Goal: Transaction & Acquisition: Purchase product/service

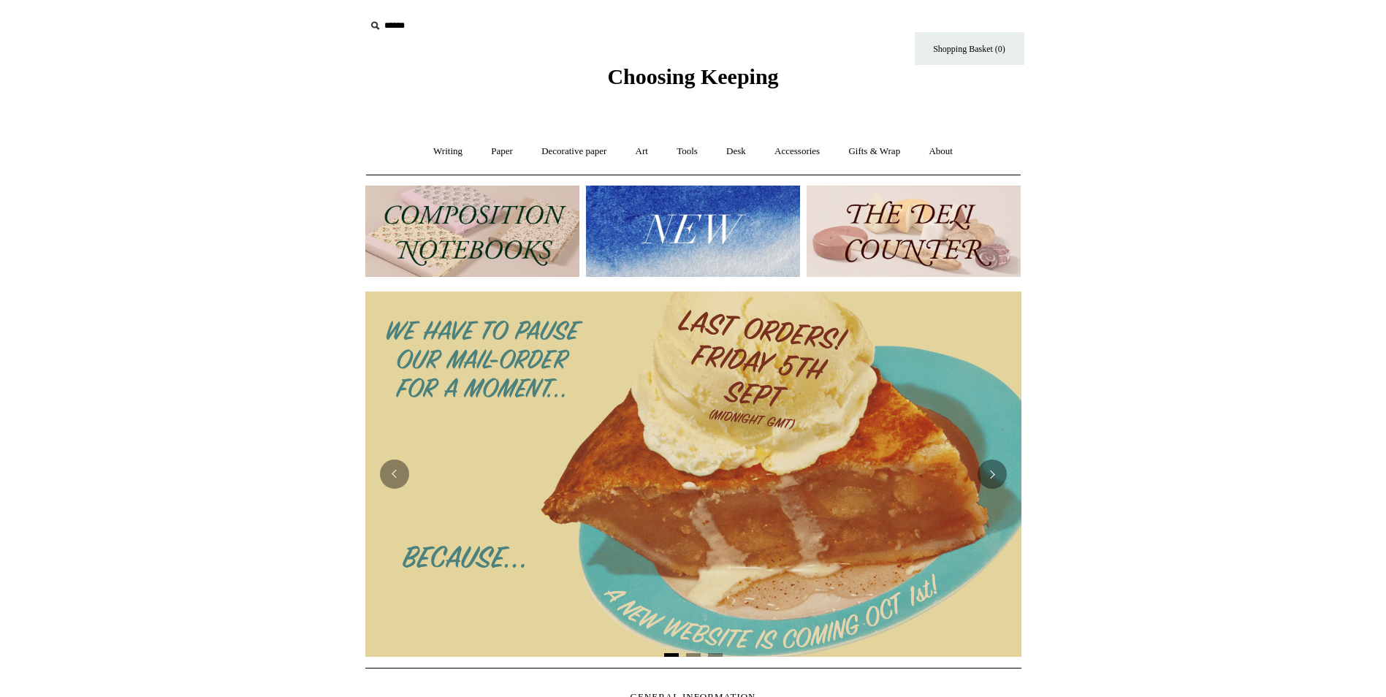
click at [495, 218] on img at bounding box center [472, 231] width 214 height 91
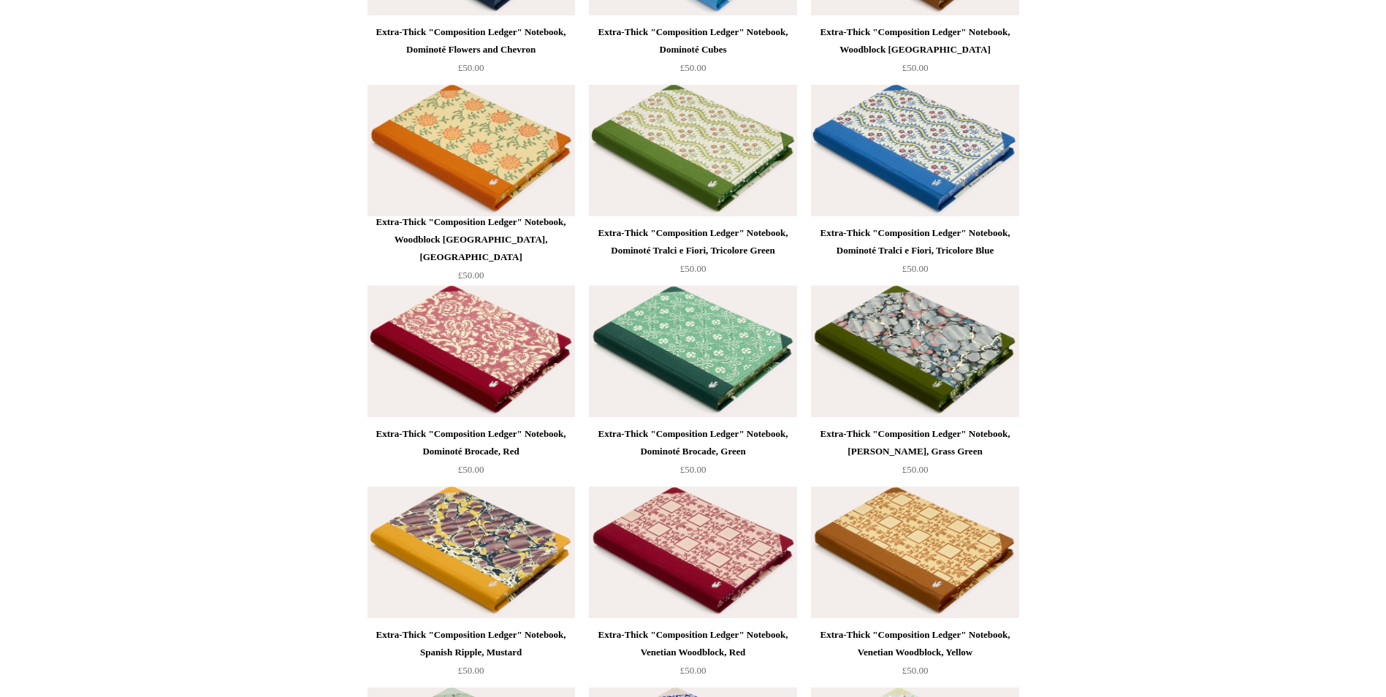
scroll to position [2923, 0]
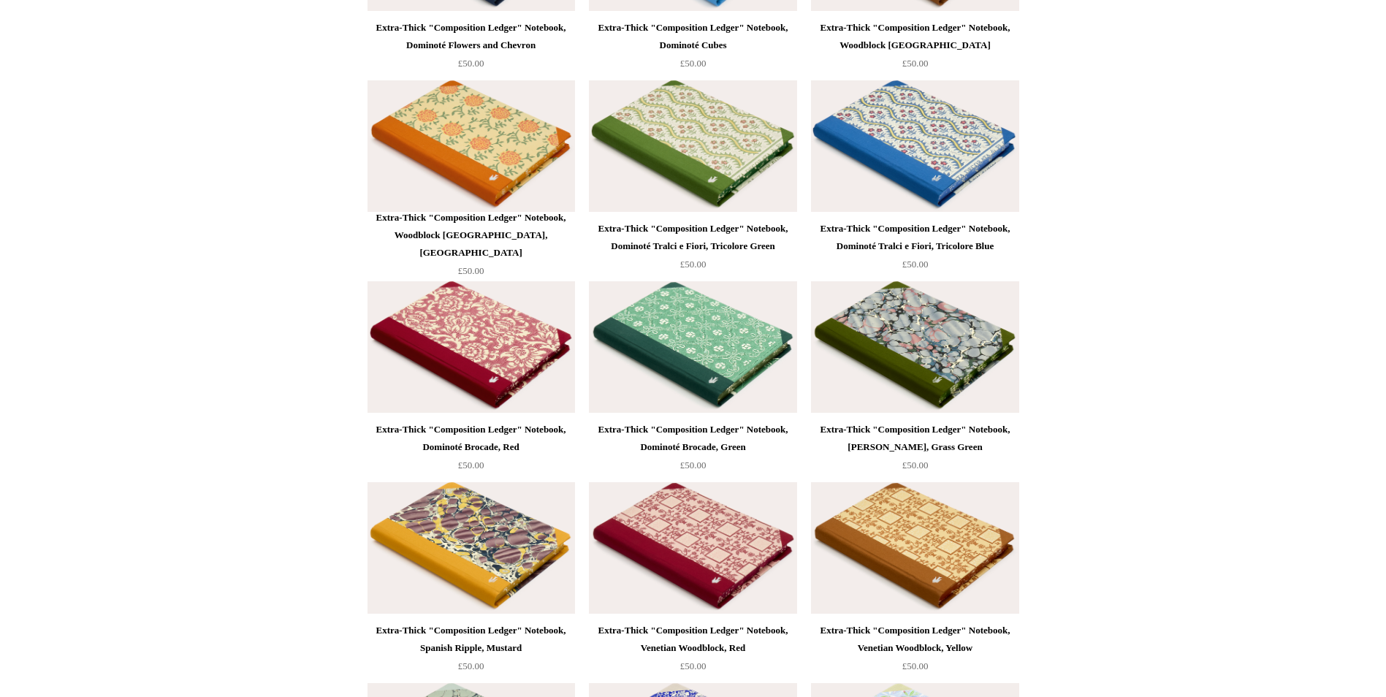
click at [936, 344] on img at bounding box center [915, 347] width 208 height 132
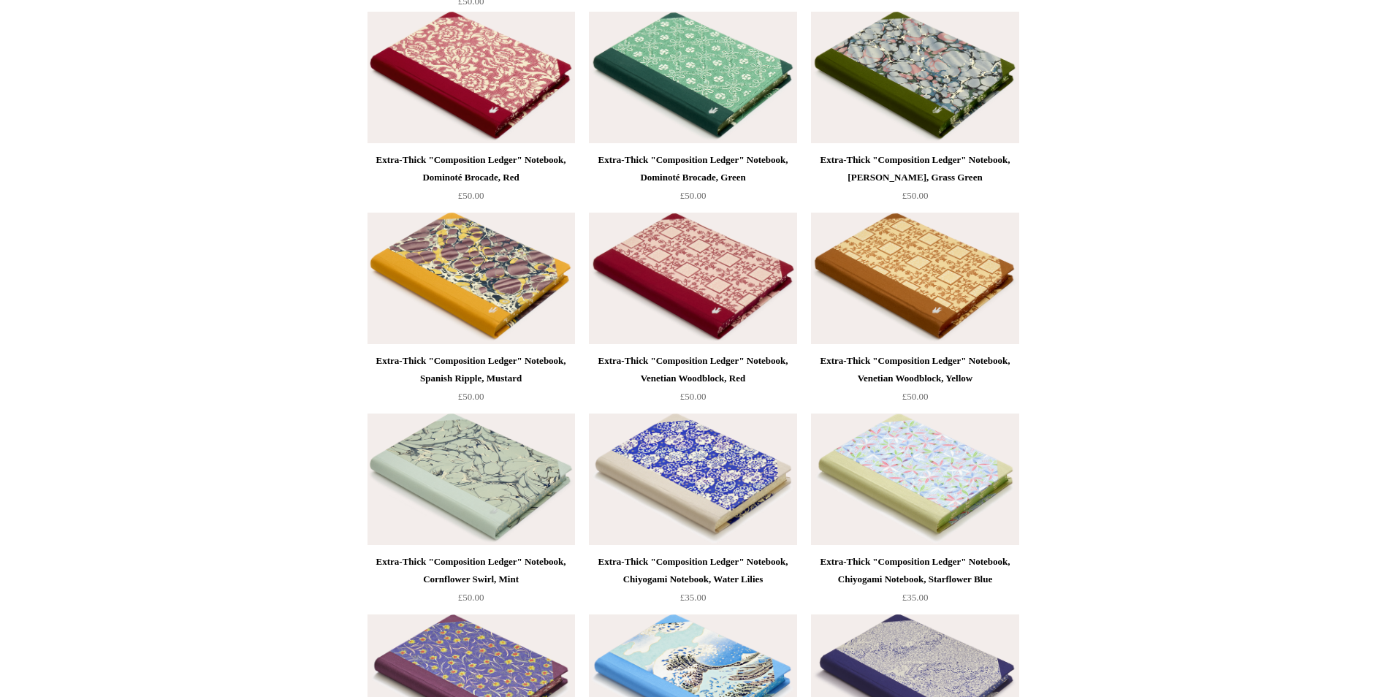
scroll to position [3215, 0]
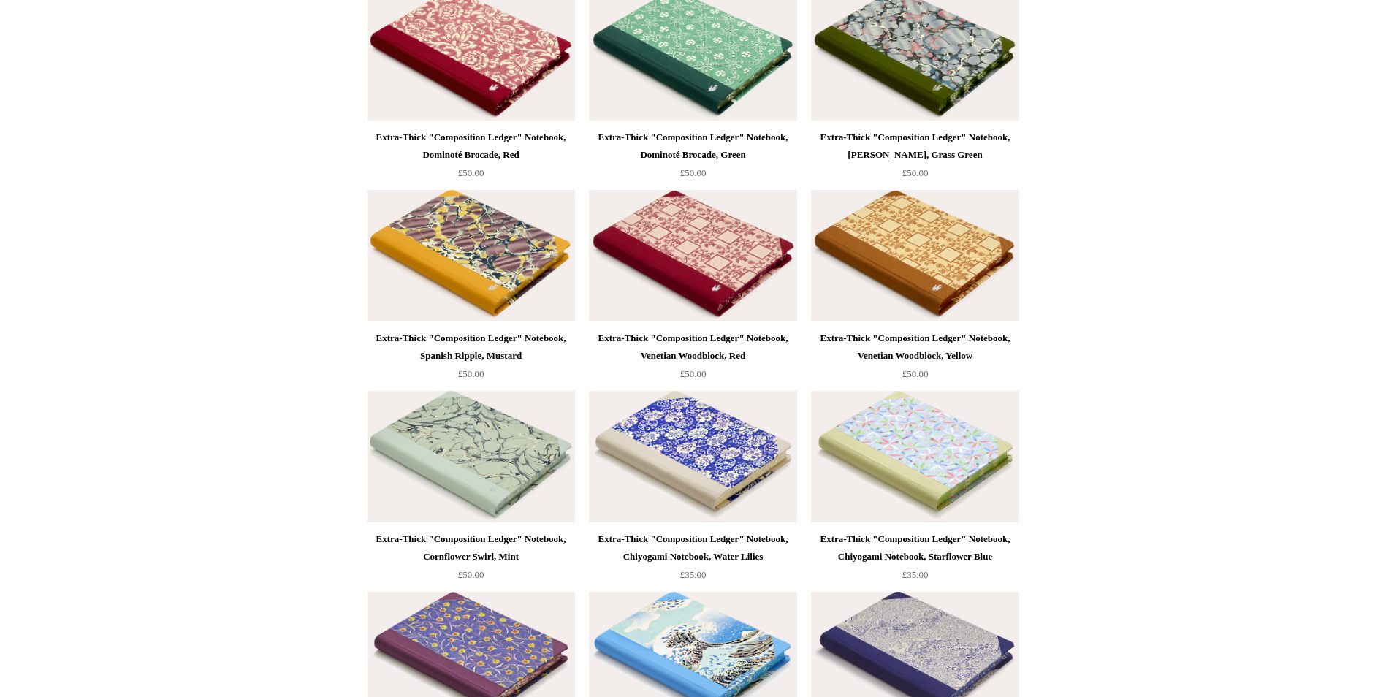
click at [487, 454] on img at bounding box center [472, 457] width 208 height 132
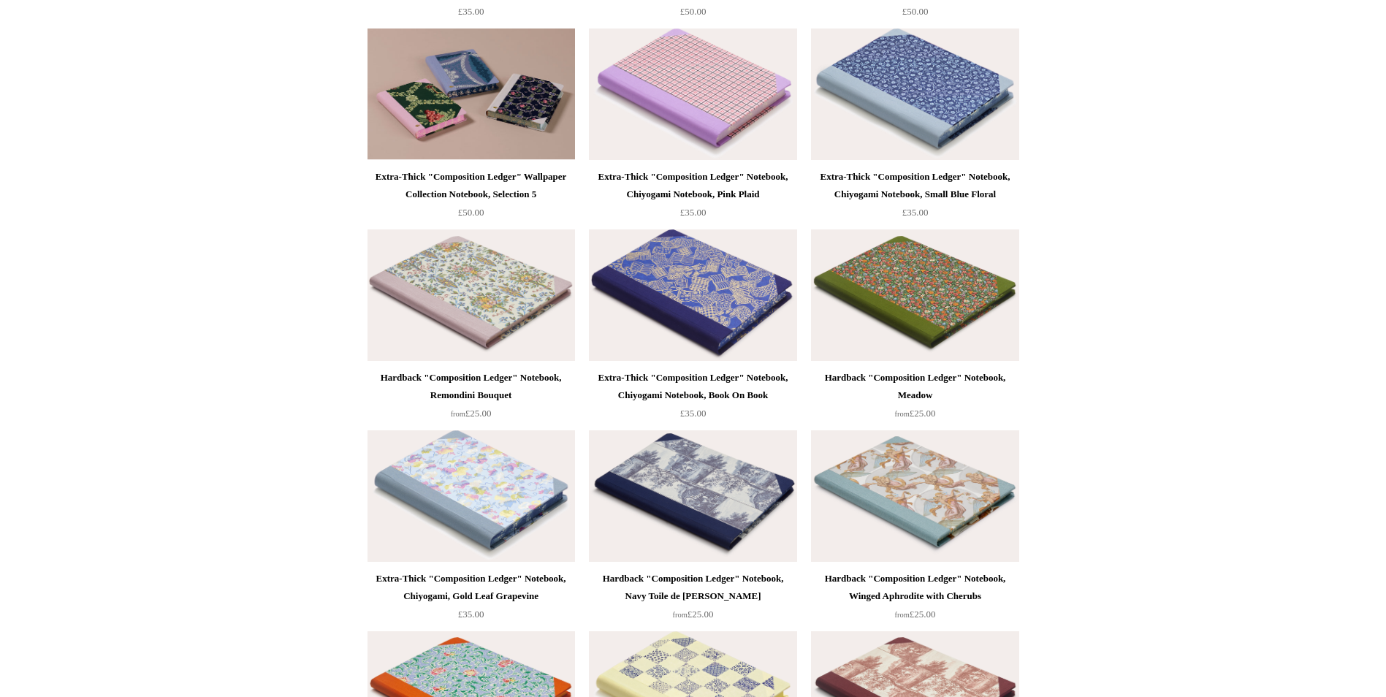
scroll to position [691, 0]
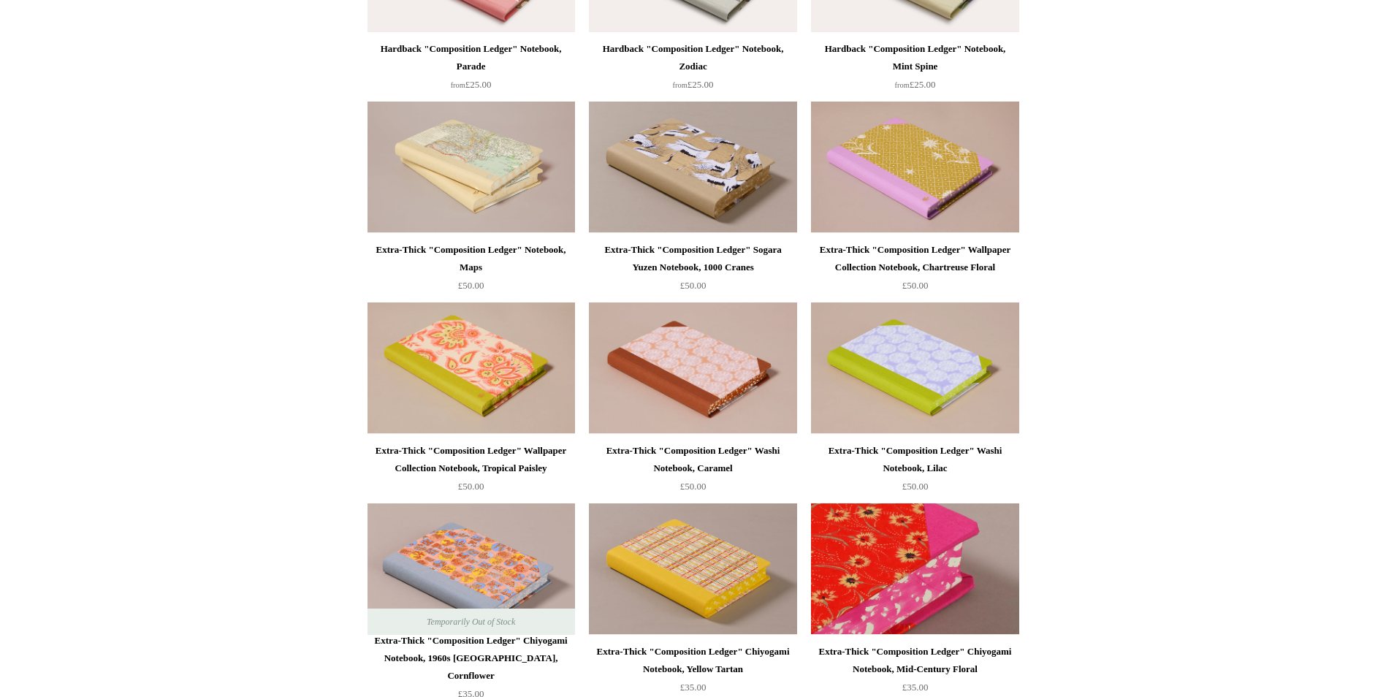
click at [899, 557] on img at bounding box center [915, 569] width 208 height 132
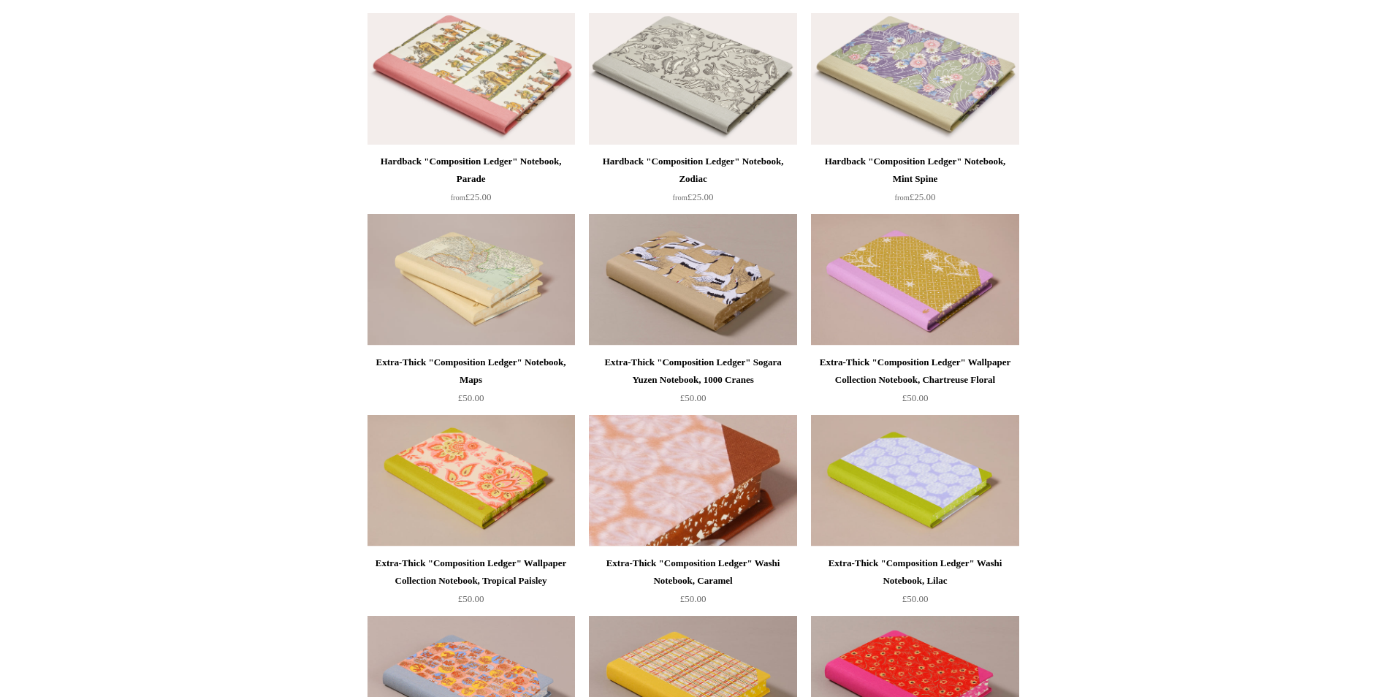
scroll to position [545, 0]
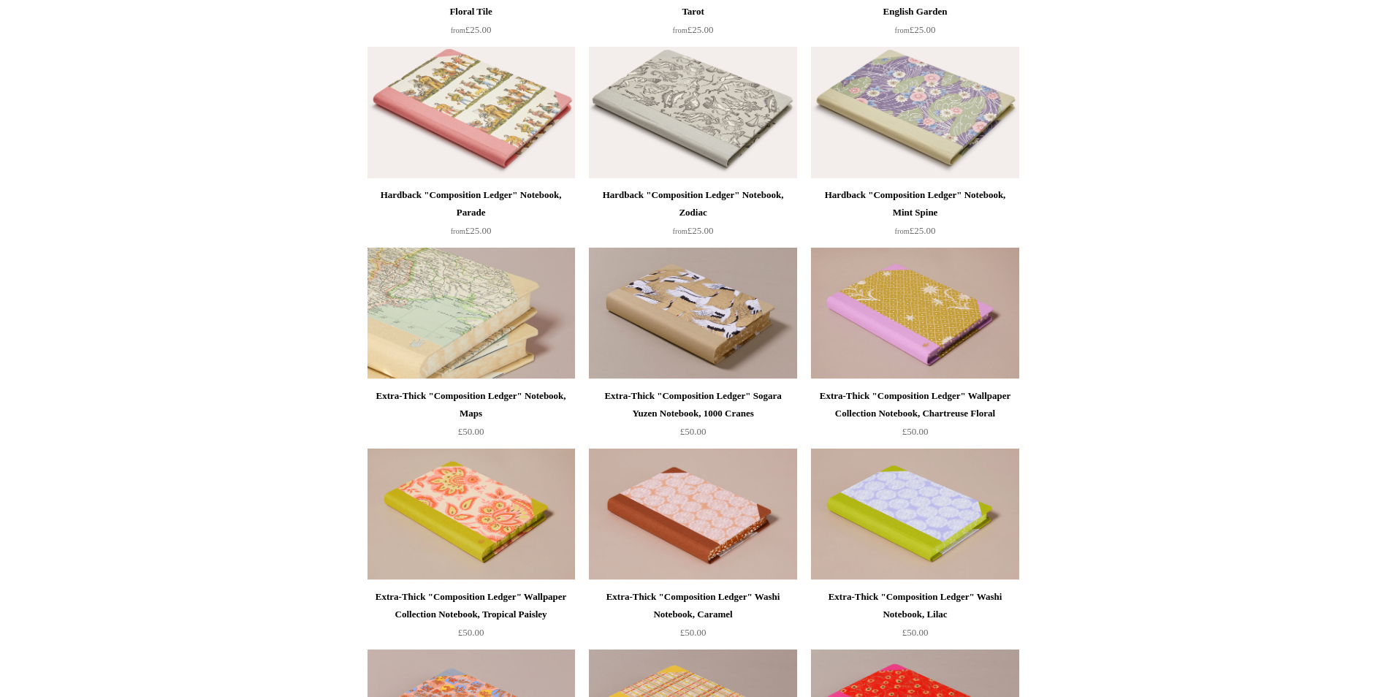
click at [465, 295] on img at bounding box center [472, 314] width 208 height 132
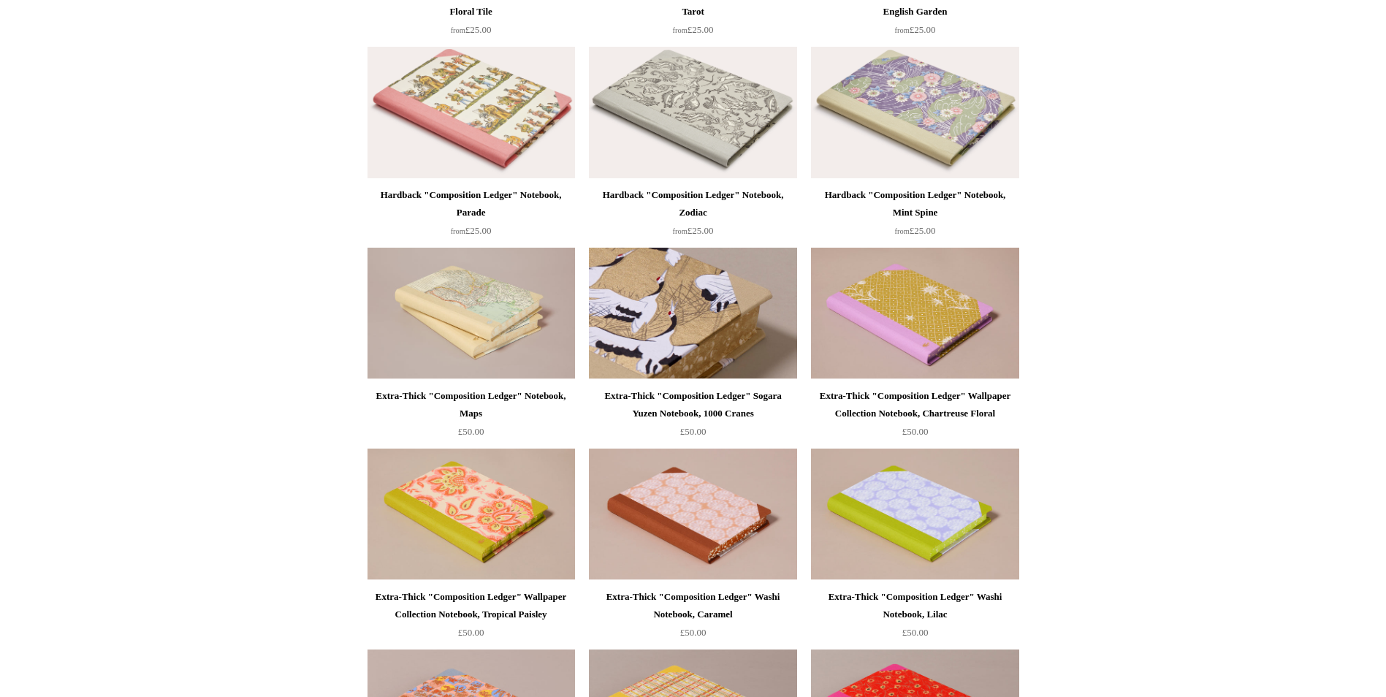
click at [674, 321] on img at bounding box center [693, 314] width 208 height 132
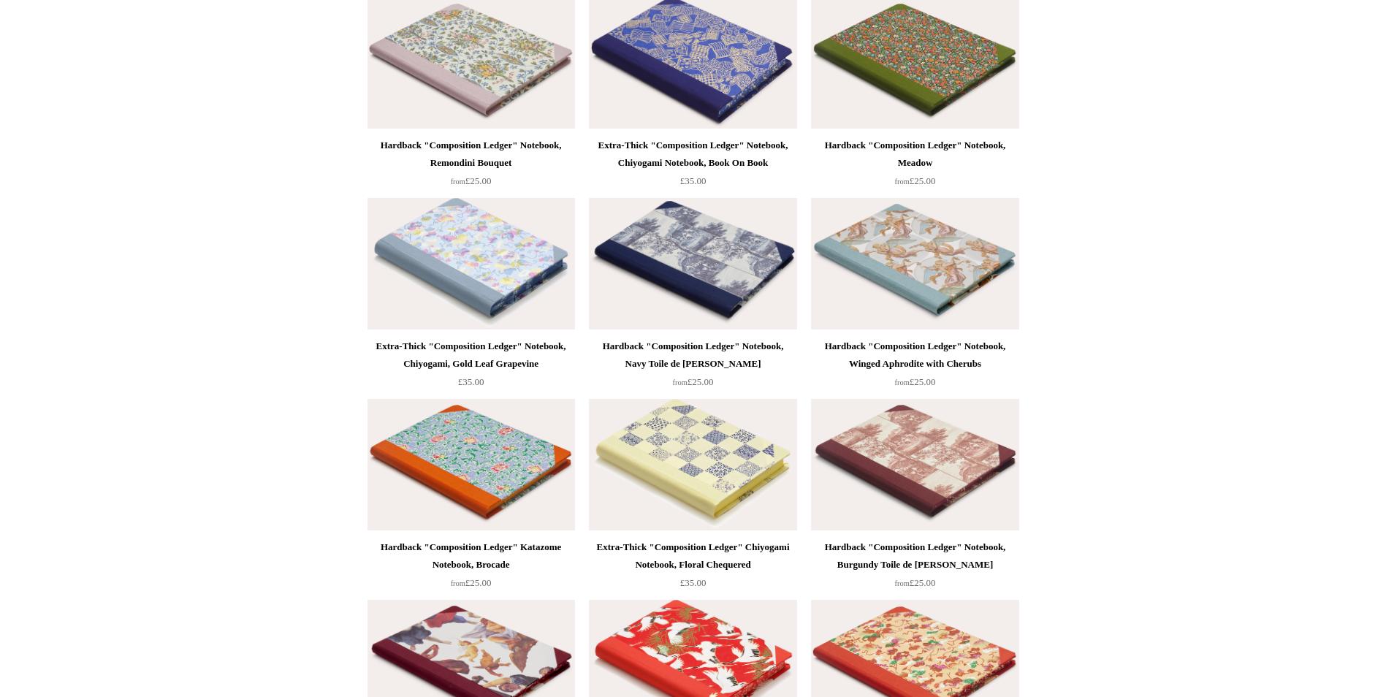
scroll to position [2079, 0]
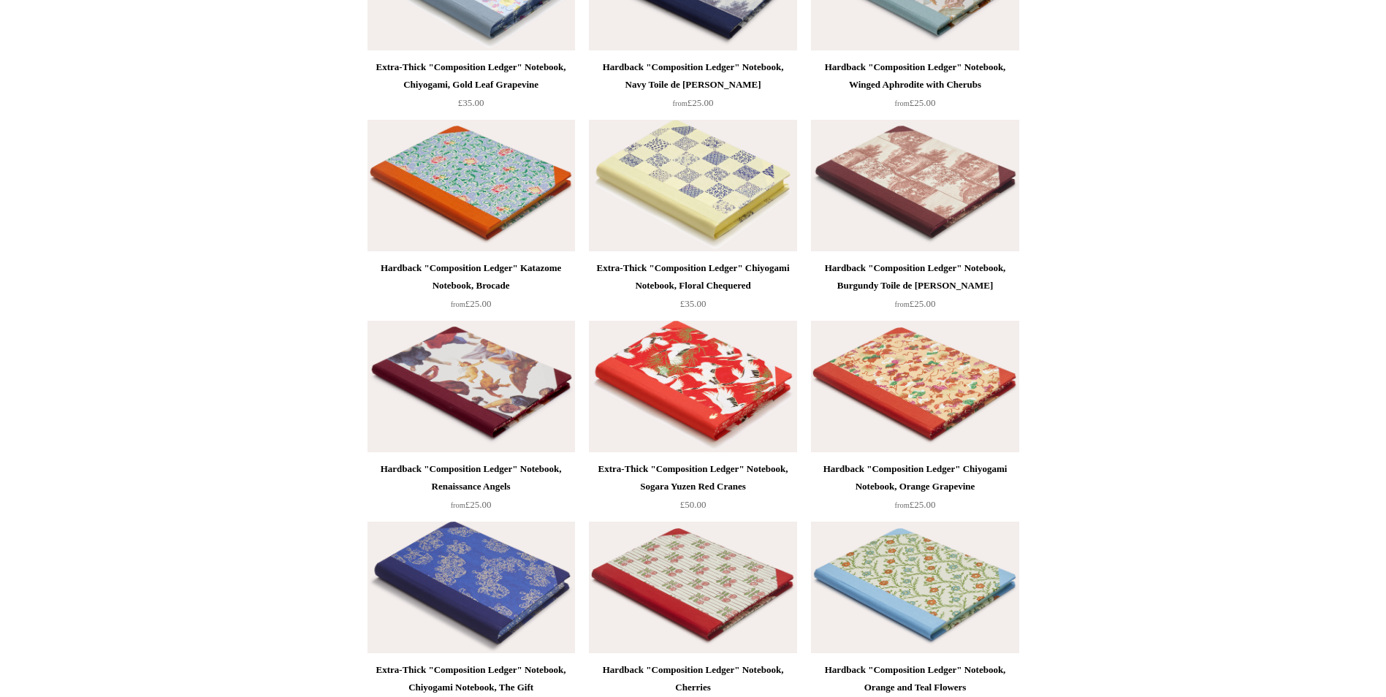
click at [704, 392] on img at bounding box center [693, 387] width 208 height 132
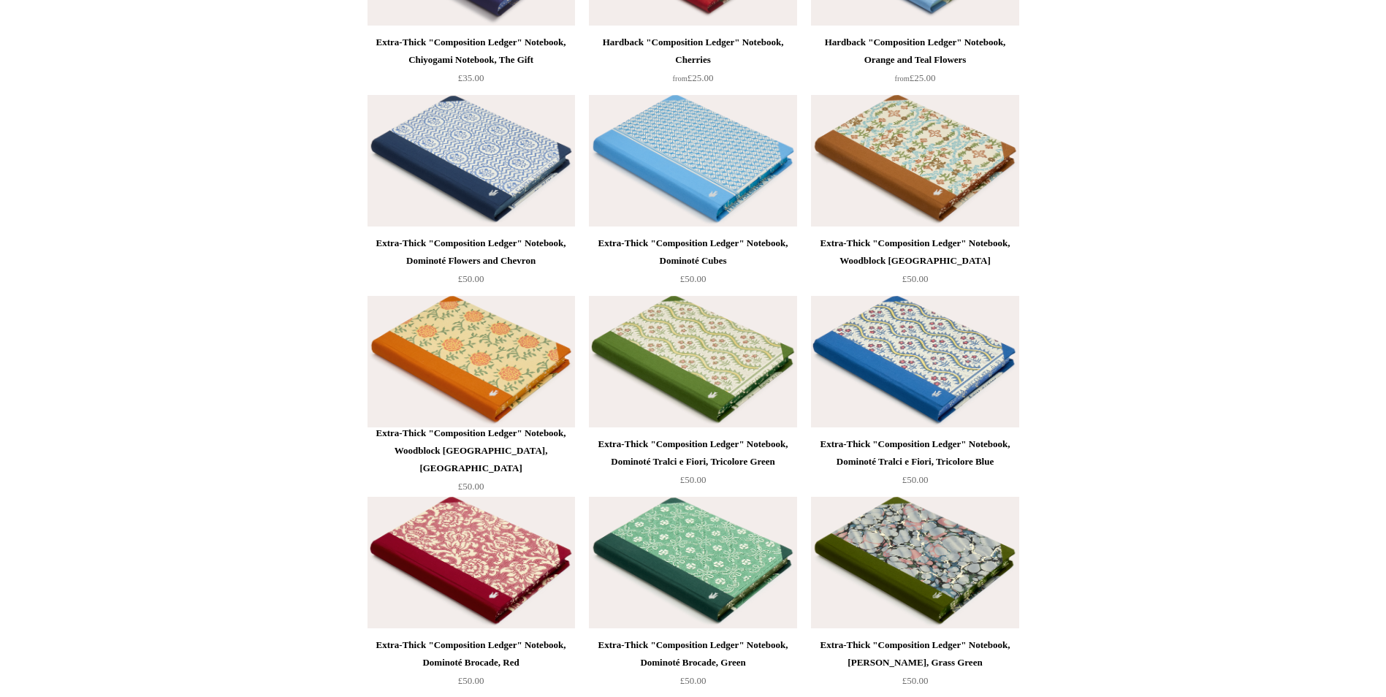
scroll to position [2737, 0]
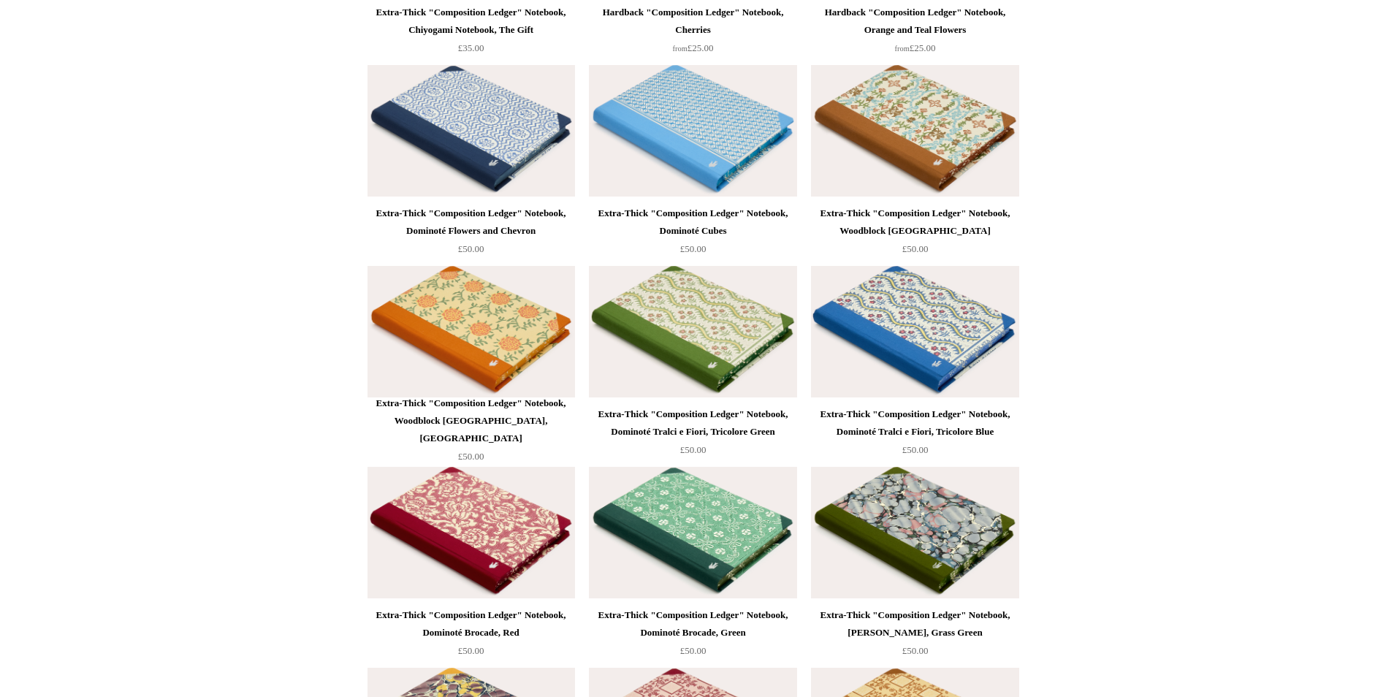
click at [702, 536] on img at bounding box center [693, 533] width 208 height 132
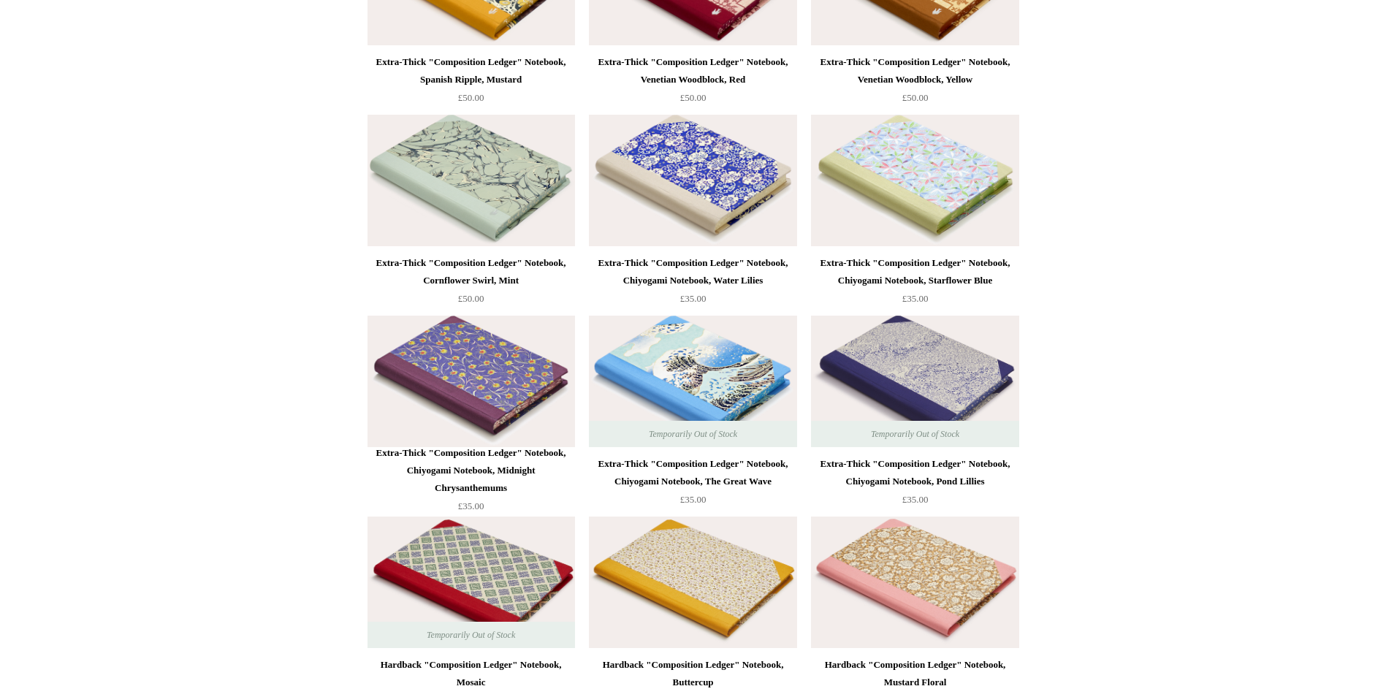
scroll to position [3541, 0]
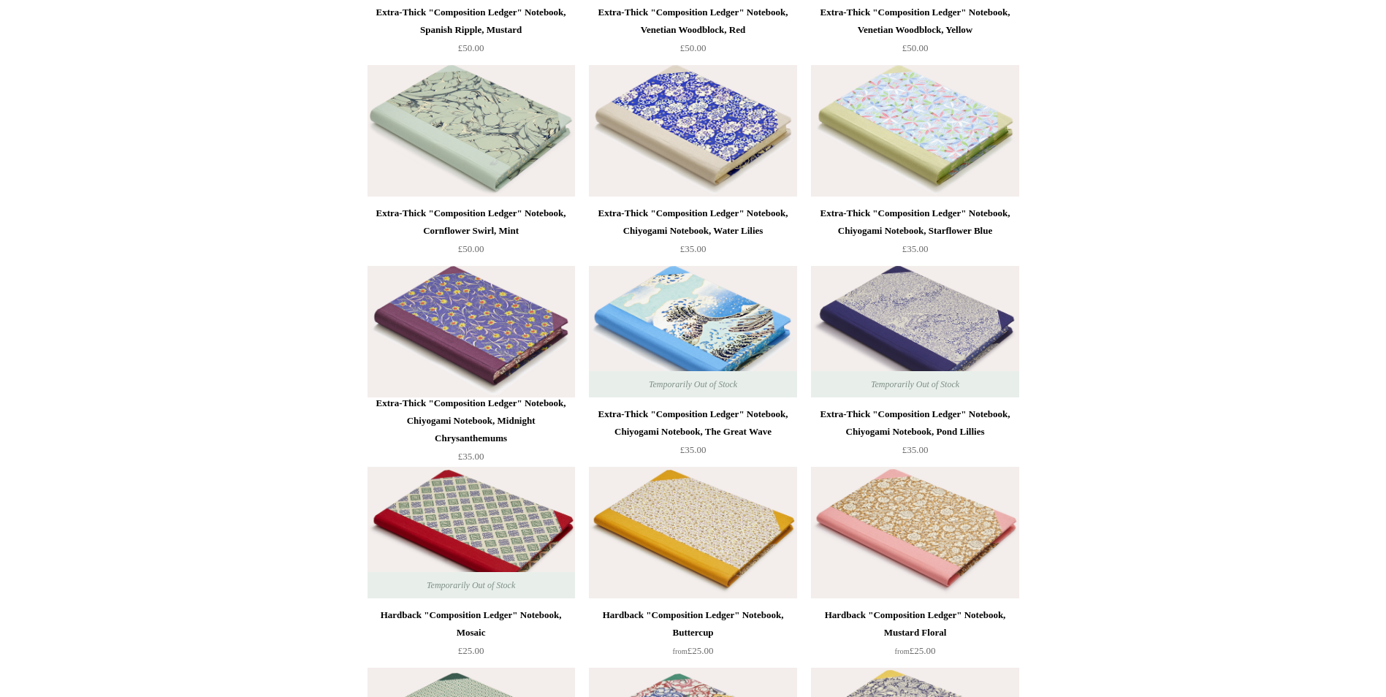
click at [714, 311] on img at bounding box center [693, 332] width 208 height 132
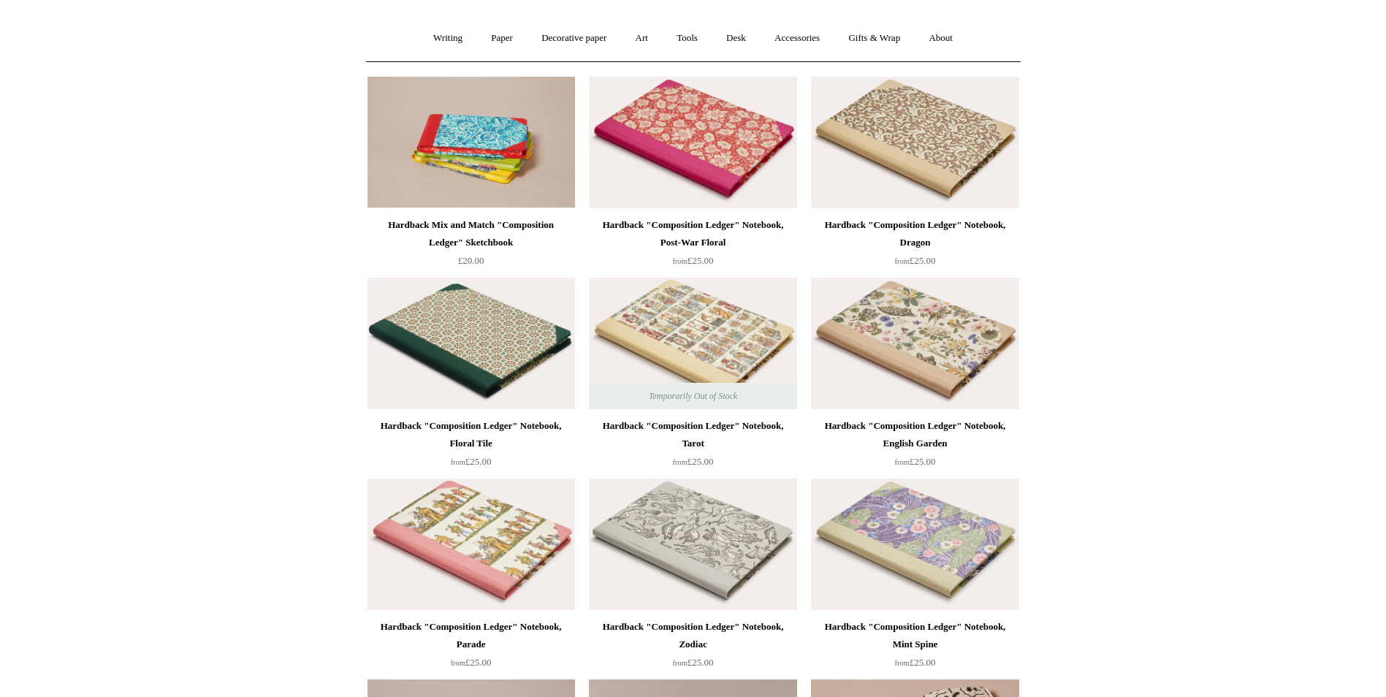
scroll to position [91, 0]
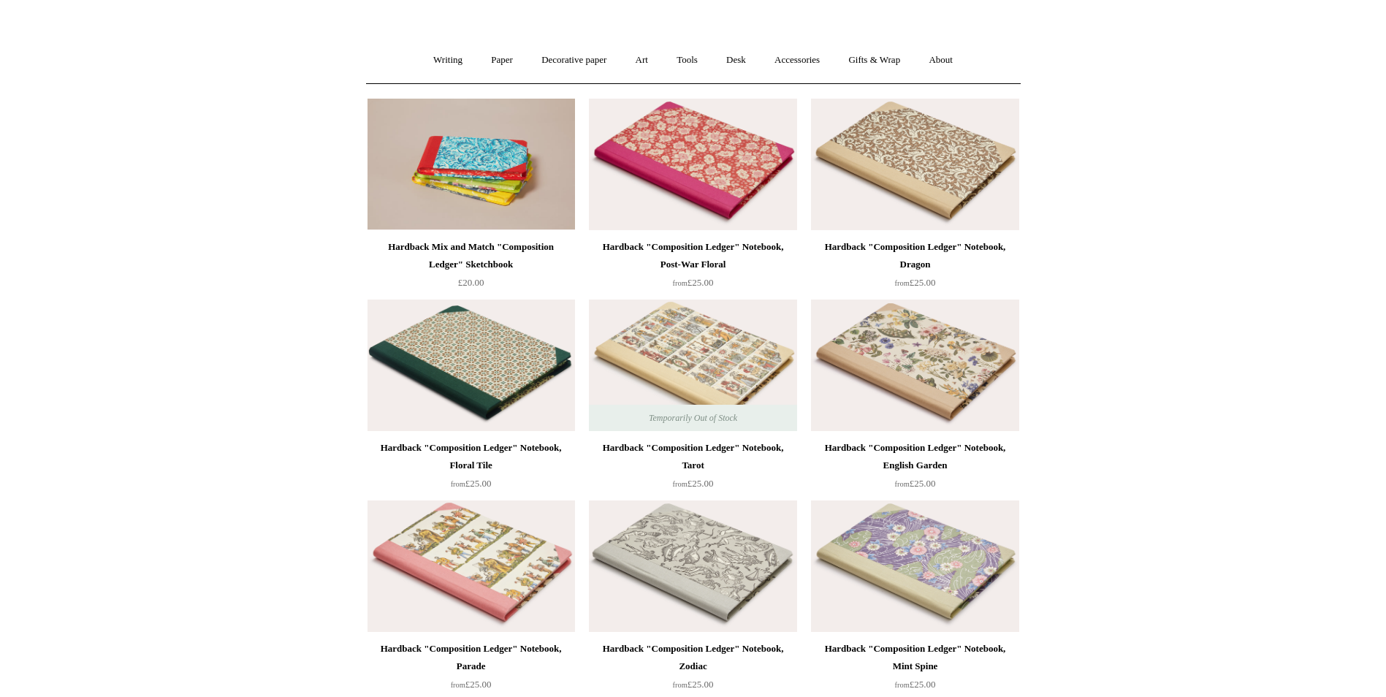
click at [945, 161] on img at bounding box center [915, 165] width 208 height 132
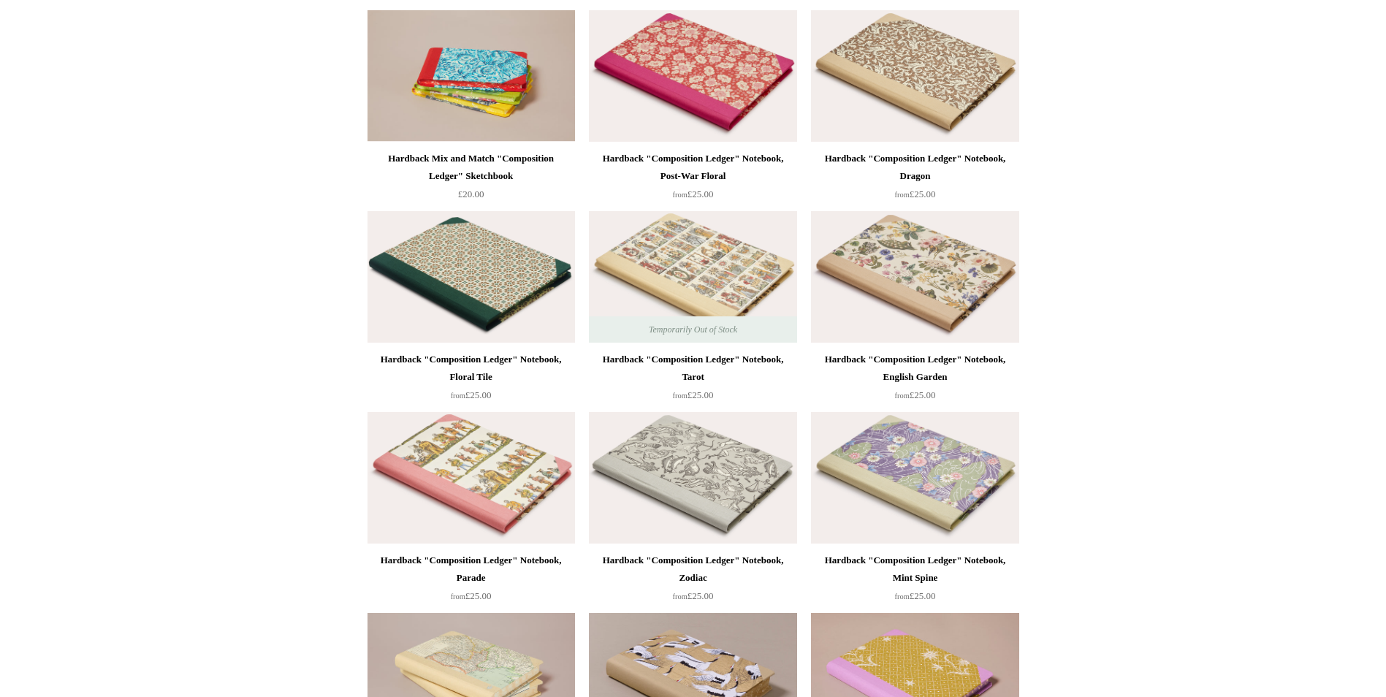
scroll to position [237, 0]
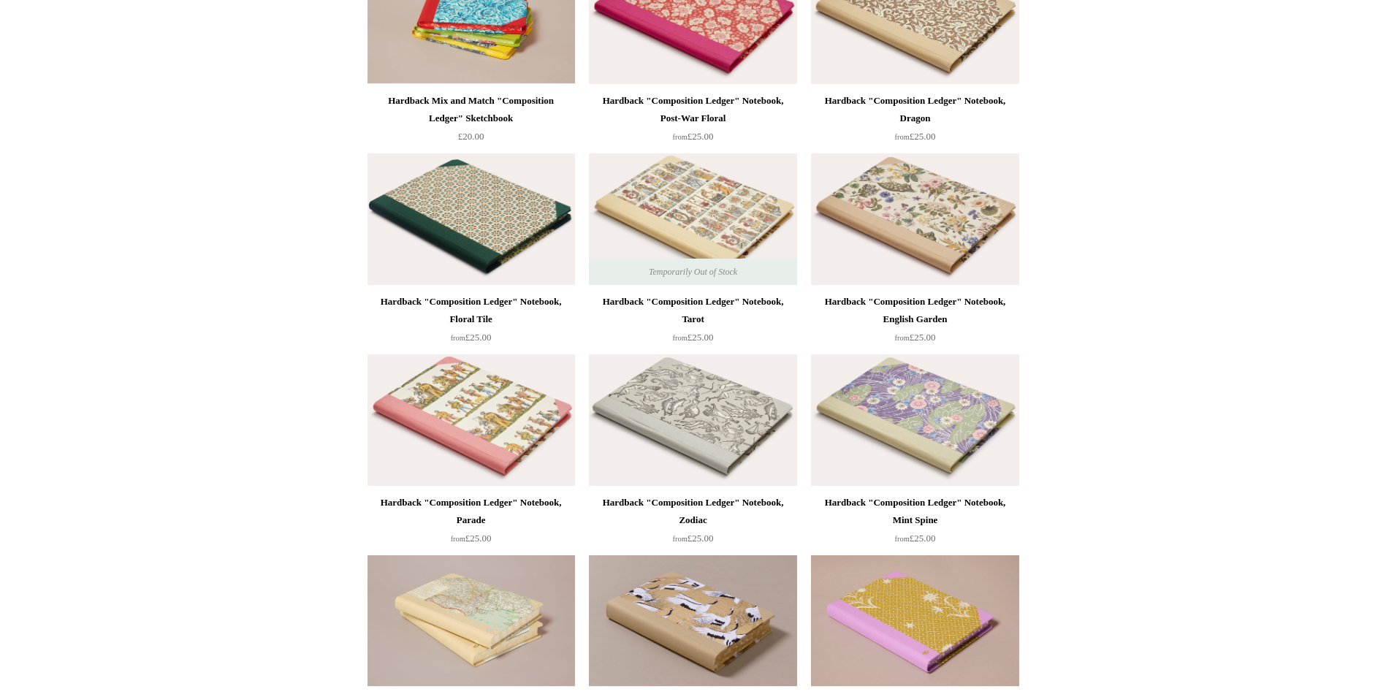
click at [896, 409] on img at bounding box center [915, 420] width 208 height 132
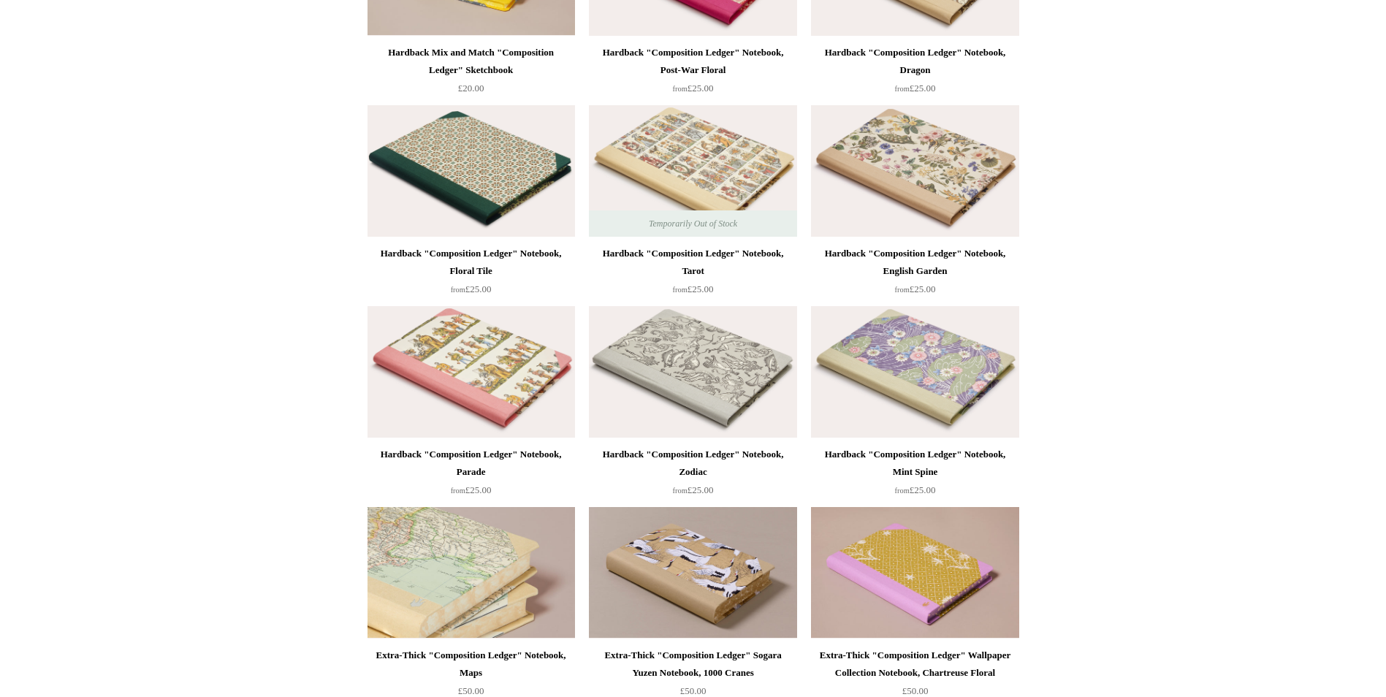
scroll to position [384, 0]
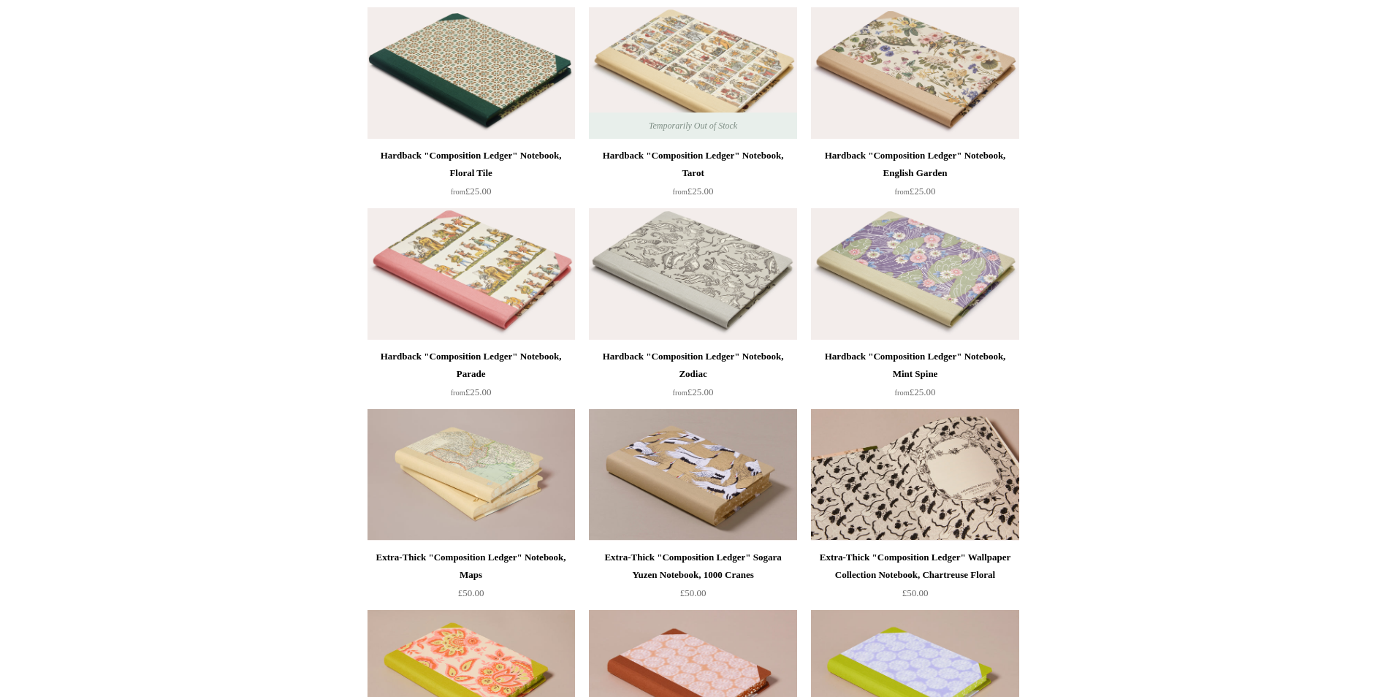
click at [900, 474] on img at bounding box center [915, 475] width 208 height 132
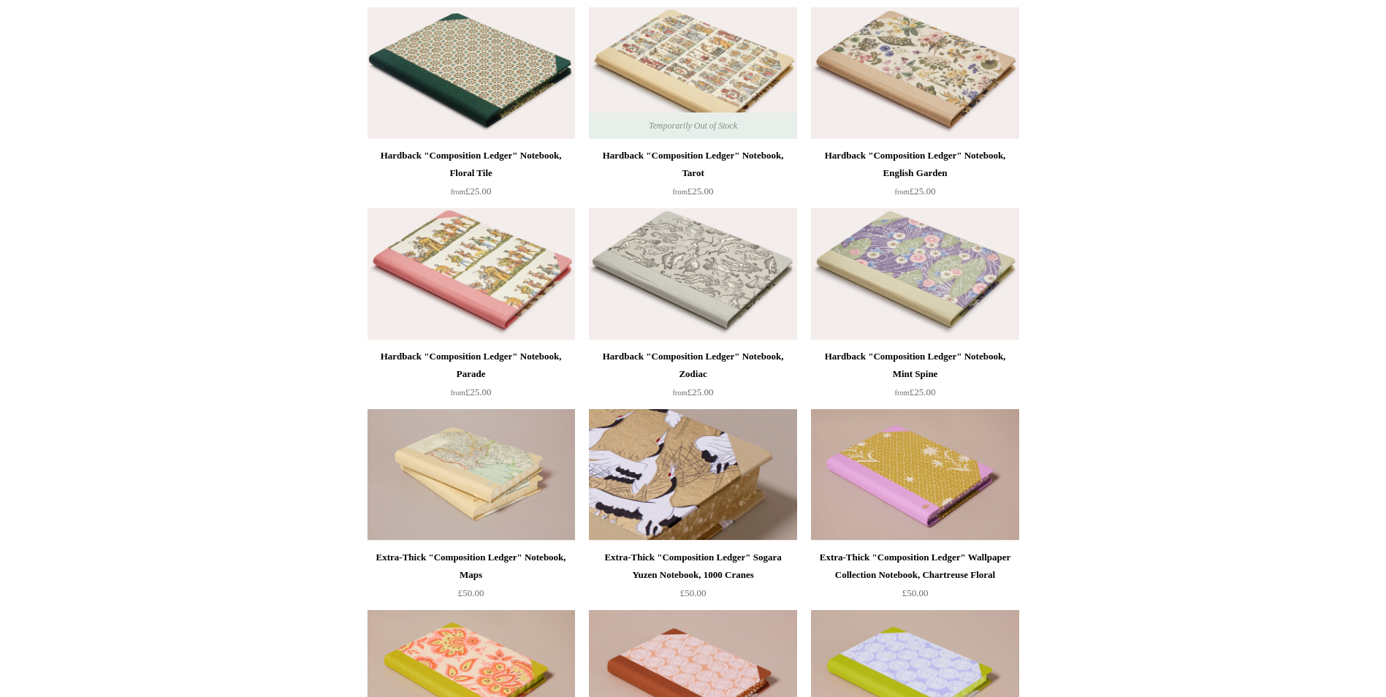
click at [685, 471] on img at bounding box center [693, 475] width 208 height 132
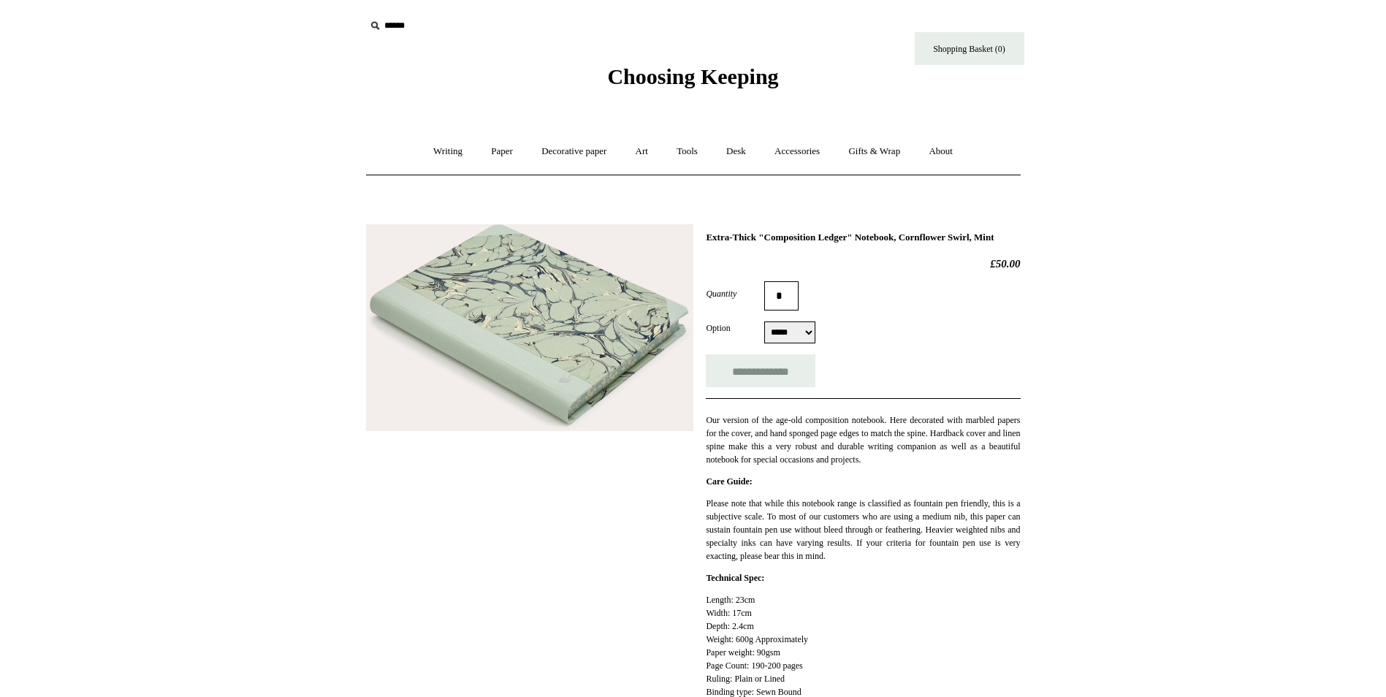
click at [559, 347] on img at bounding box center [529, 327] width 327 height 207
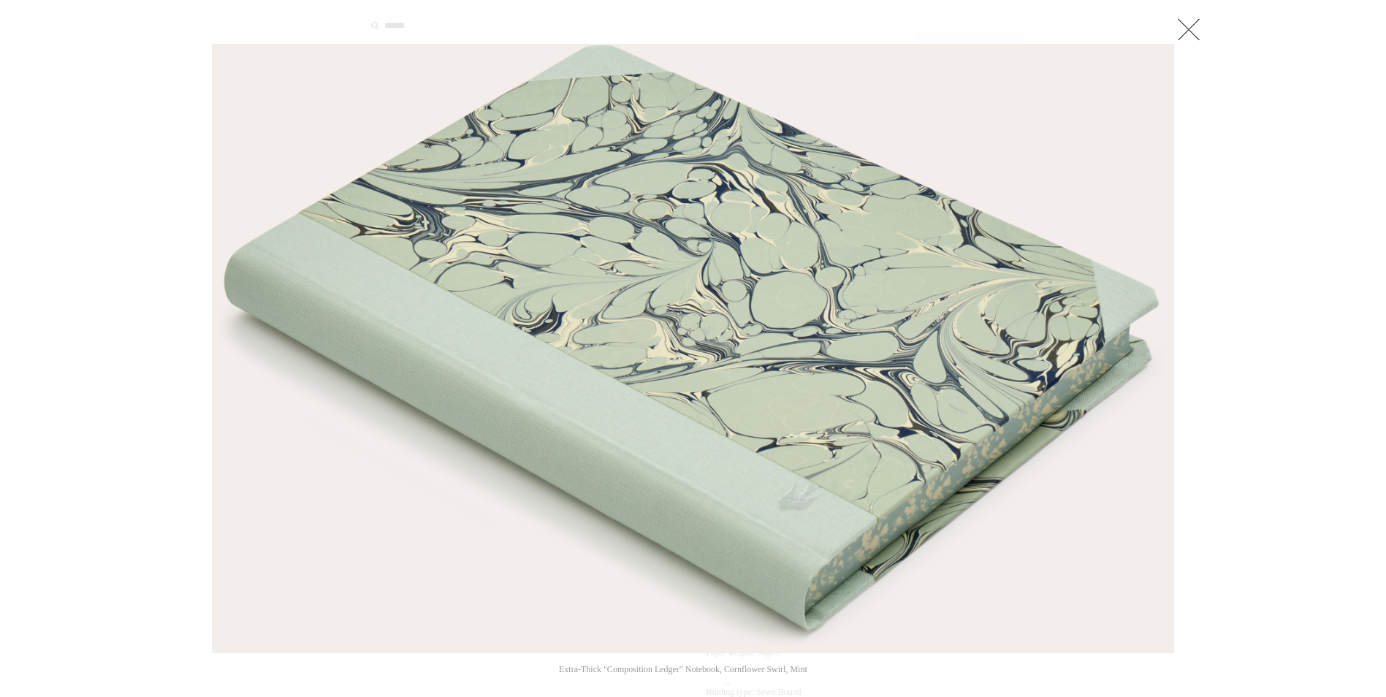
click at [1192, 31] on link at bounding box center [1188, 29] width 29 height 29
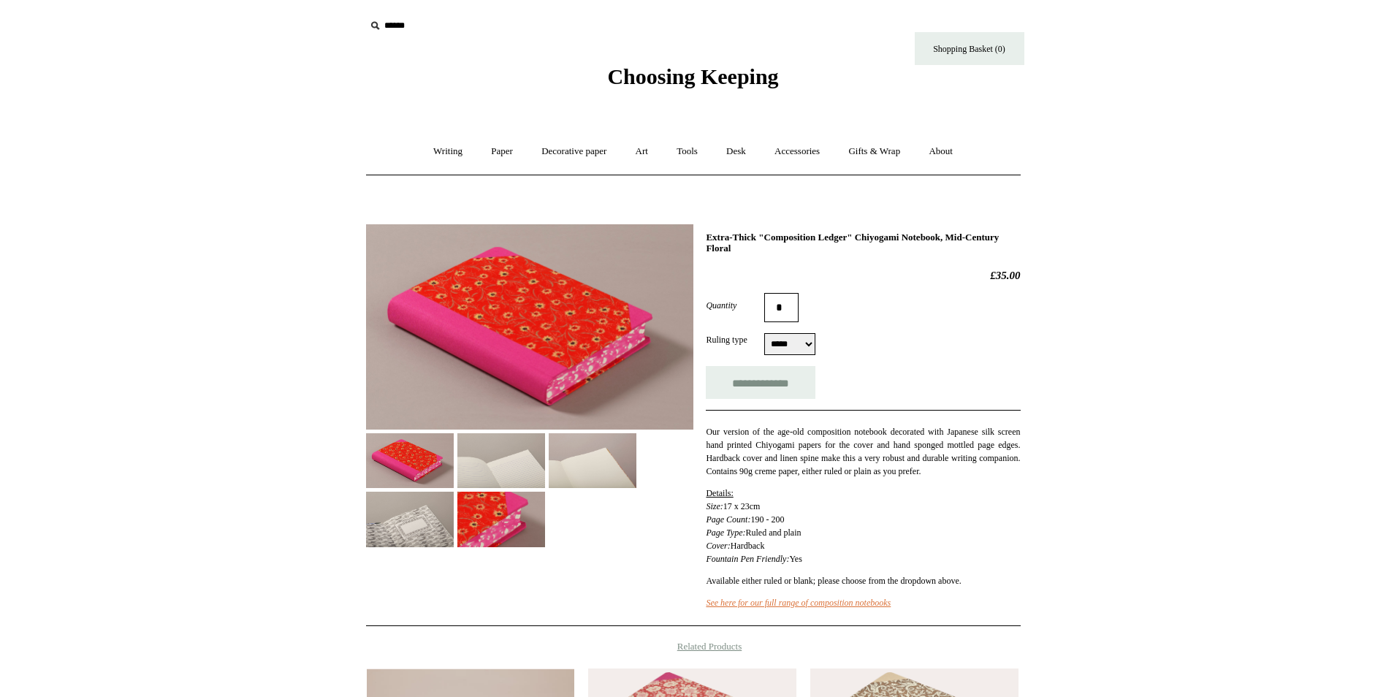
select select "*****"
click at [401, 463] on img at bounding box center [410, 460] width 88 height 55
click at [499, 509] on img at bounding box center [501, 519] width 88 height 55
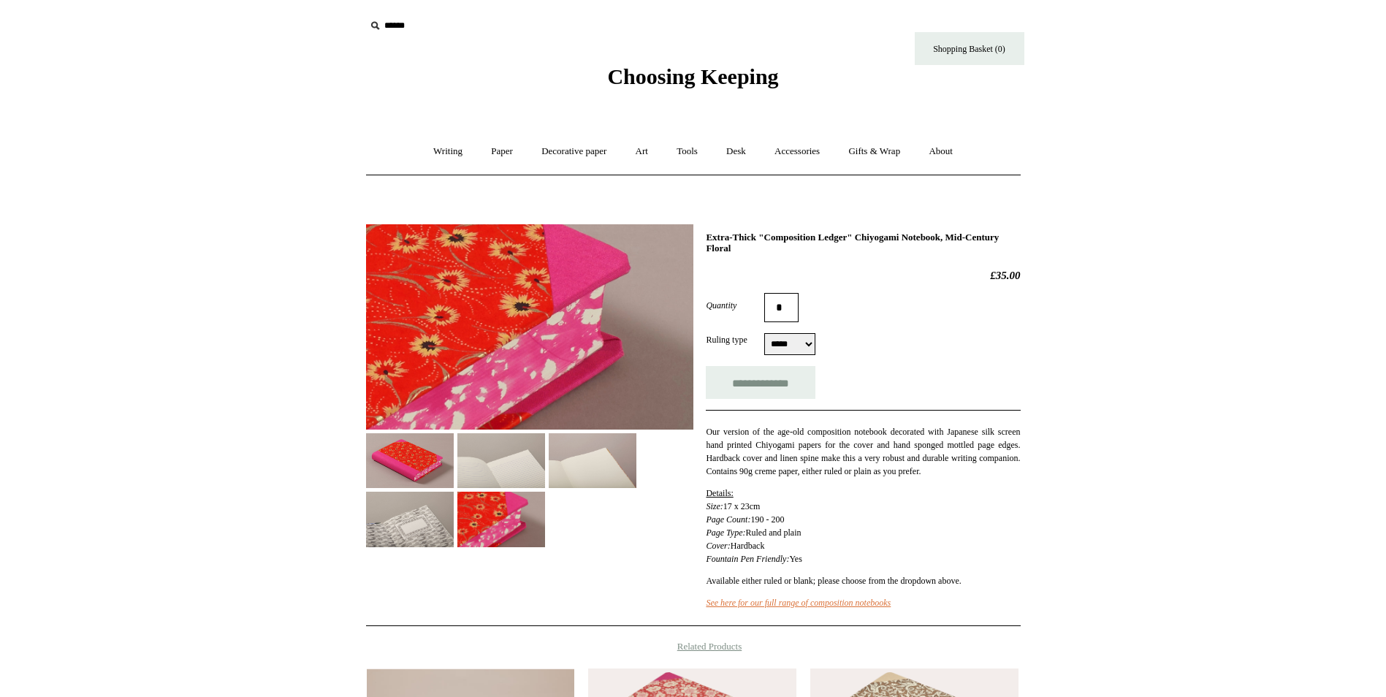
click at [413, 459] on img at bounding box center [410, 460] width 88 height 55
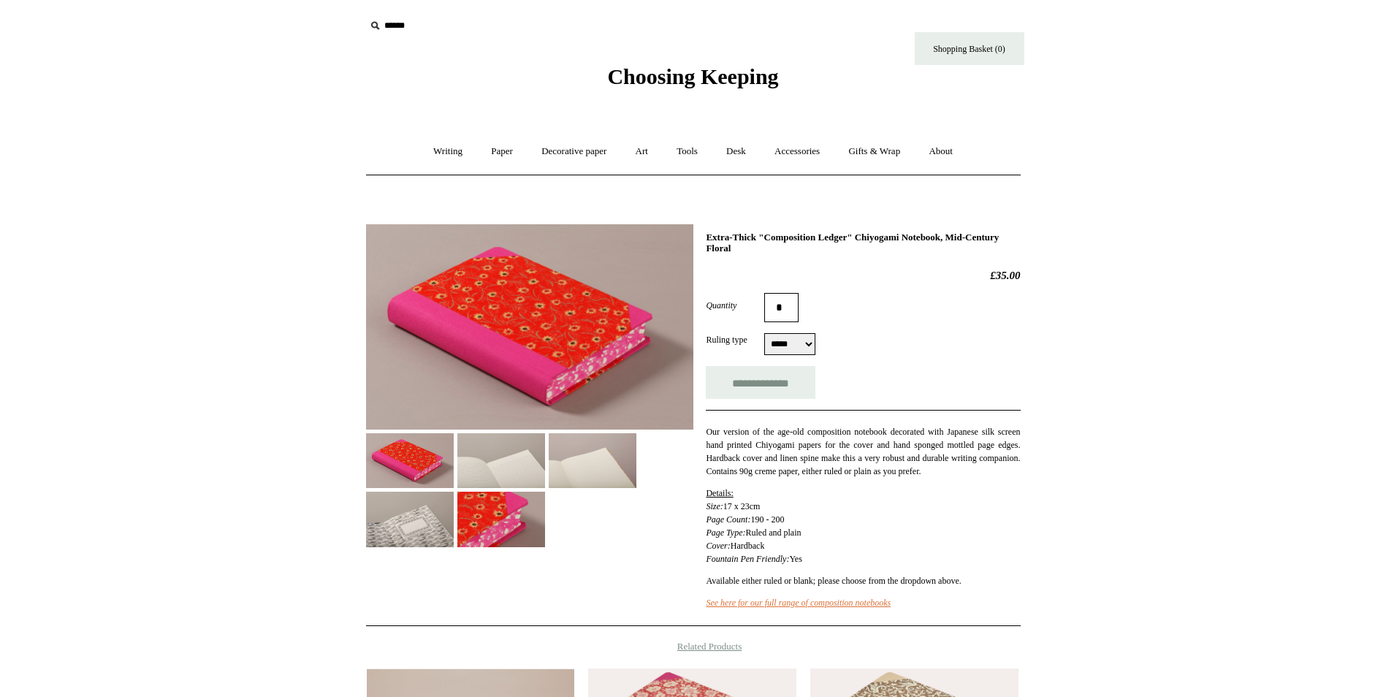
click at [539, 349] on img at bounding box center [529, 326] width 327 height 205
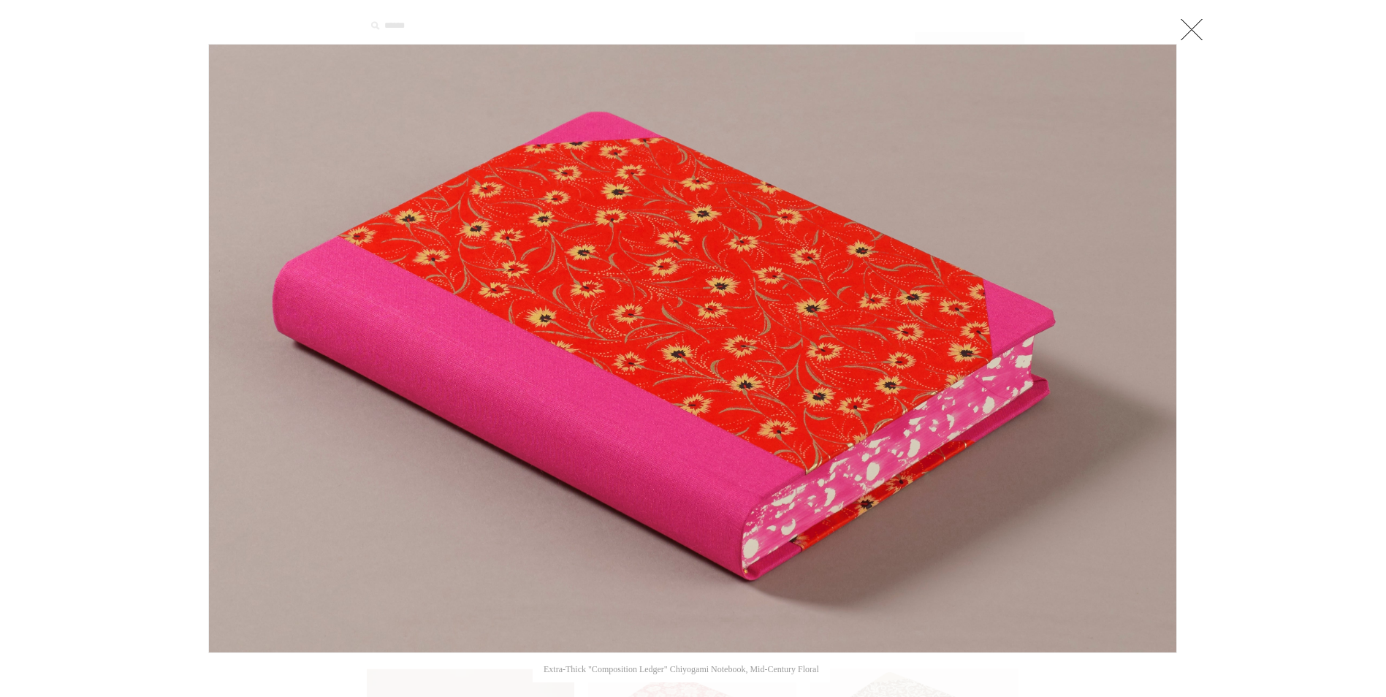
click at [821, 342] on img at bounding box center [692, 349] width 967 height 608
click at [1192, 31] on link at bounding box center [1191, 29] width 29 height 29
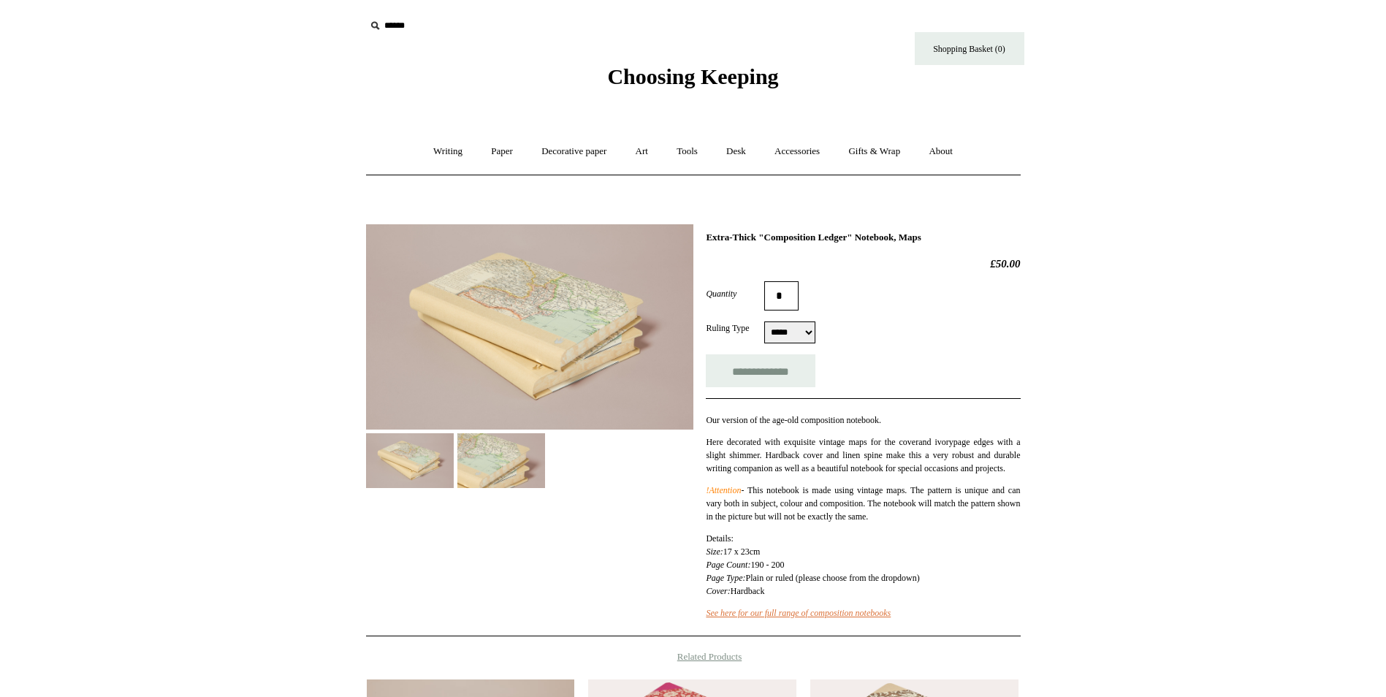
click at [409, 457] on img at bounding box center [410, 460] width 88 height 55
click at [569, 318] on img at bounding box center [529, 326] width 327 height 205
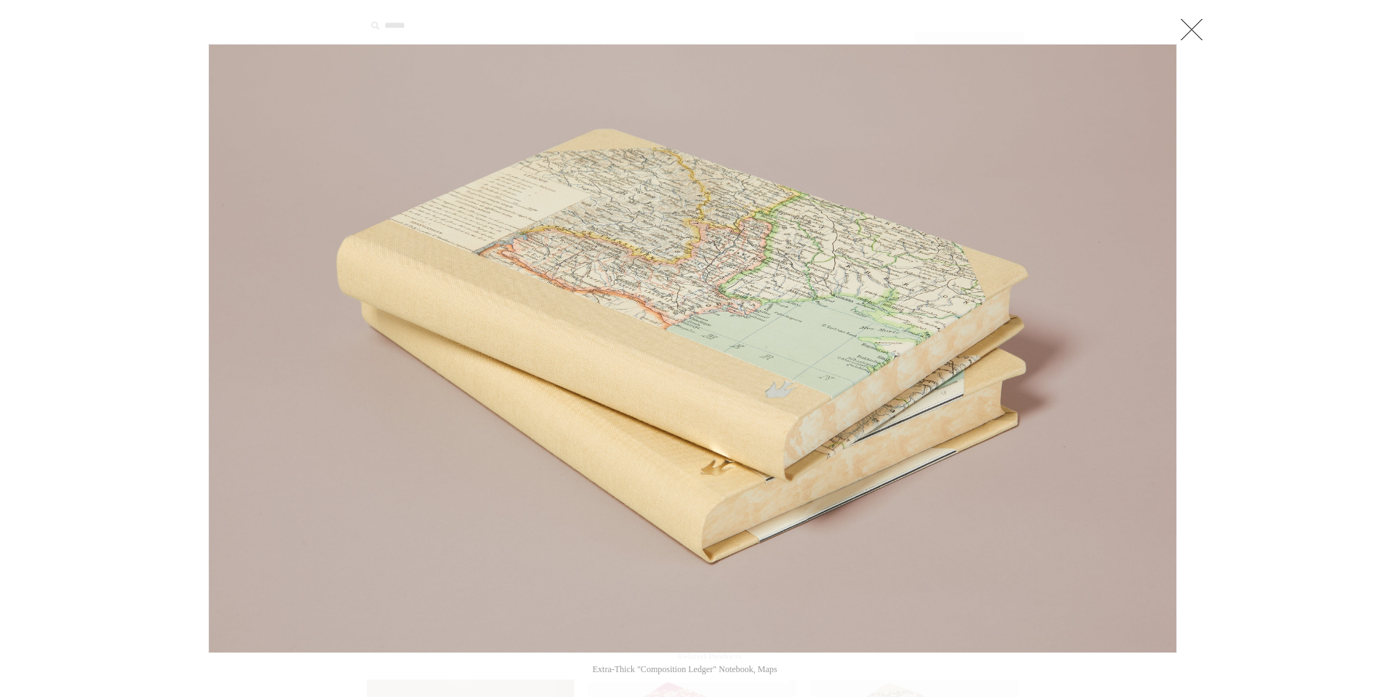
click at [1202, 31] on link at bounding box center [1191, 29] width 29 height 29
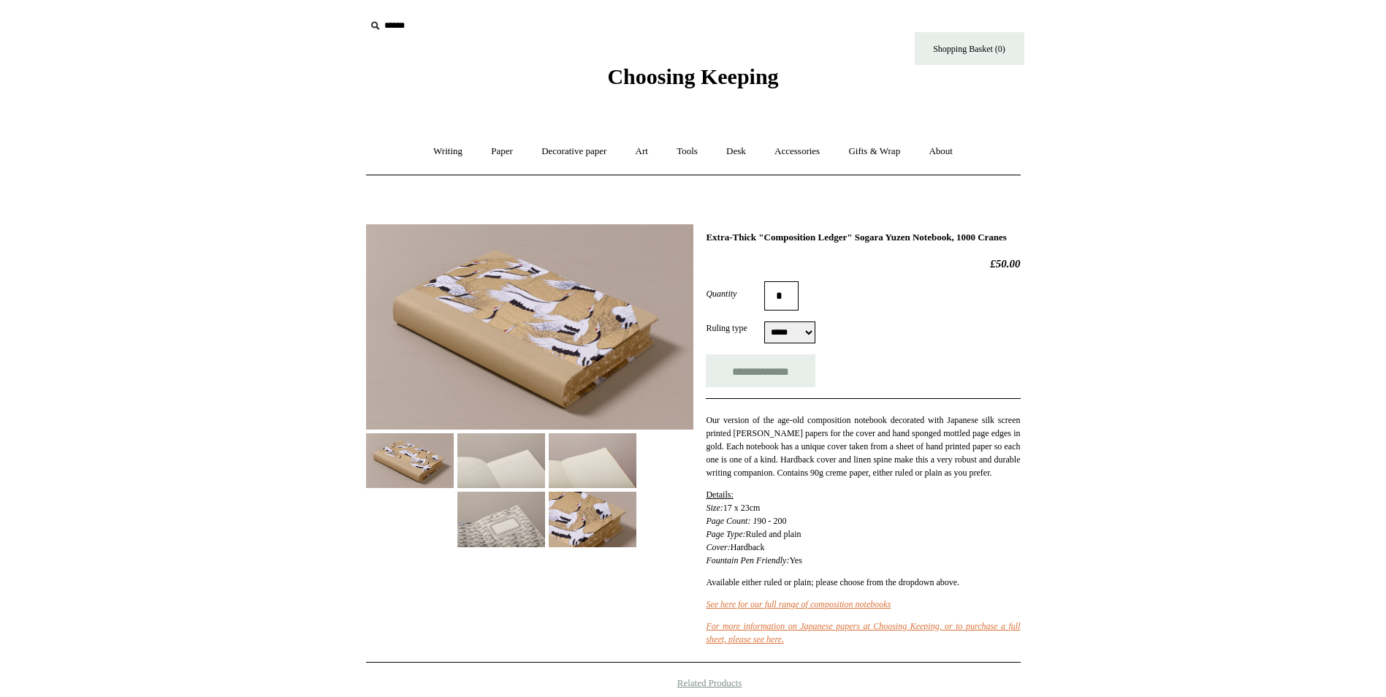
click at [572, 335] on img at bounding box center [529, 326] width 327 height 205
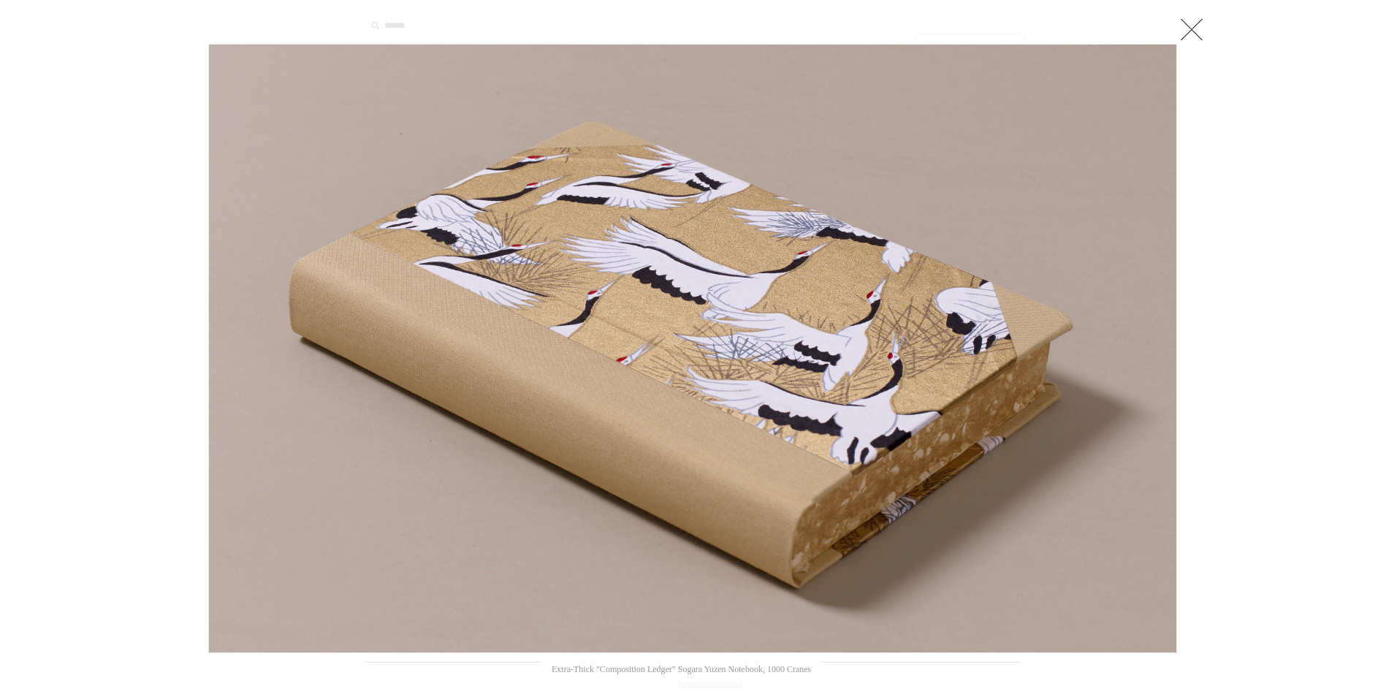
click at [1190, 25] on link at bounding box center [1191, 29] width 29 height 29
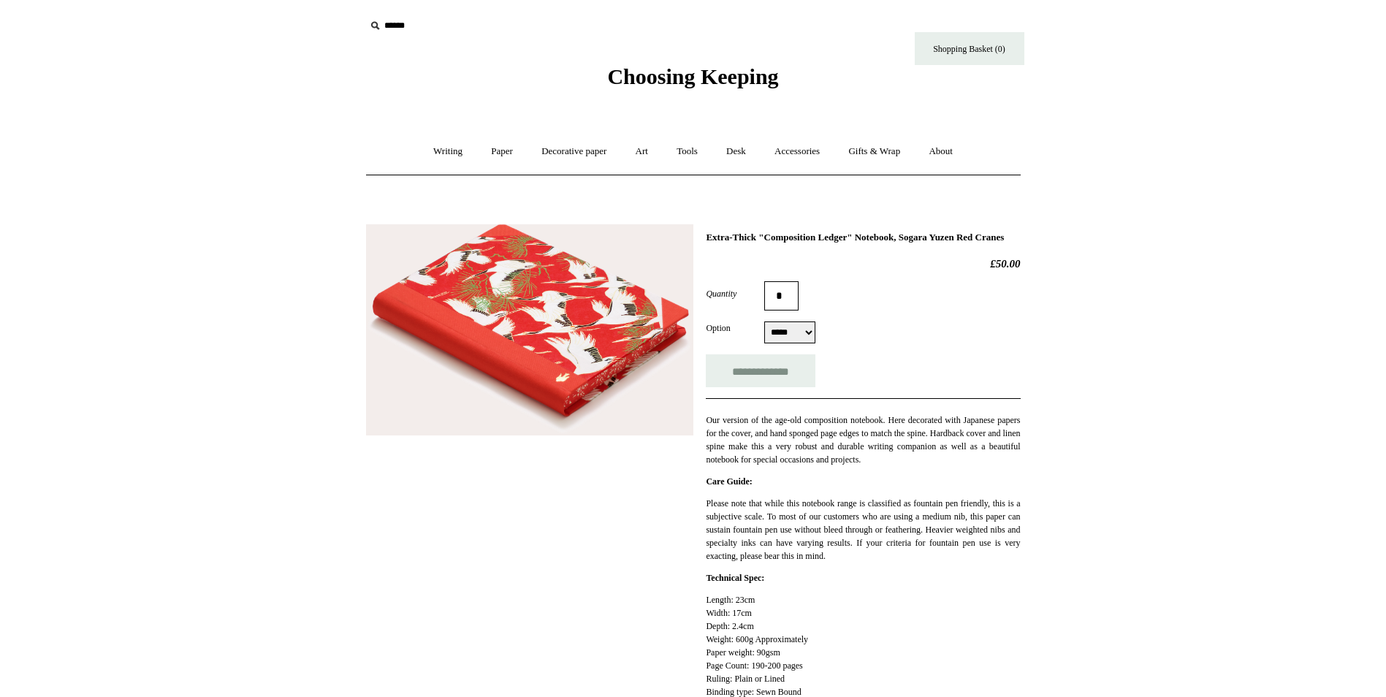
select select "*****"
click at [529, 332] on img at bounding box center [529, 329] width 327 height 211
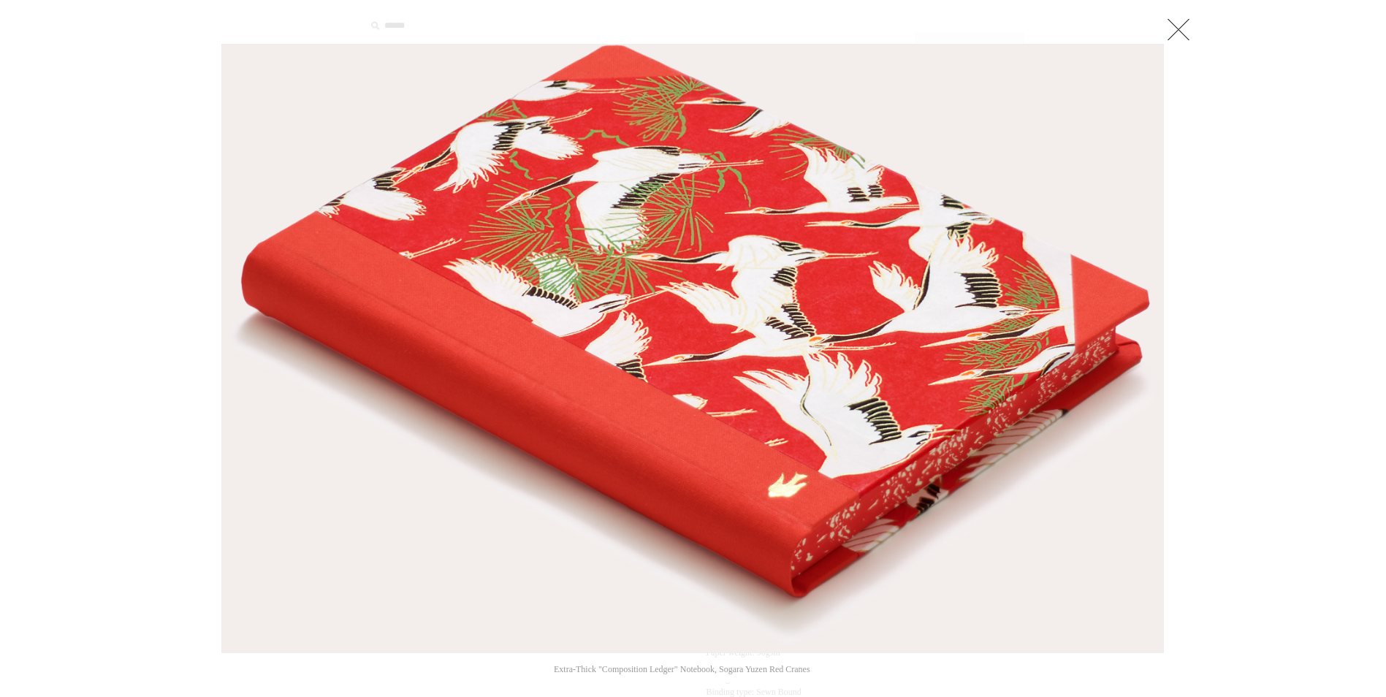
click at [1183, 28] on link at bounding box center [1178, 29] width 29 height 29
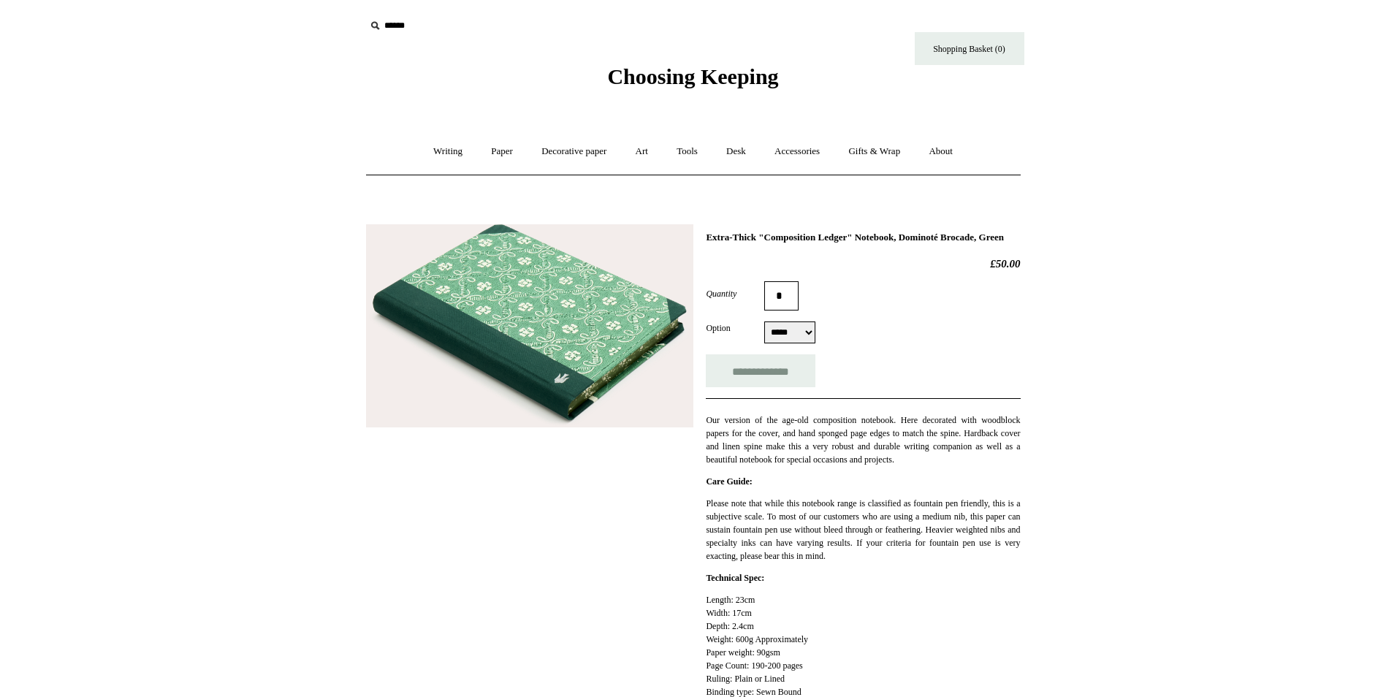
click at [578, 324] on img at bounding box center [529, 326] width 327 height 204
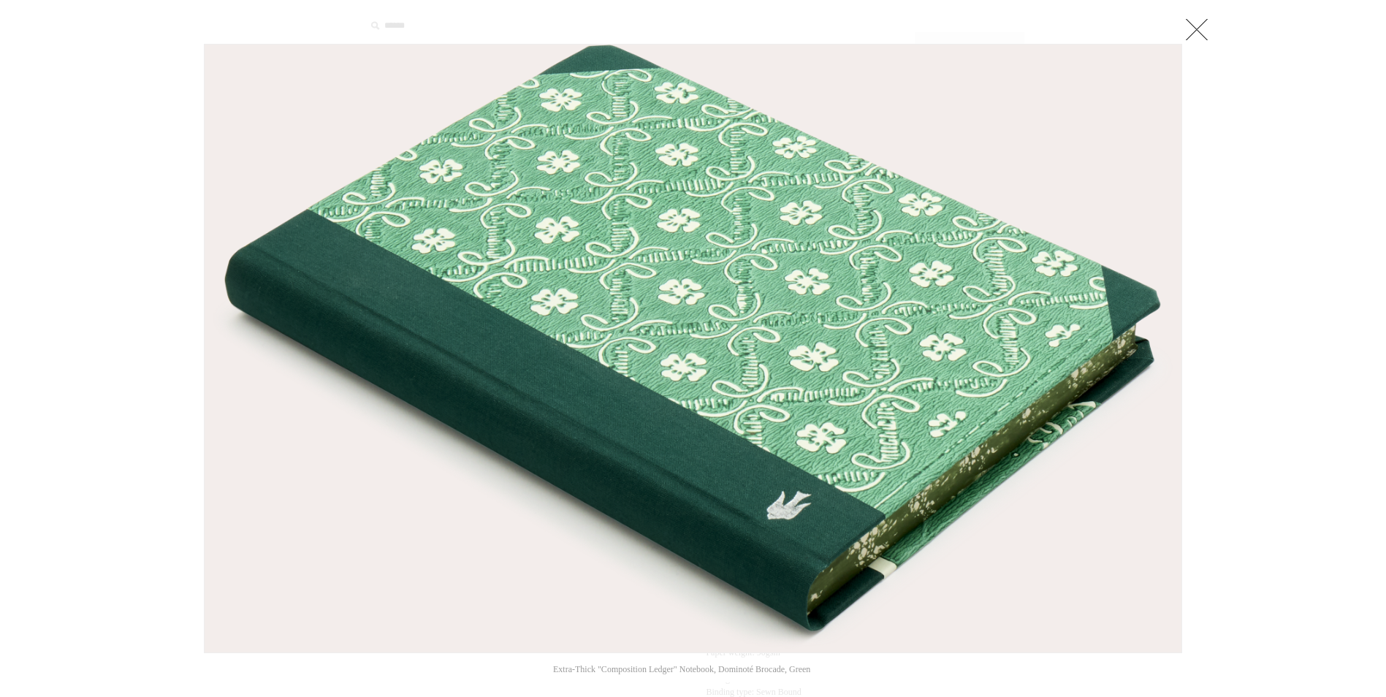
click at [1200, 32] on link at bounding box center [1196, 29] width 29 height 29
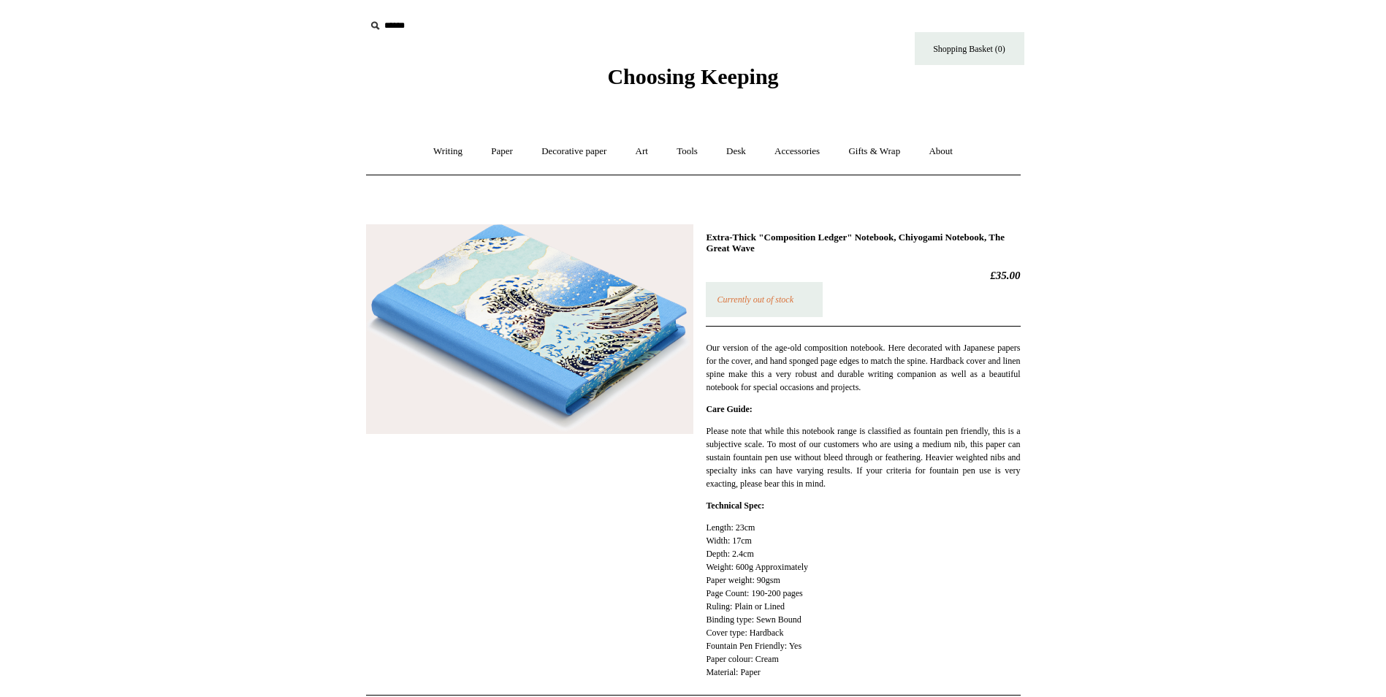
click at [583, 336] on img at bounding box center [529, 329] width 327 height 210
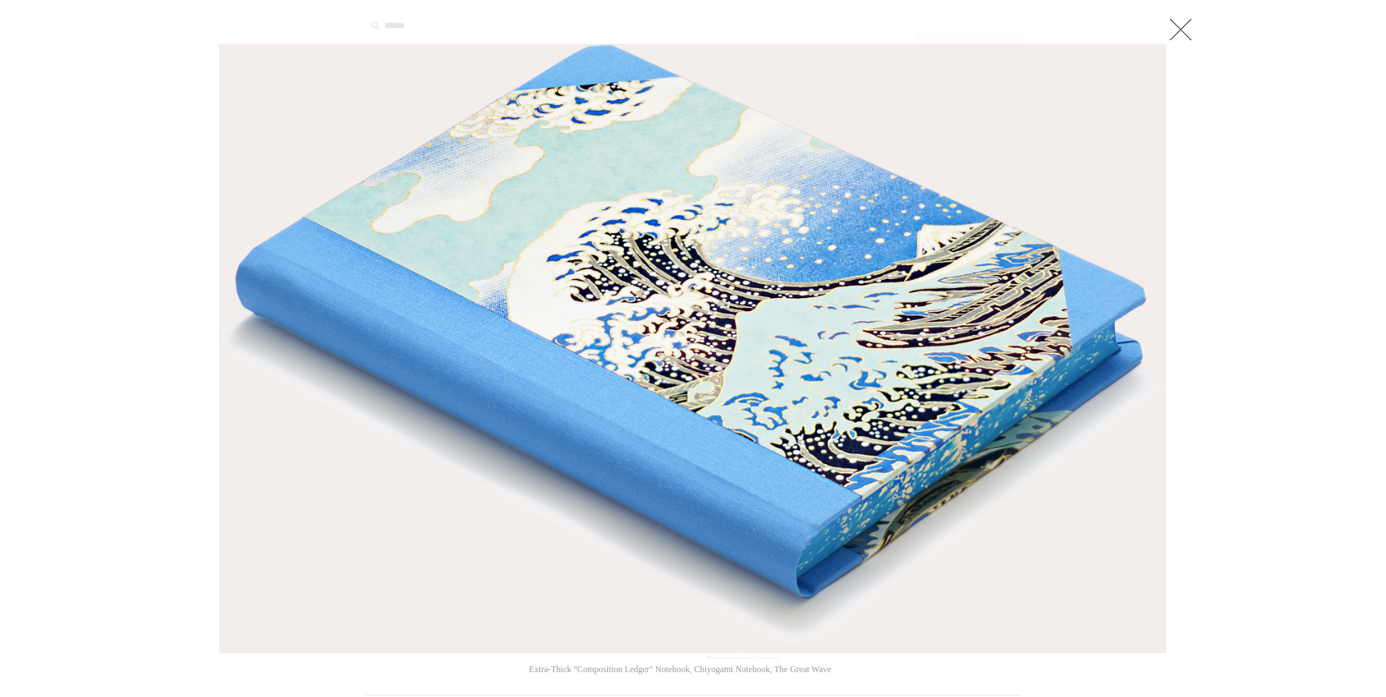
click at [1180, 23] on link at bounding box center [1180, 29] width 29 height 29
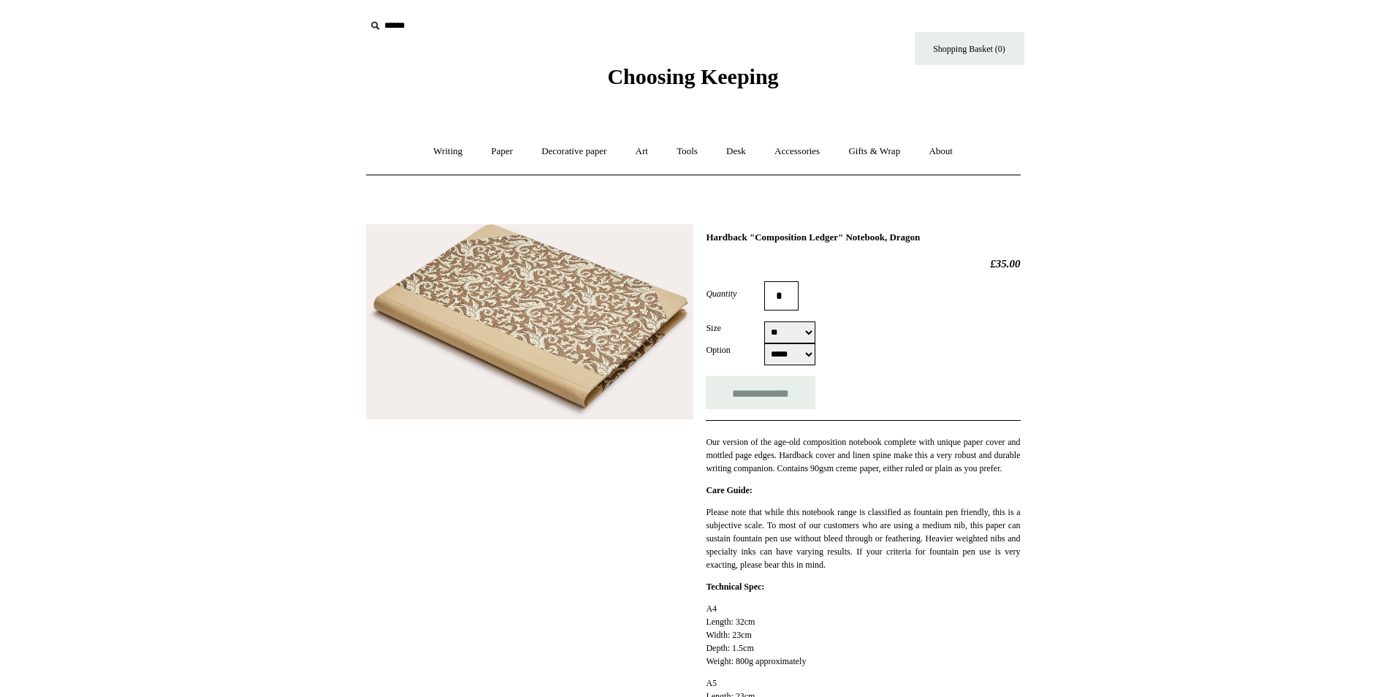
select select "**"
select select "*****"
click at [527, 327] on img at bounding box center [529, 322] width 327 height 196
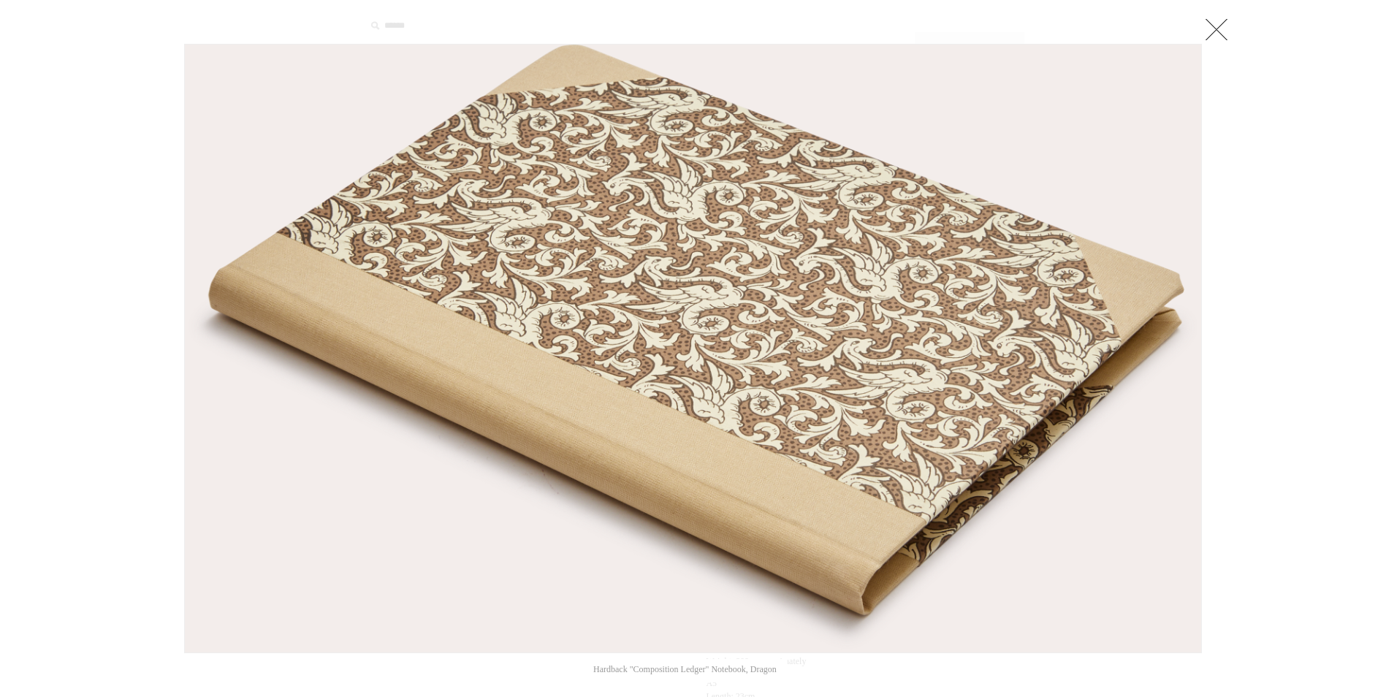
click at [1222, 29] on link at bounding box center [1216, 29] width 29 height 29
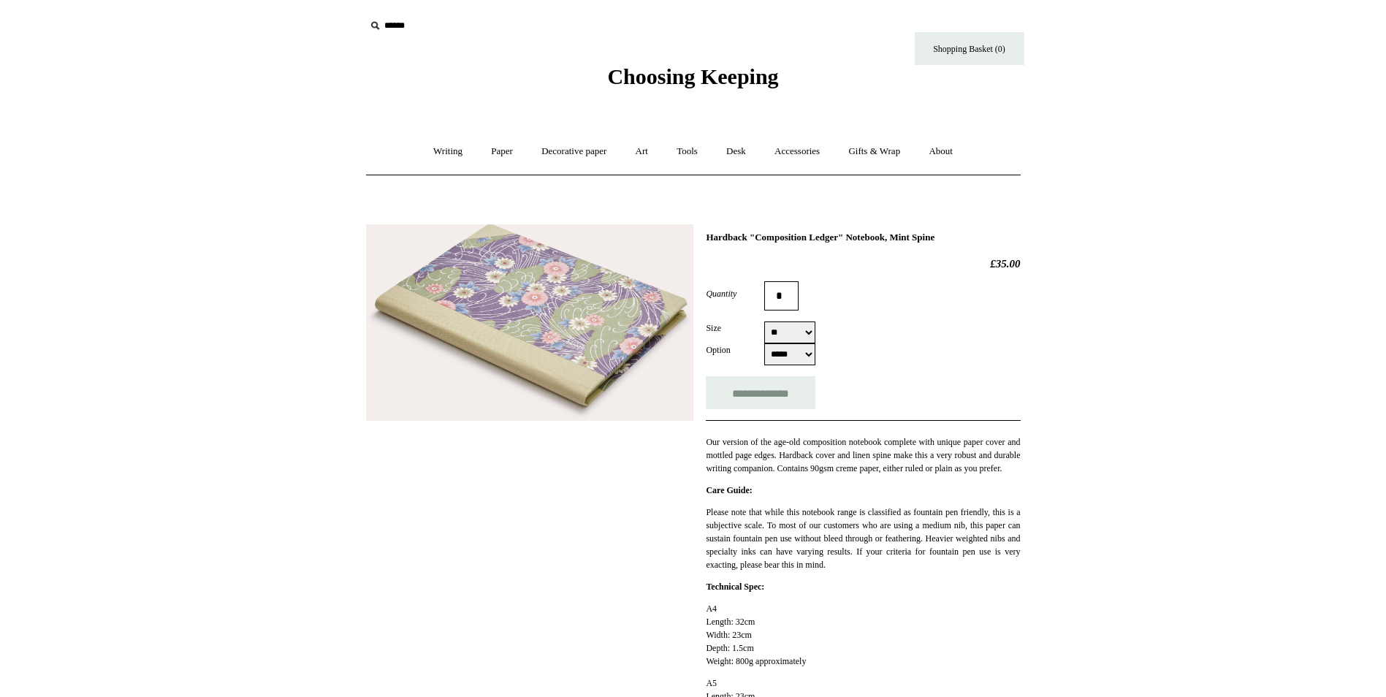
select select "**"
click at [589, 329] on img at bounding box center [529, 322] width 327 height 197
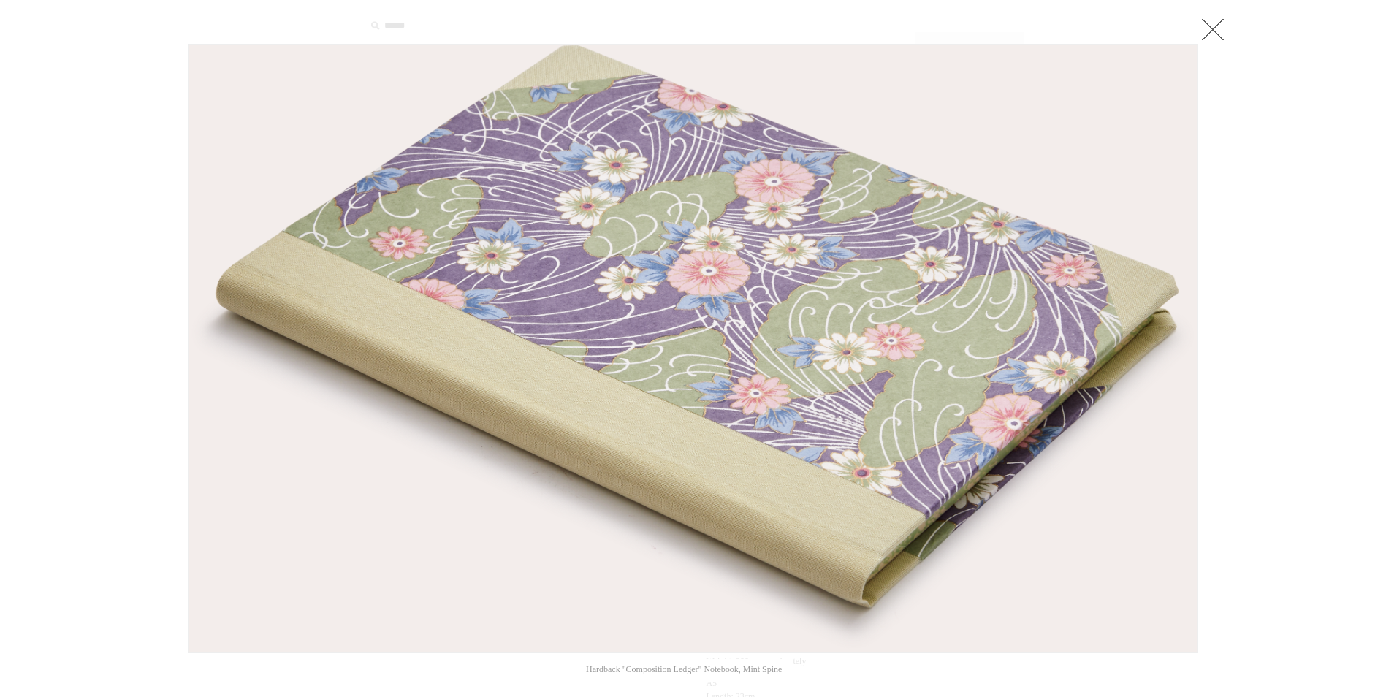
click at [1215, 33] on link at bounding box center [1212, 29] width 29 height 29
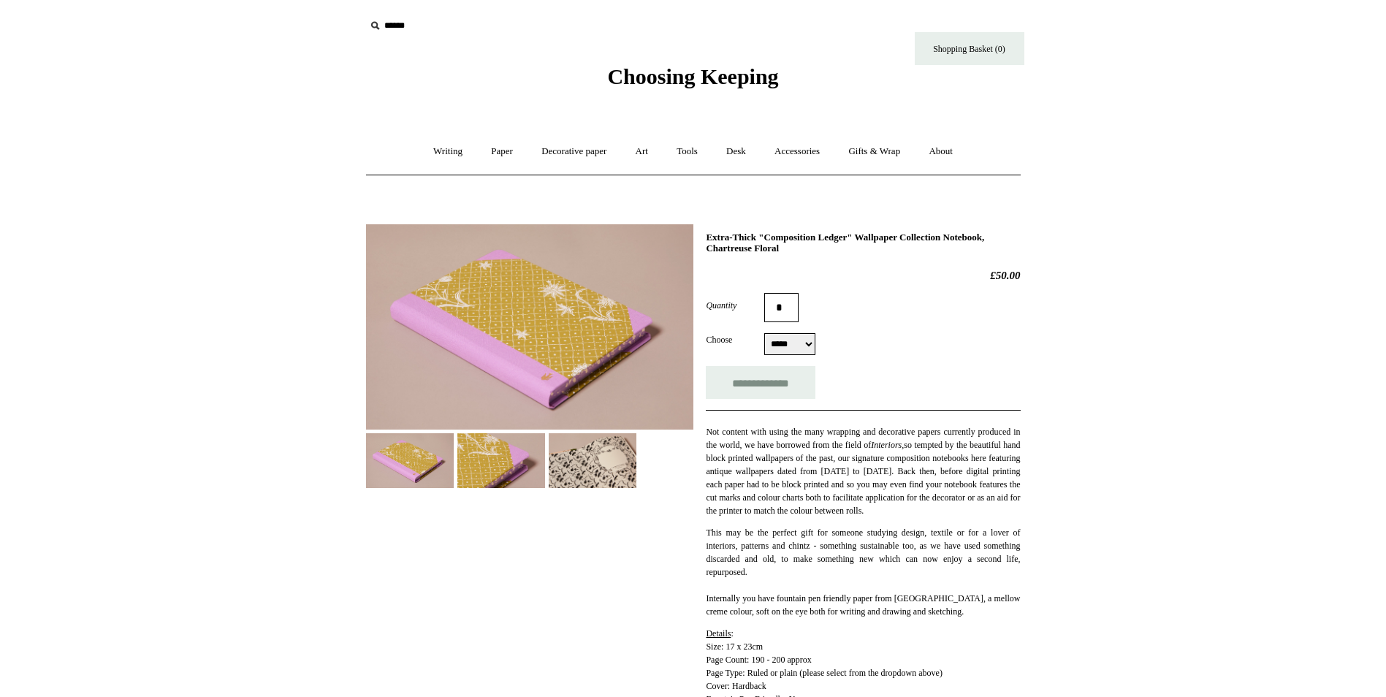
click at [516, 354] on img at bounding box center [529, 326] width 327 height 205
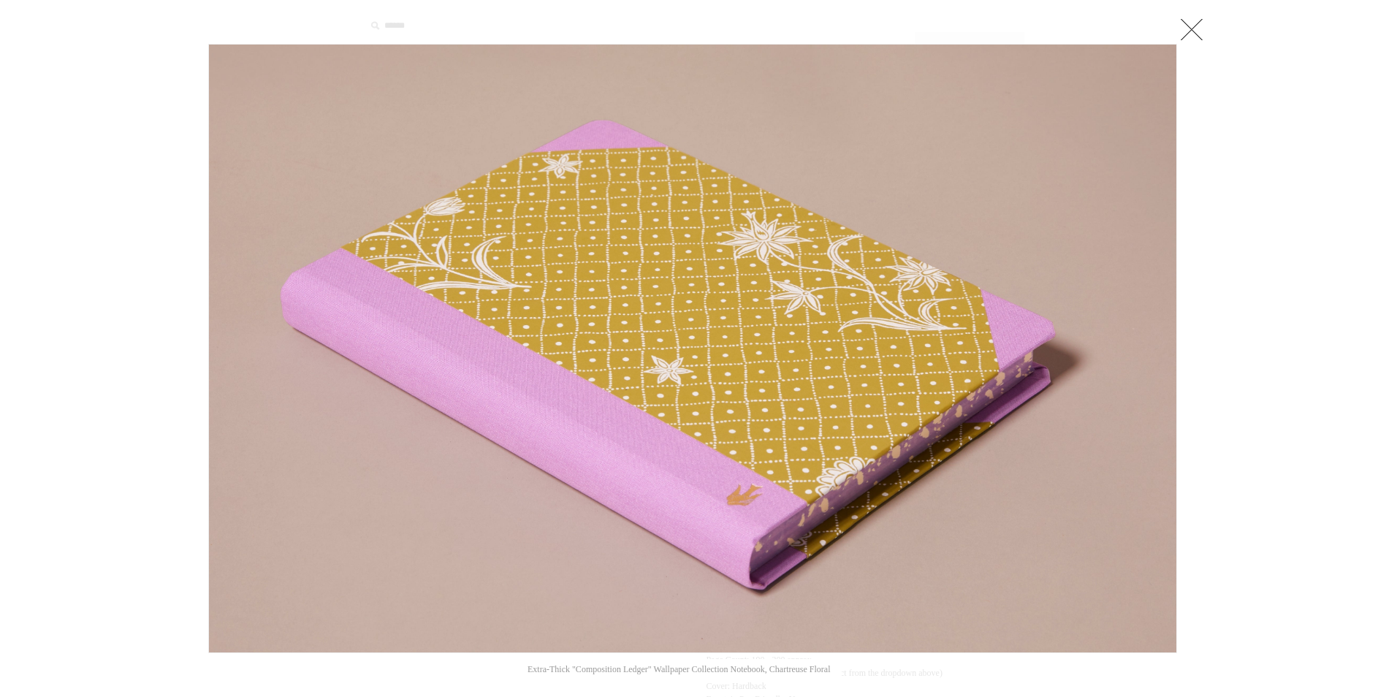
click at [1189, 29] on link at bounding box center [1191, 29] width 29 height 29
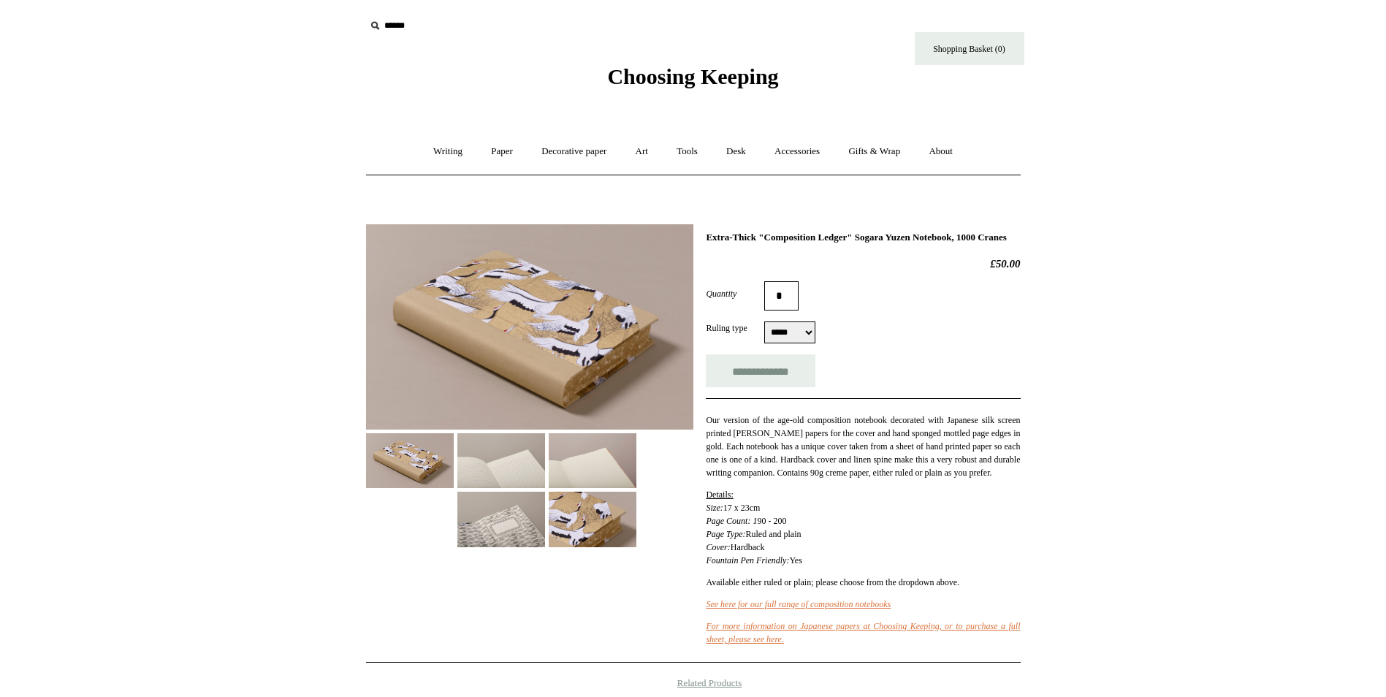
click at [527, 324] on img at bounding box center [529, 326] width 327 height 205
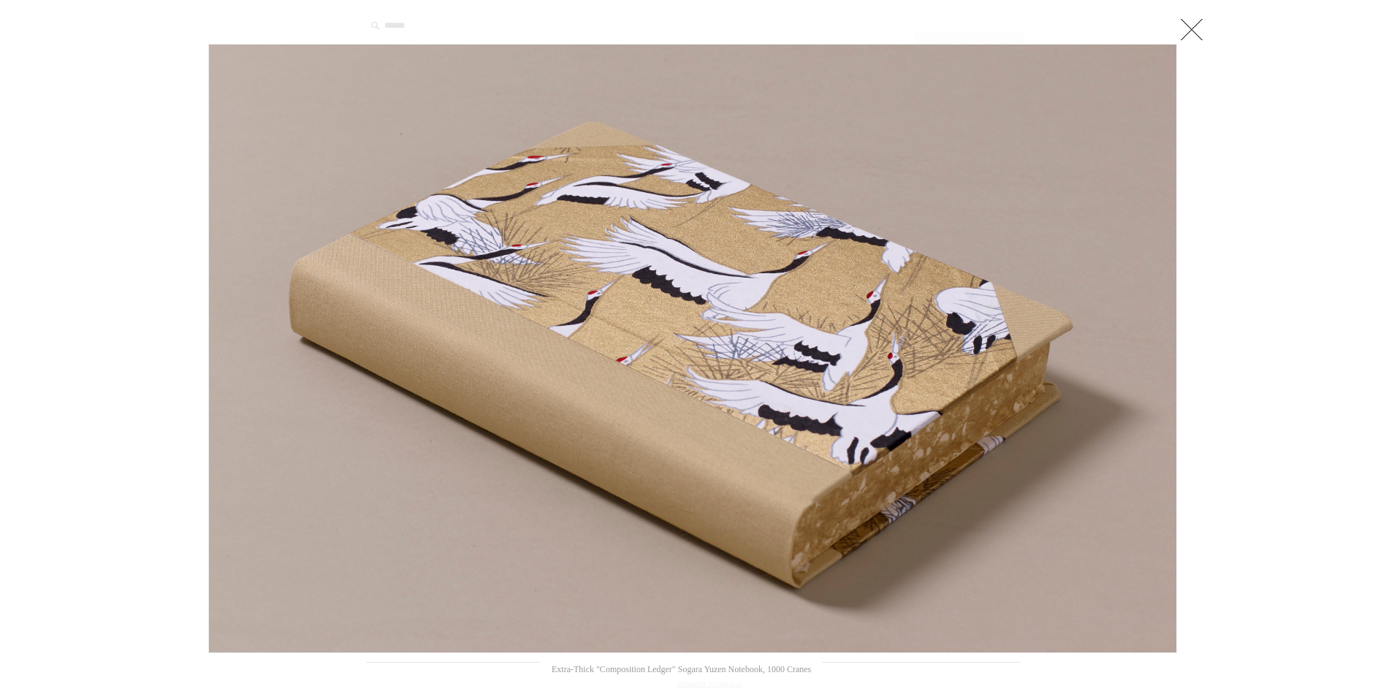
click at [1197, 27] on link at bounding box center [1191, 29] width 29 height 29
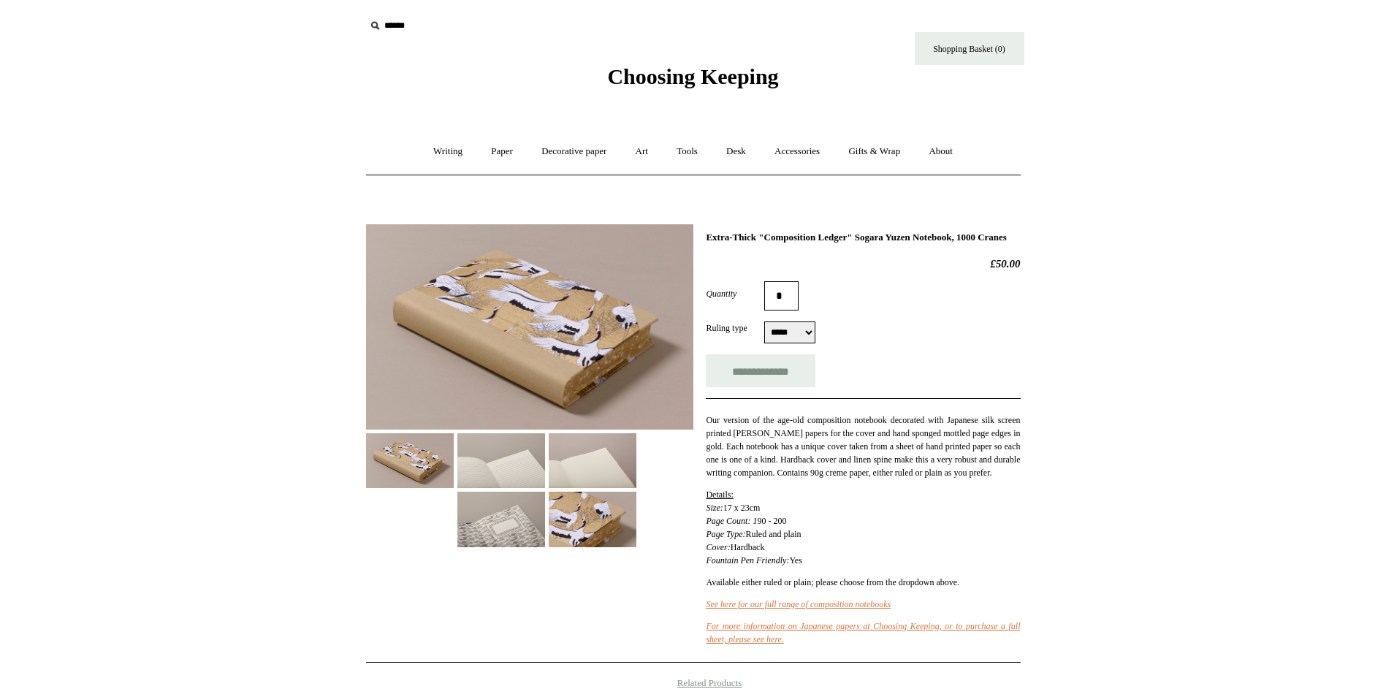
click at [508, 460] on img at bounding box center [501, 460] width 88 height 55
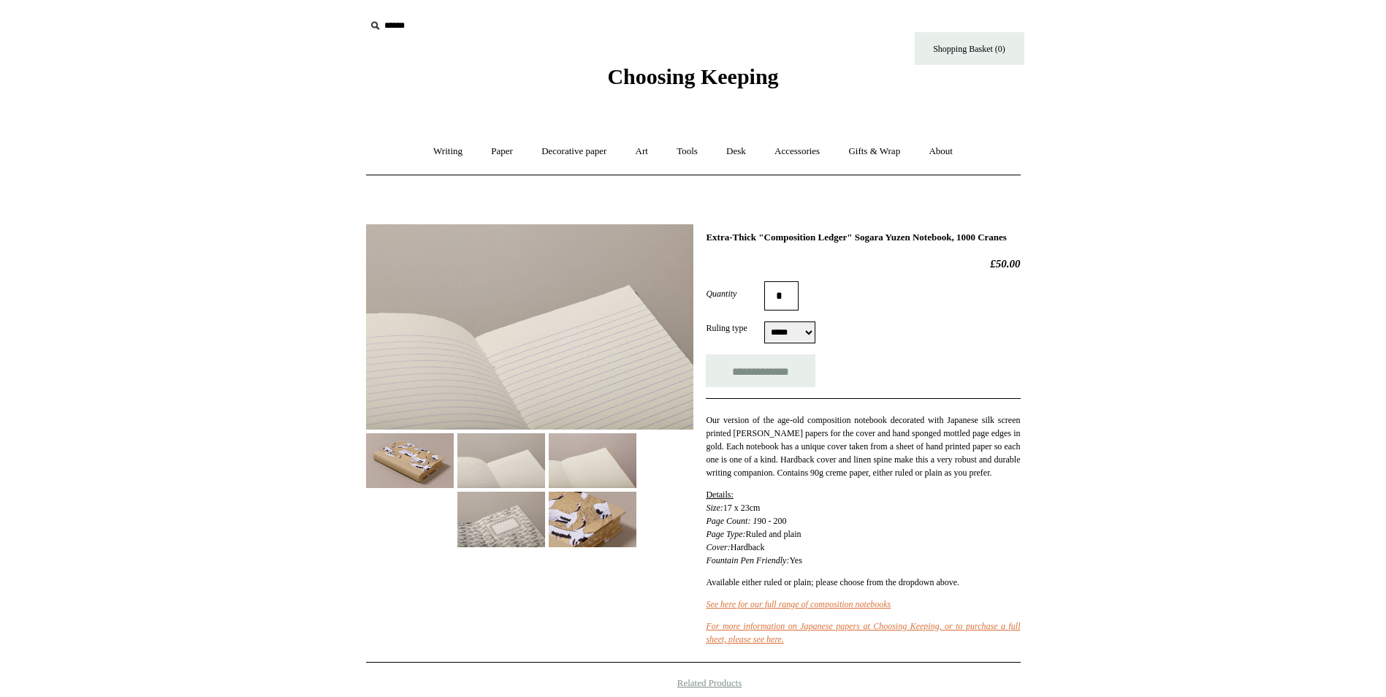
click at [604, 468] on img at bounding box center [593, 460] width 88 height 55
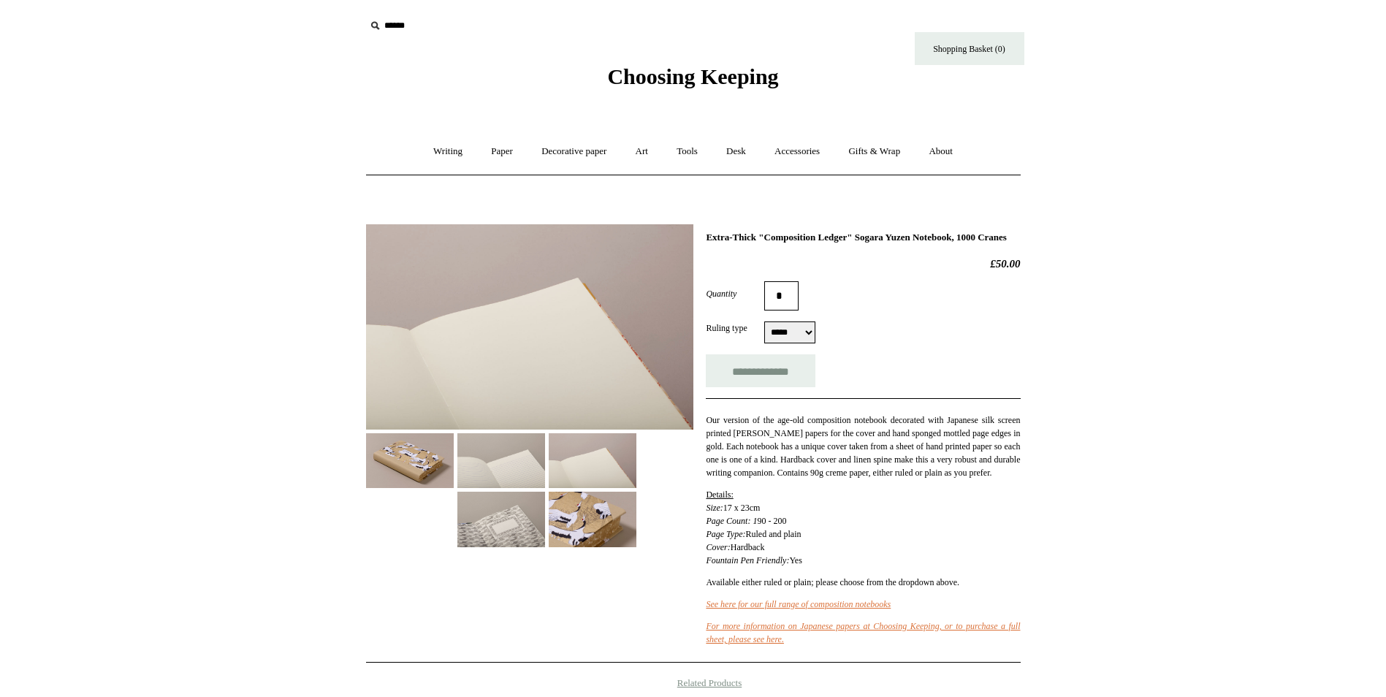
click at [807, 343] on select "***** *****" at bounding box center [789, 332] width 51 height 22
select select "*****"
click at [764, 333] on select "***** *****" at bounding box center [789, 332] width 51 height 22
click at [766, 384] on input "**********" at bounding box center [761, 370] width 110 height 33
type input "**********"
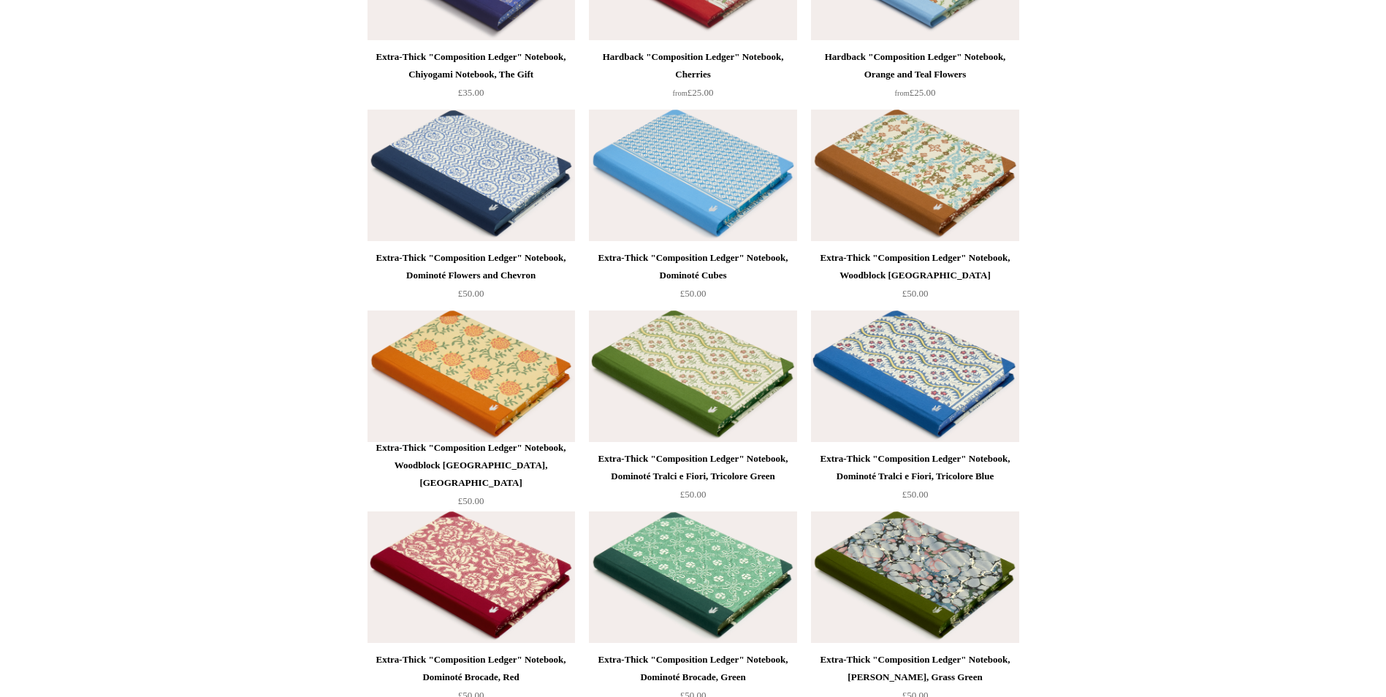
scroll to position [2649, 0]
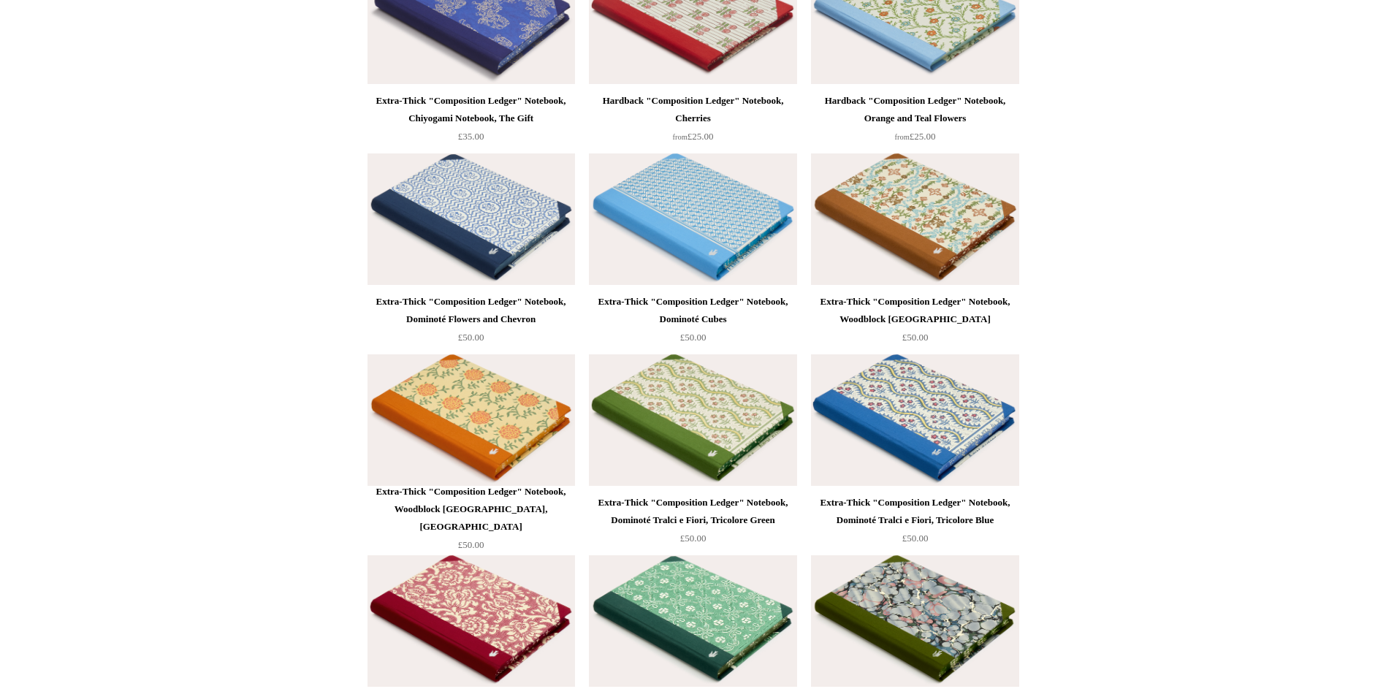
click at [709, 615] on img at bounding box center [693, 621] width 208 height 132
click at [496, 635] on img at bounding box center [472, 621] width 208 height 132
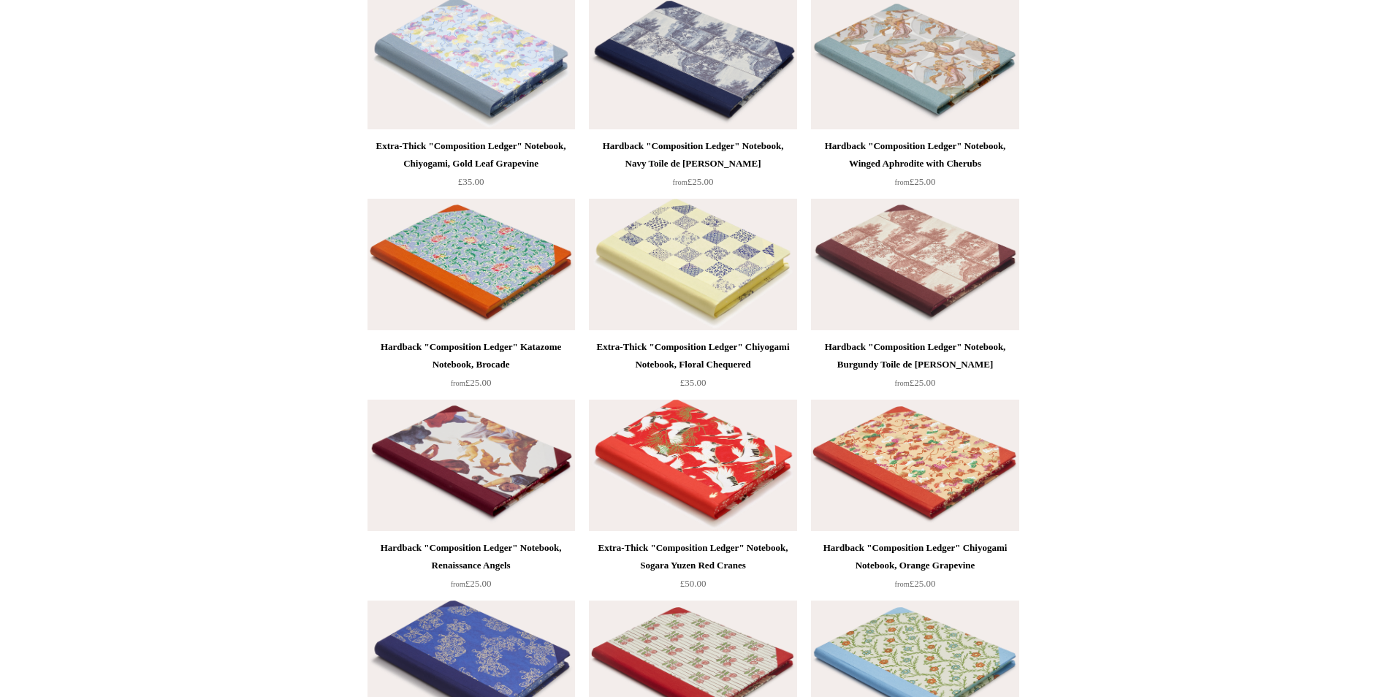
scroll to position [1991, 0]
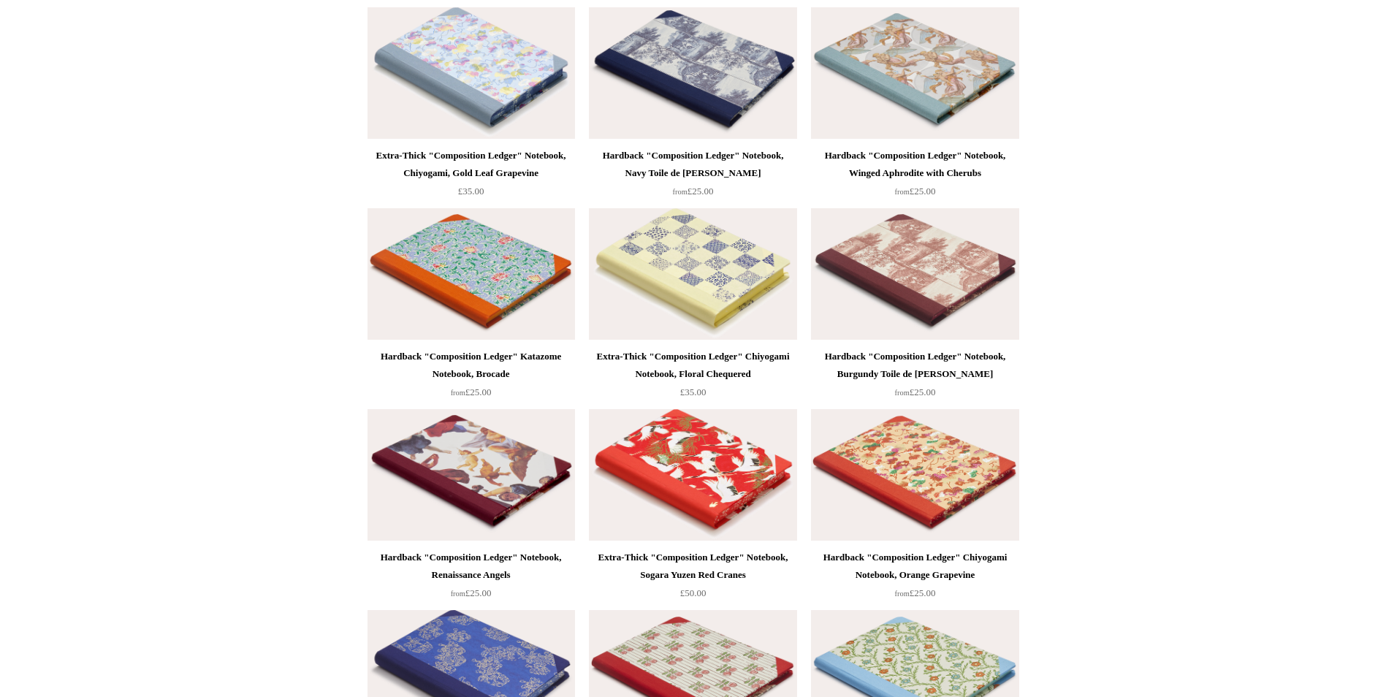
click at [932, 471] on img at bounding box center [915, 475] width 208 height 132
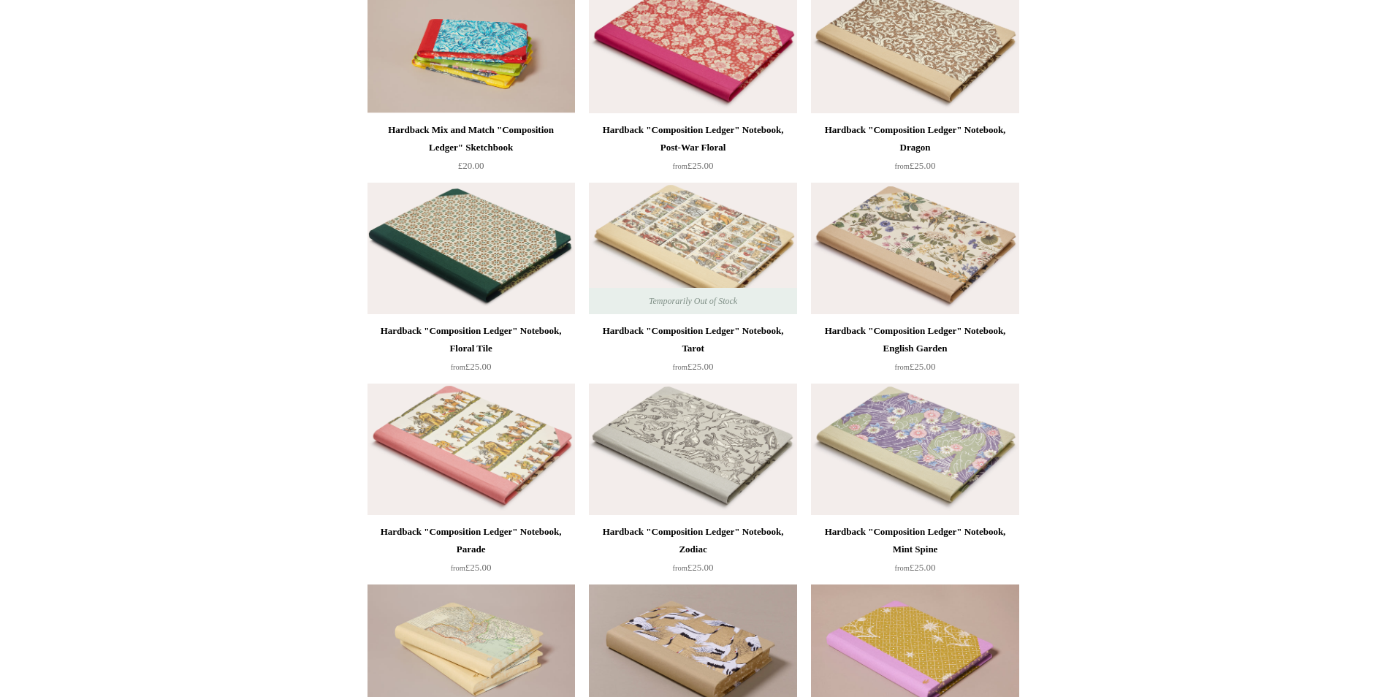
scroll to position [292, 0]
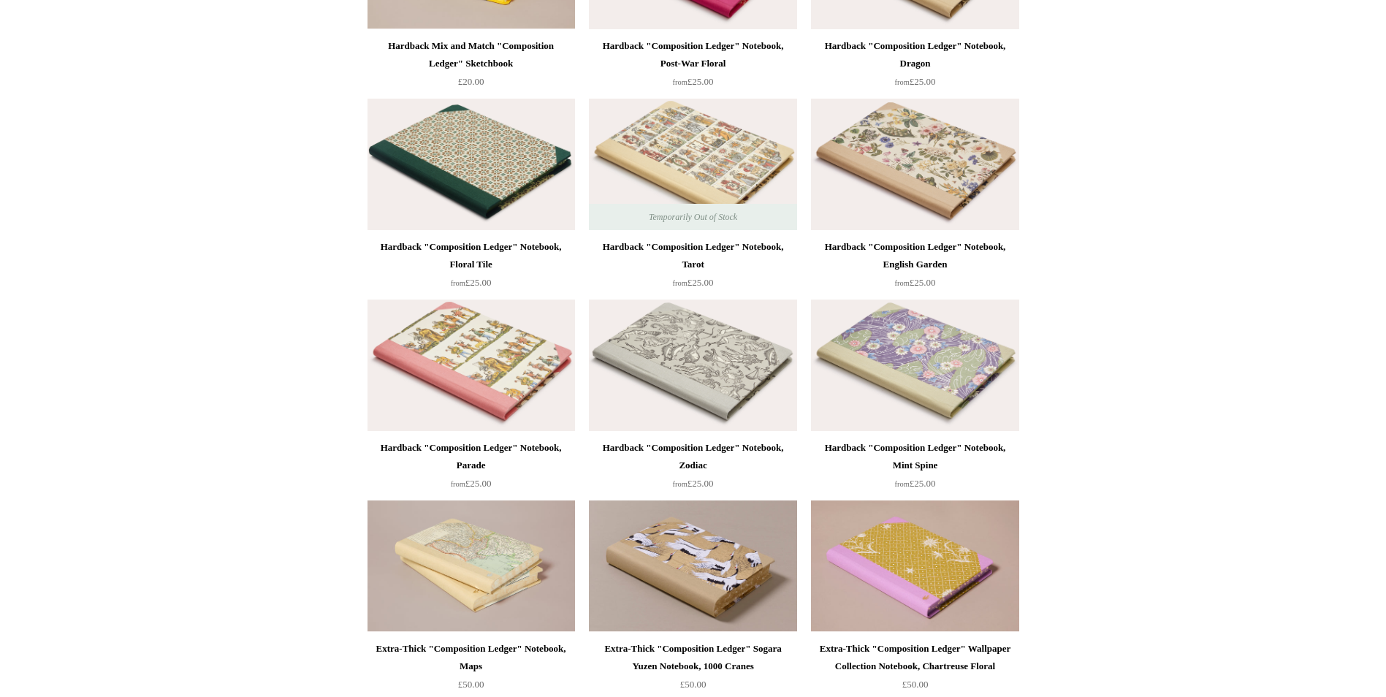
click at [904, 354] on img at bounding box center [915, 366] width 208 height 132
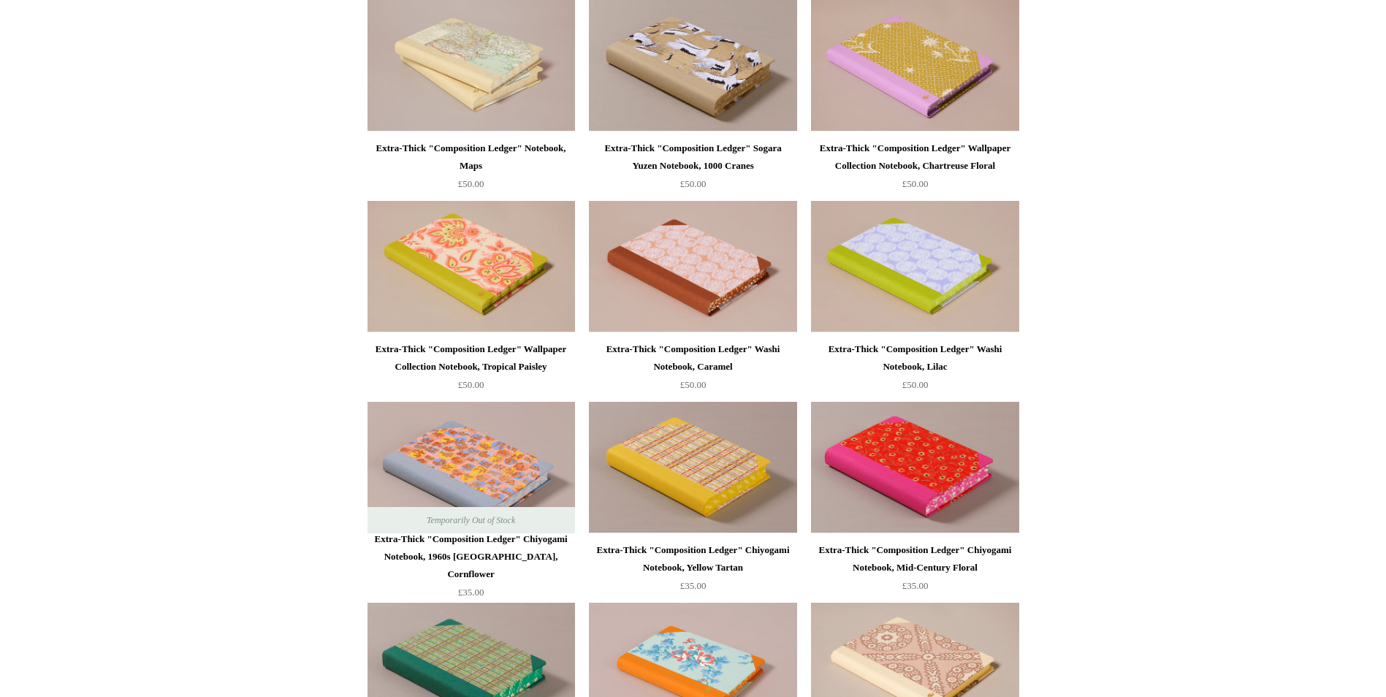
scroll to position [804, 0]
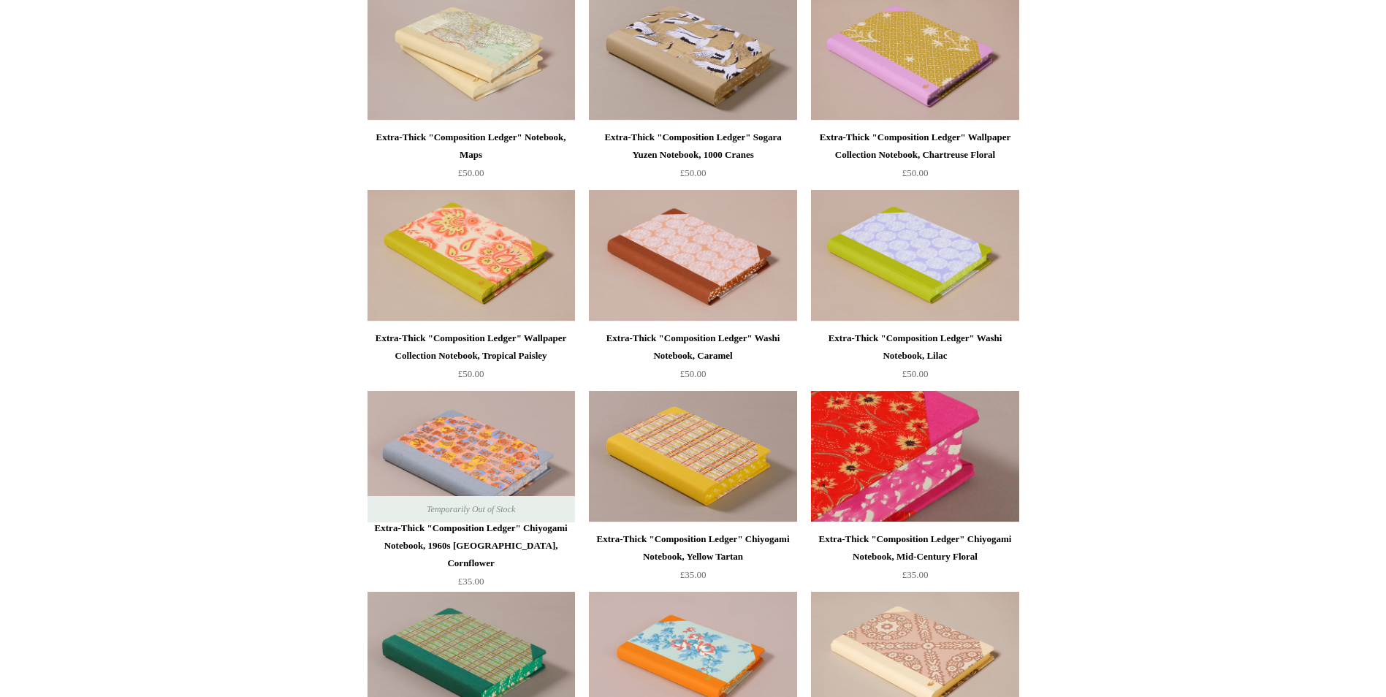
click at [916, 455] on img at bounding box center [915, 457] width 208 height 132
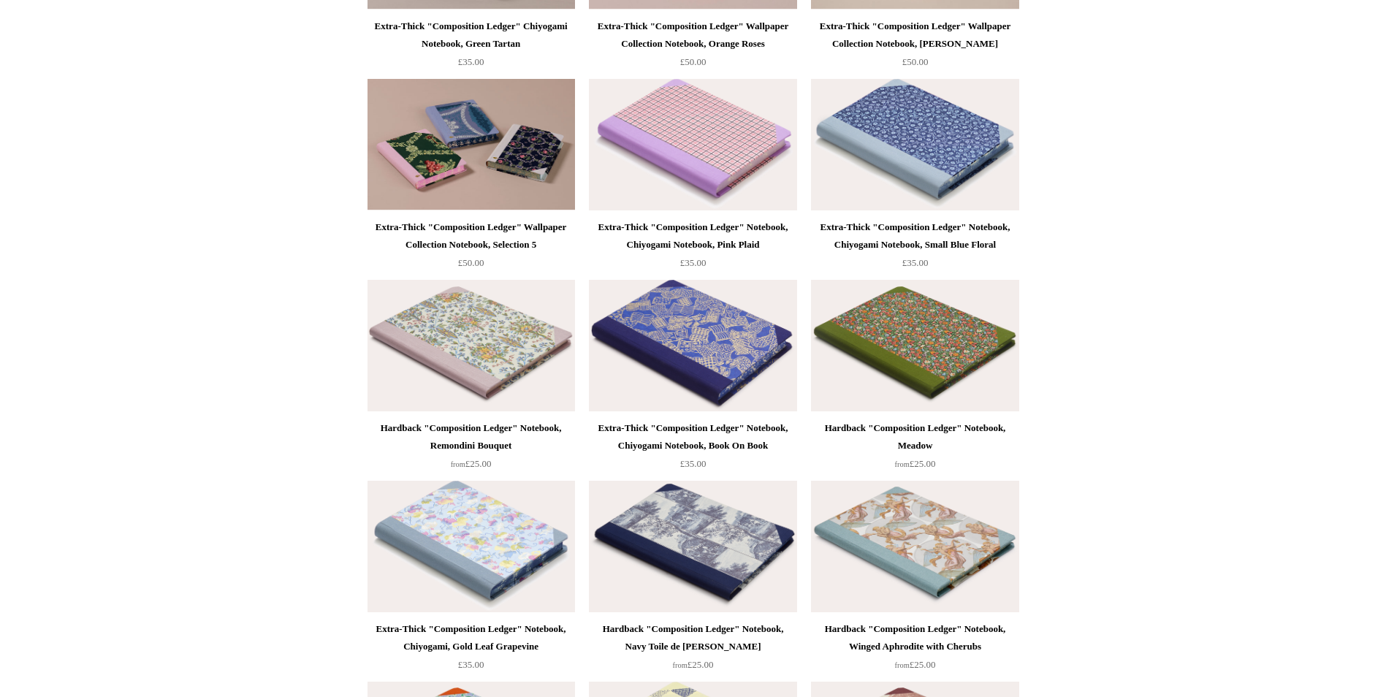
scroll to position [1534, 0]
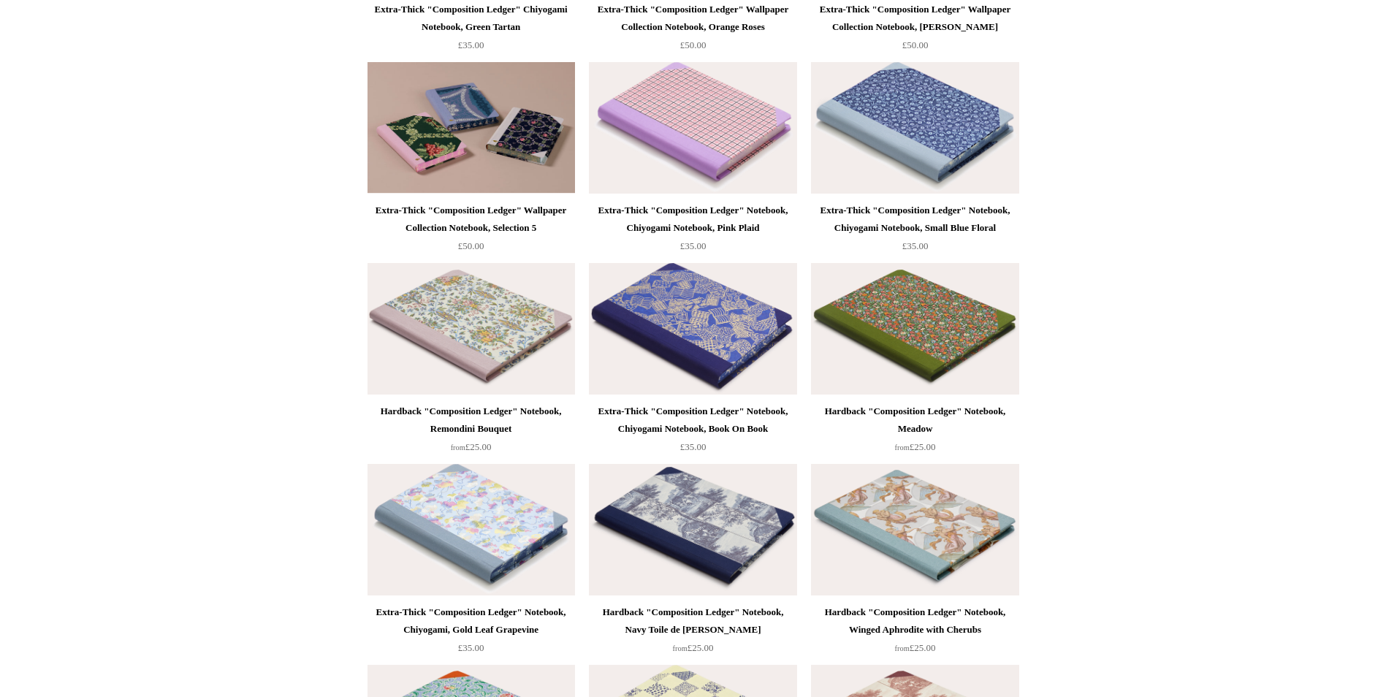
click at [482, 332] on img at bounding box center [472, 329] width 208 height 132
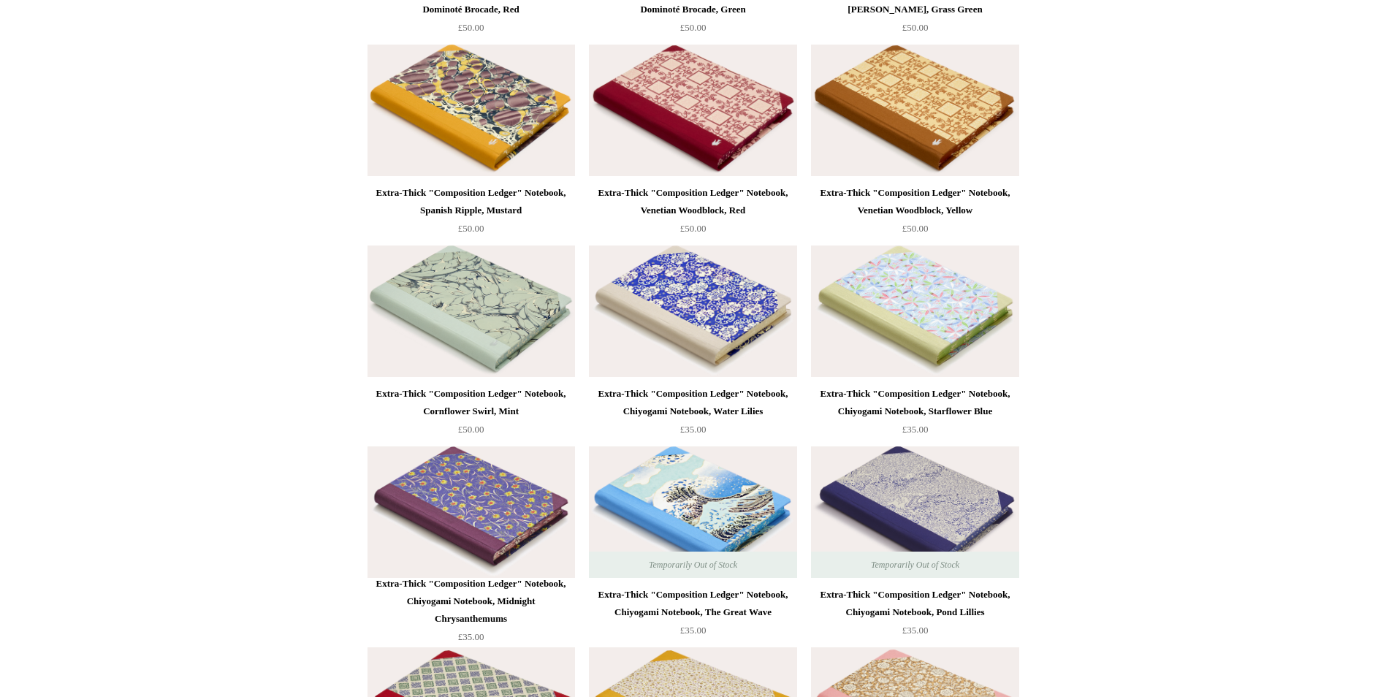
scroll to position [3361, 0]
click at [924, 494] on img at bounding box center [915, 512] width 208 height 132
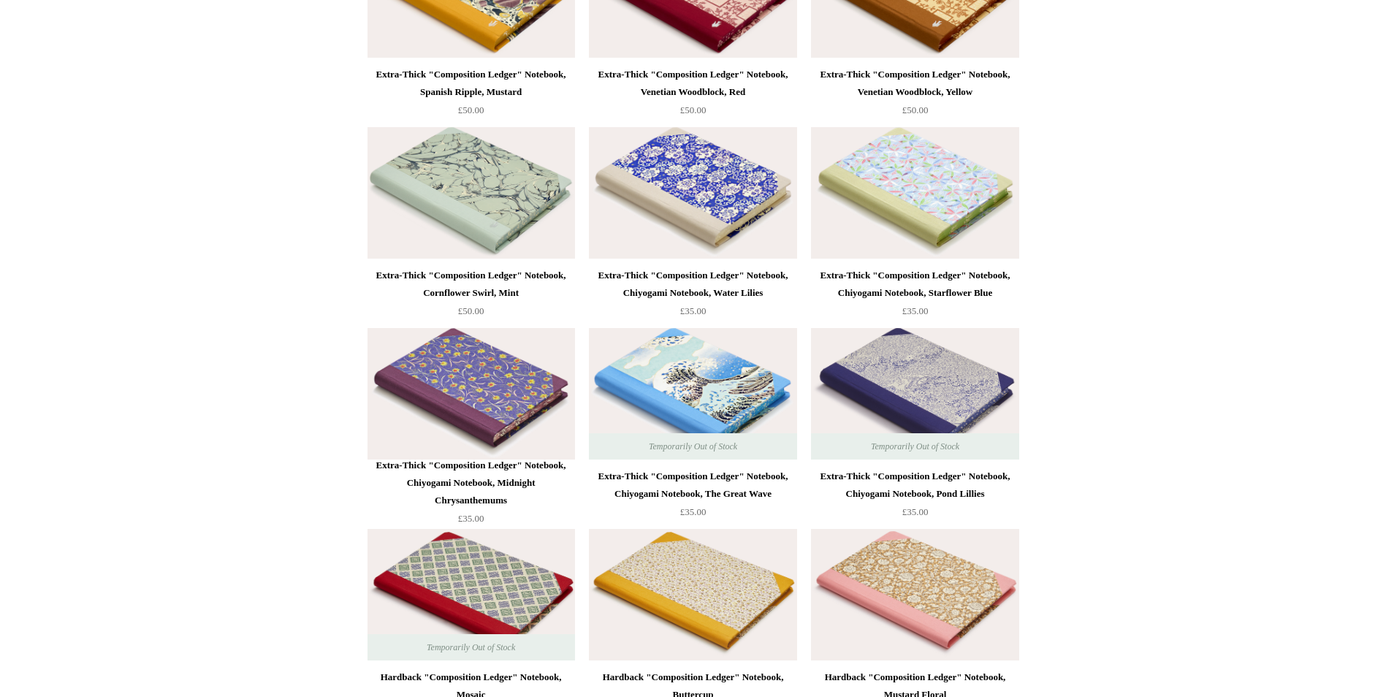
scroll to position [3507, 0]
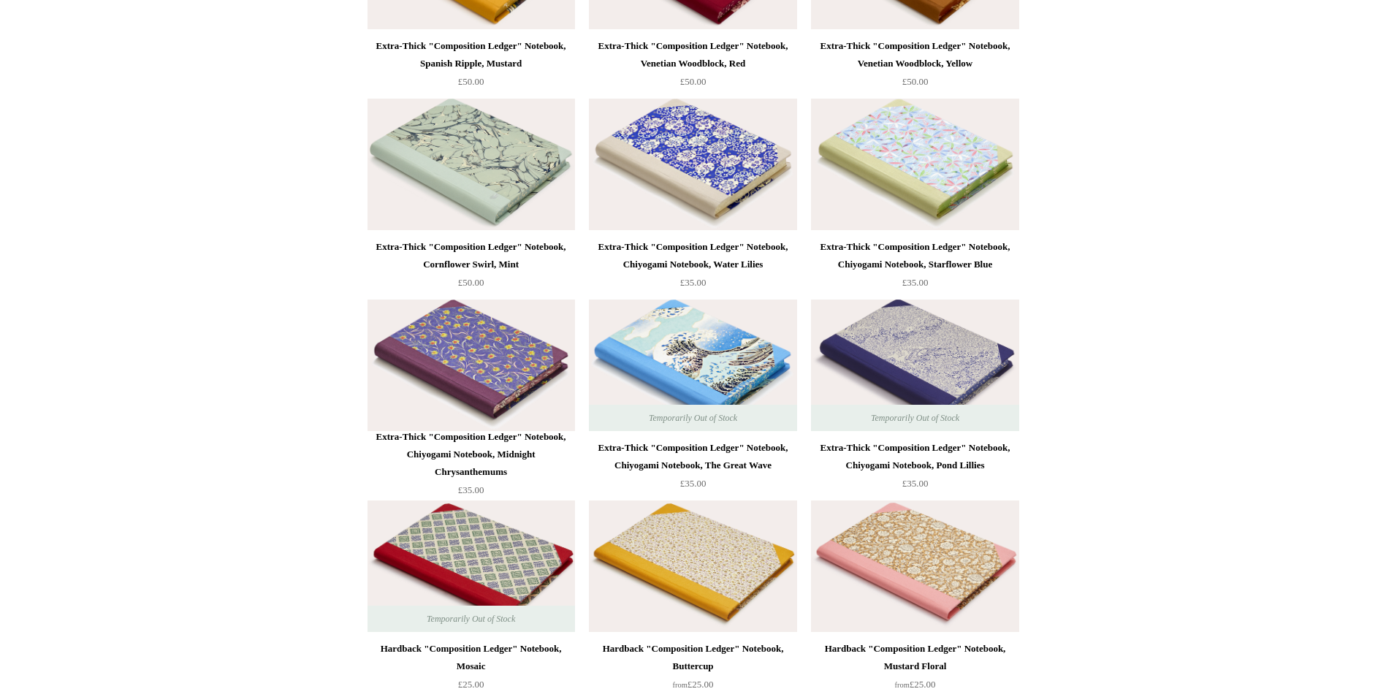
click at [491, 357] on img at bounding box center [472, 366] width 208 height 132
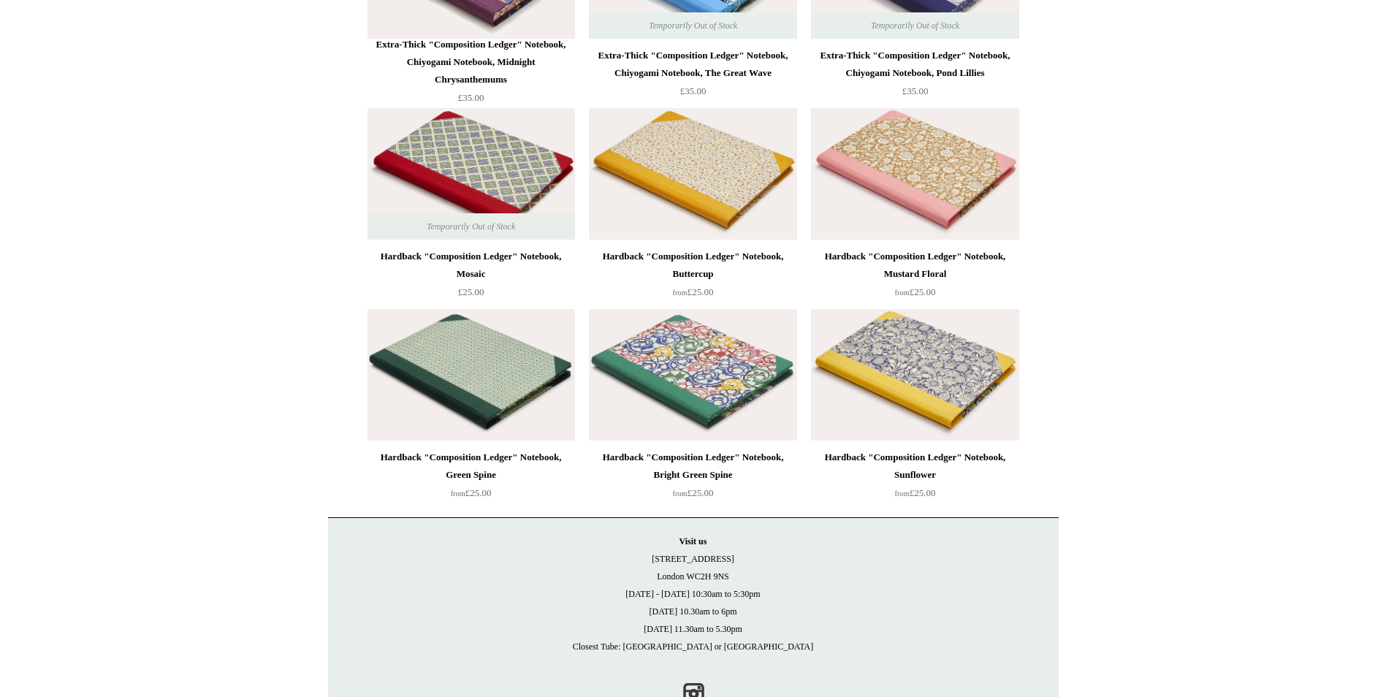
scroll to position [3946, 0]
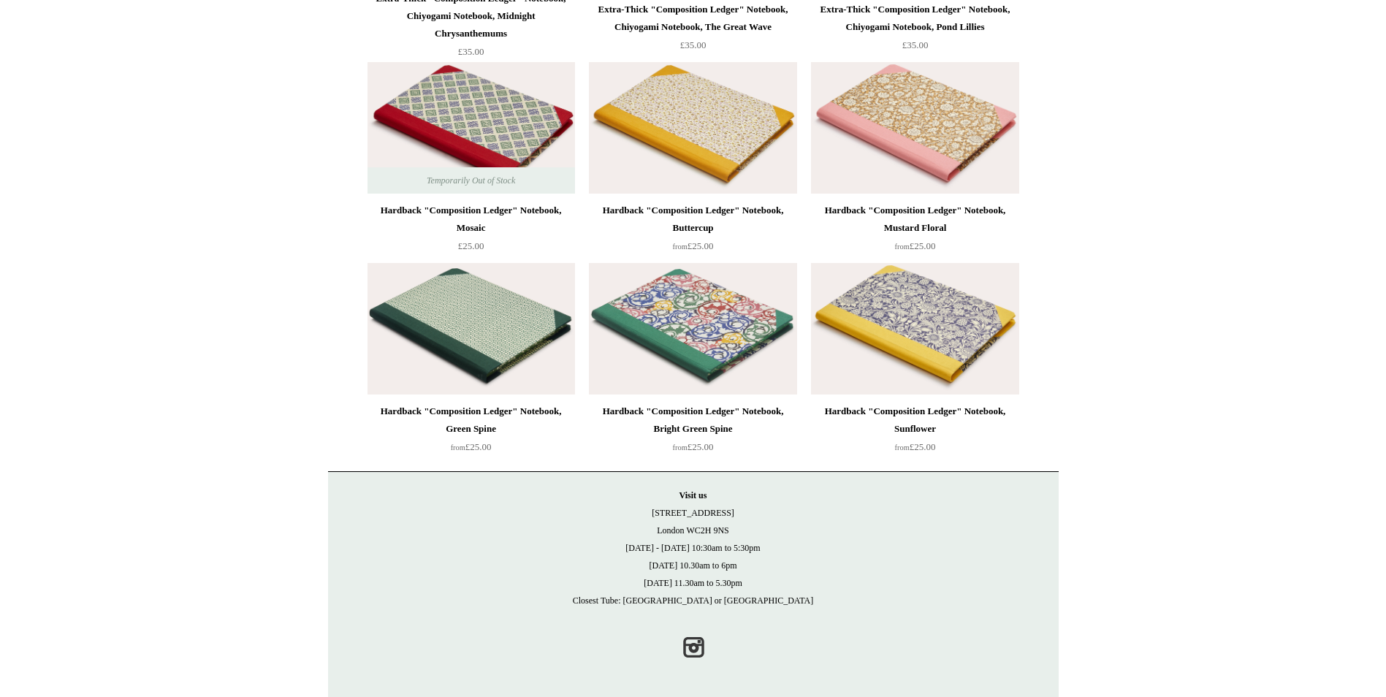
click at [927, 319] on img at bounding box center [915, 329] width 208 height 132
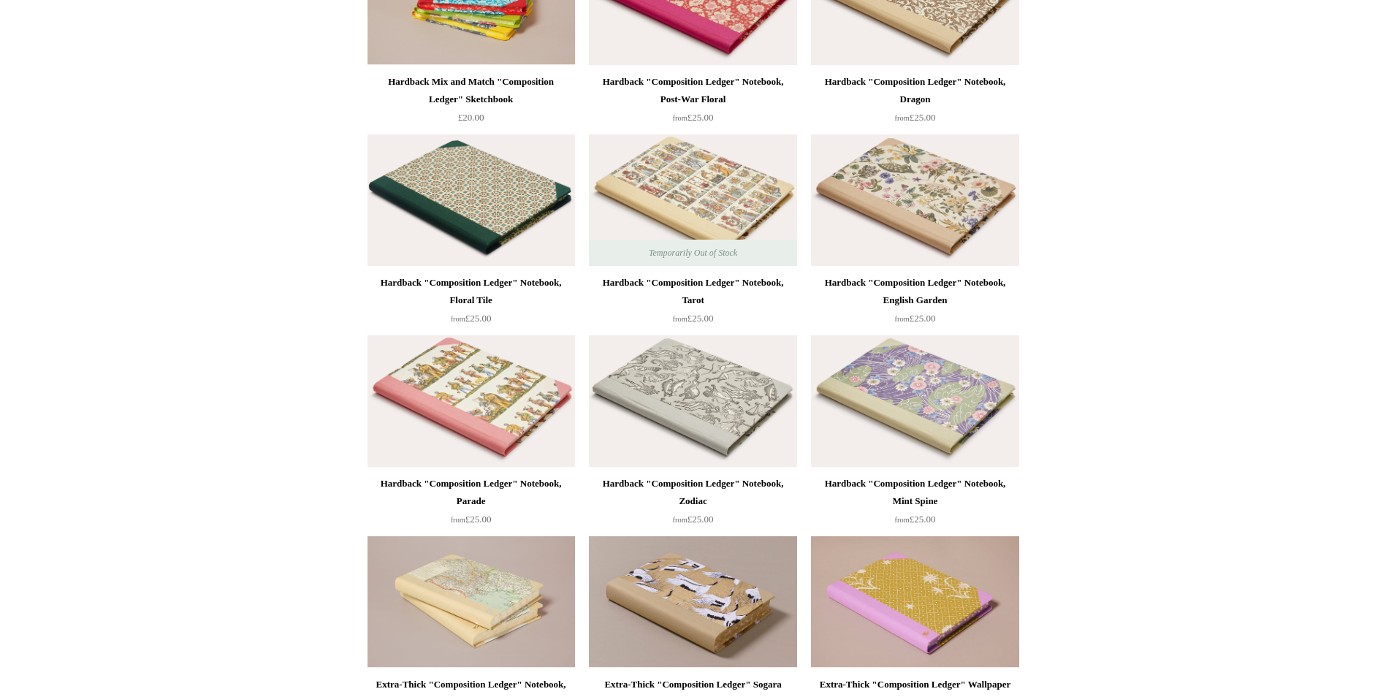
scroll to position [219, 0]
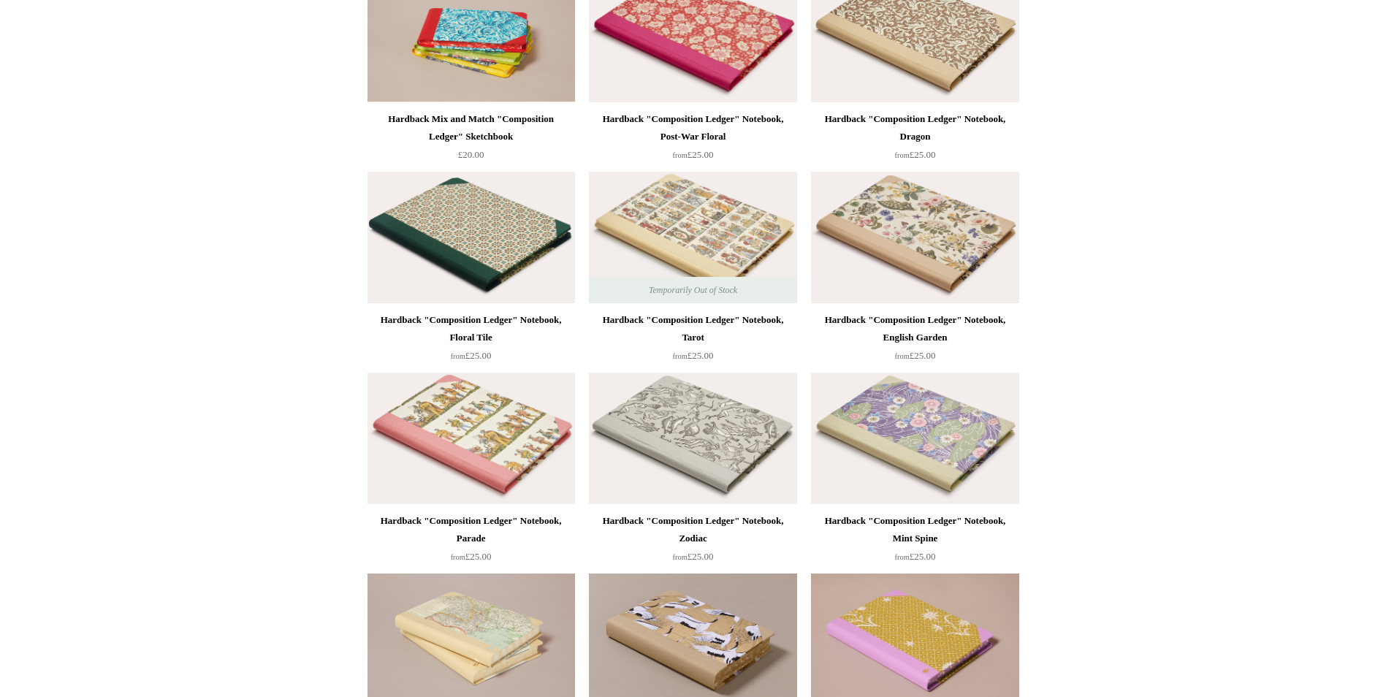
click at [946, 228] on img at bounding box center [915, 238] width 208 height 132
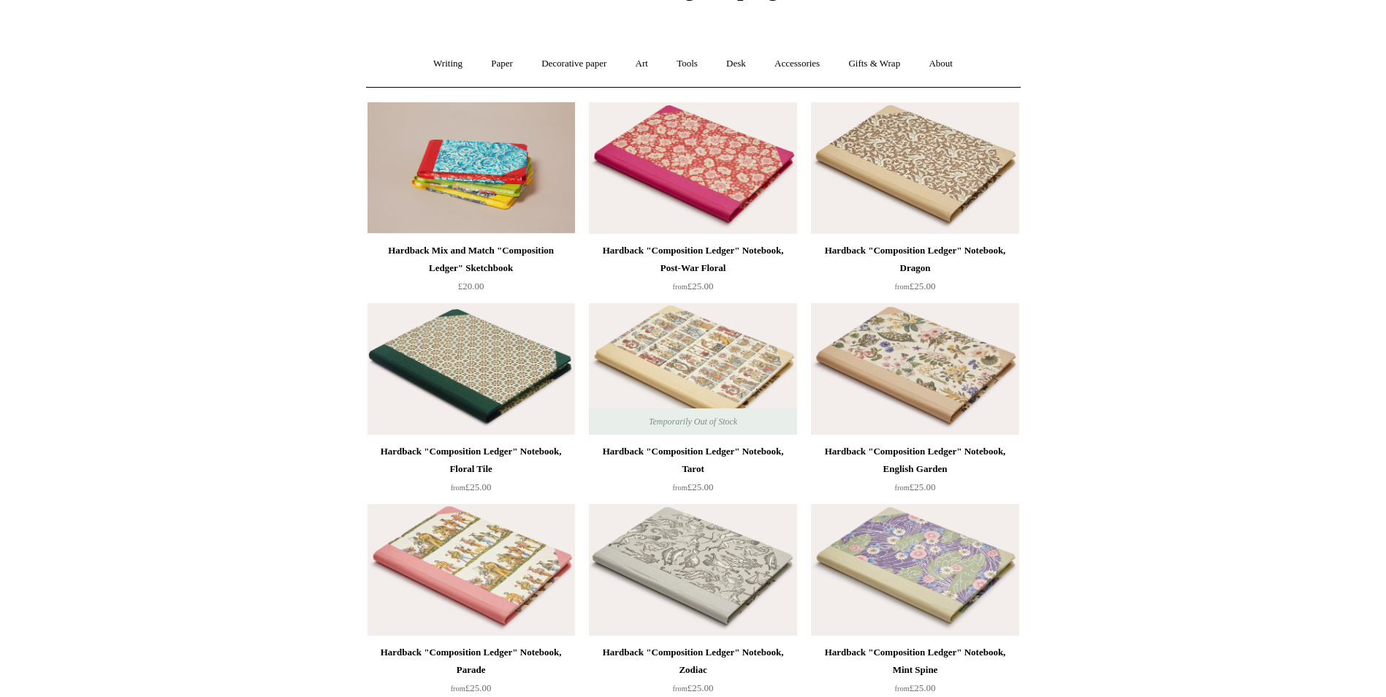
scroll to position [73, 0]
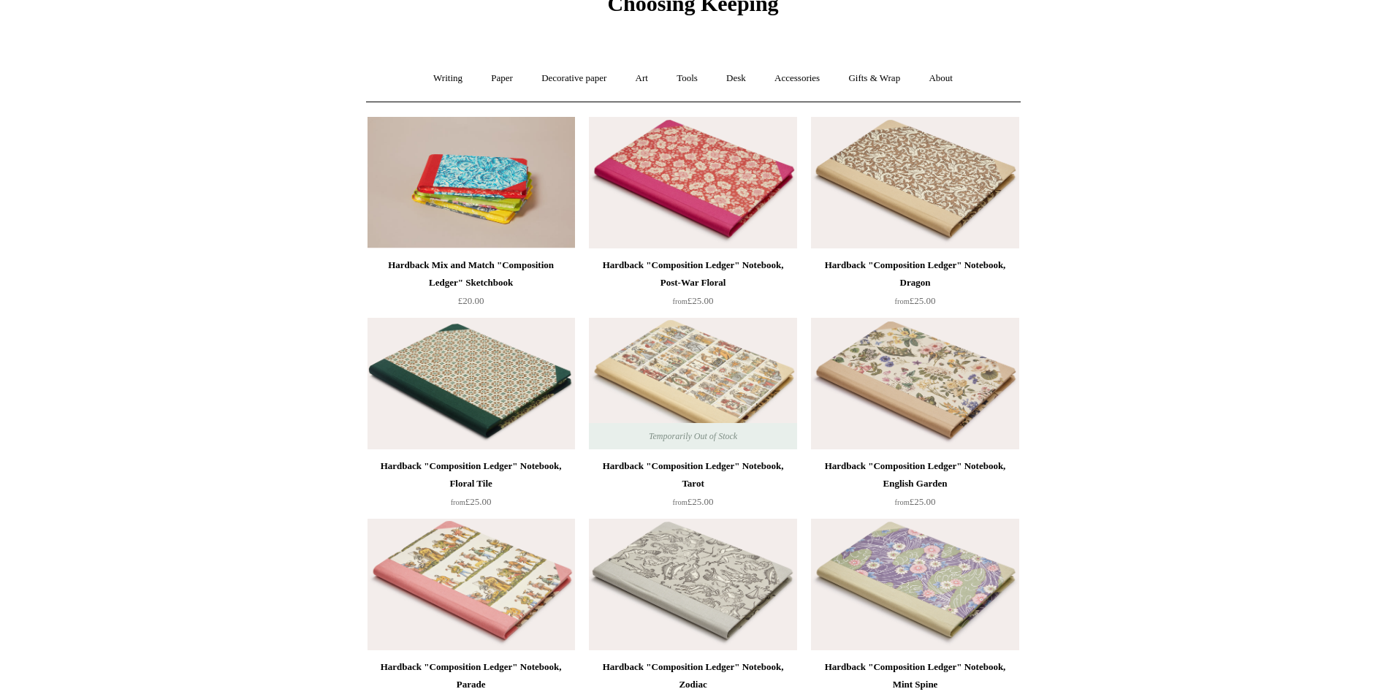
click at [717, 166] on img at bounding box center [693, 183] width 208 height 132
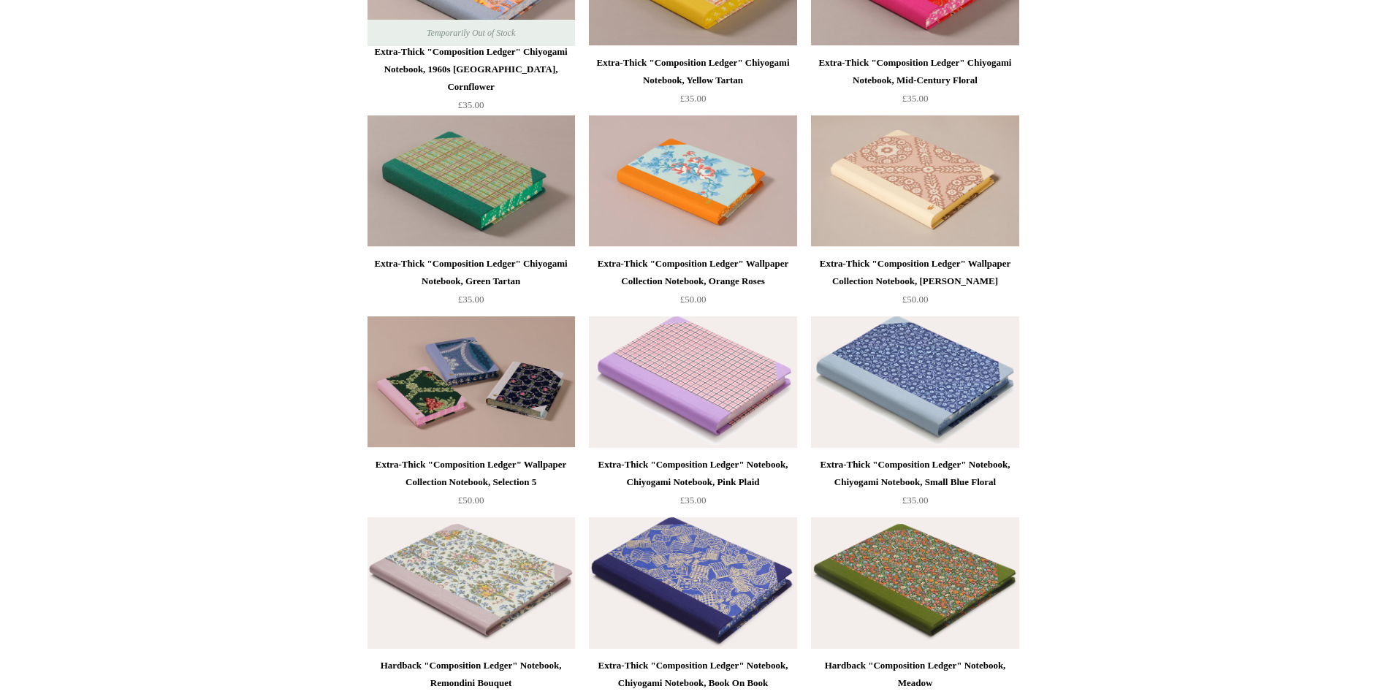
scroll to position [1315, 0]
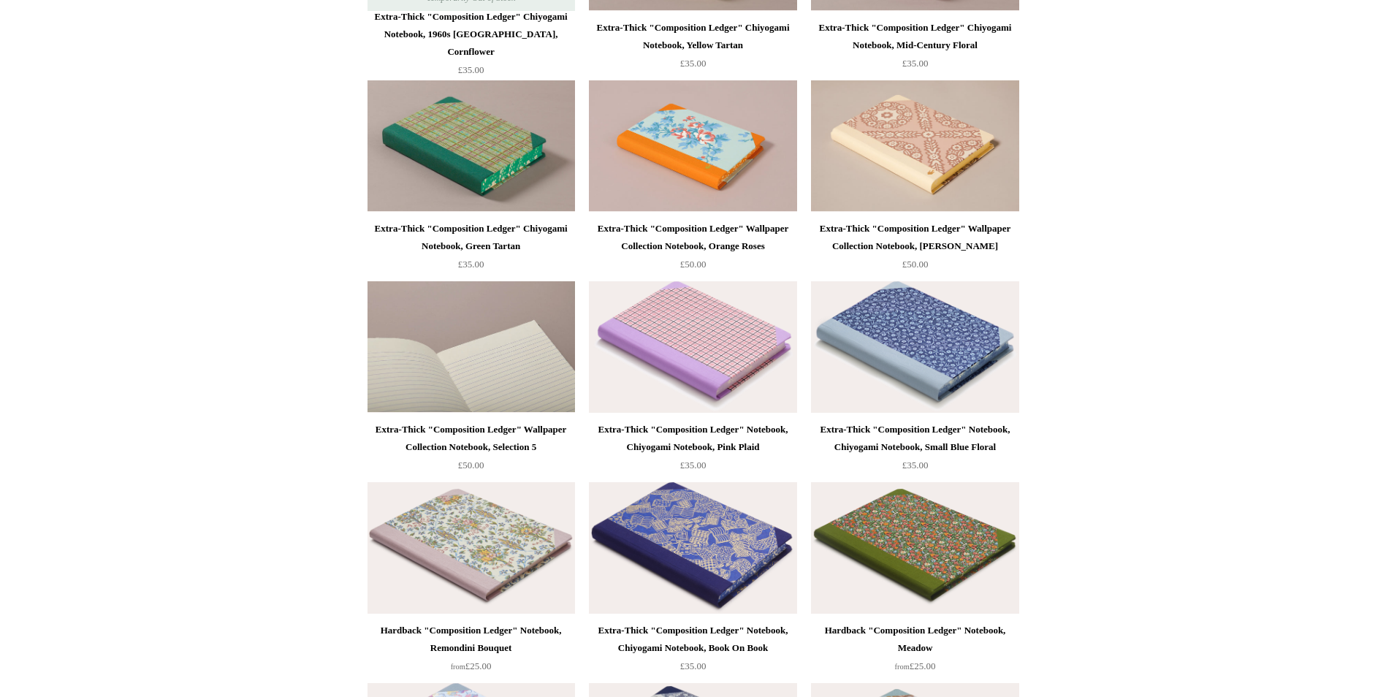
click at [482, 349] on img at bounding box center [472, 347] width 208 height 132
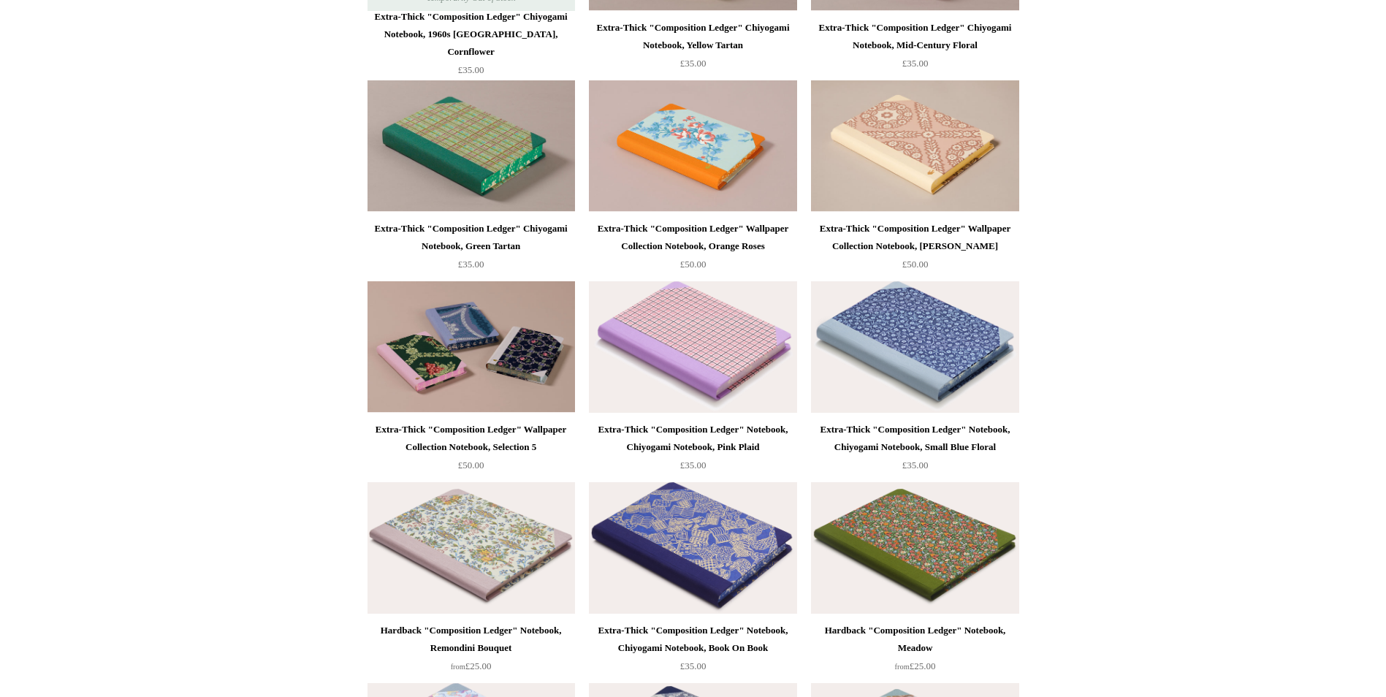
click at [922, 355] on img at bounding box center [915, 347] width 208 height 132
click at [702, 540] on img at bounding box center [693, 548] width 208 height 132
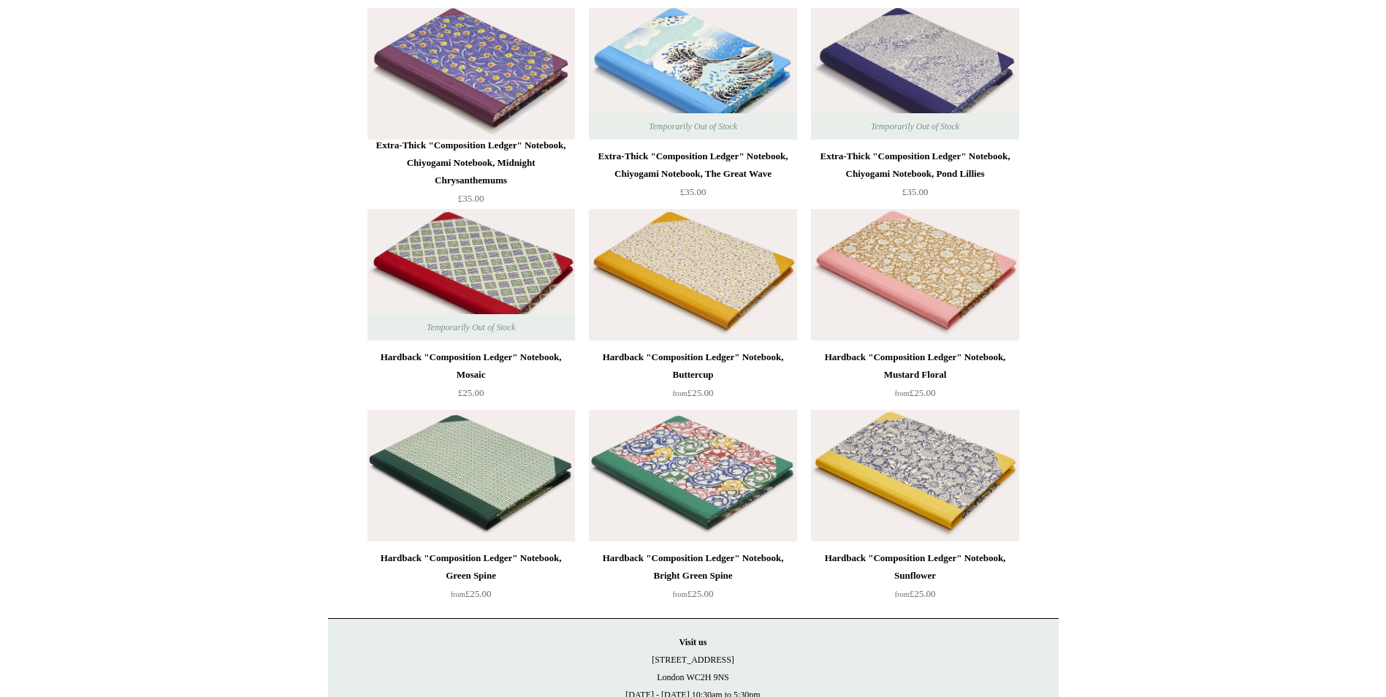
scroll to position [3799, 0]
click at [709, 491] on img at bounding box center [693, 475] width 208 height 132
click at [471, 470] on img at bounding box center [472, 475] width 208 height 132
click at [502, 260] on img at bounding box center [472, 274] width 208 height 132
click at [728, 274] on img at bounding box center [693, 274] width 208 height 132
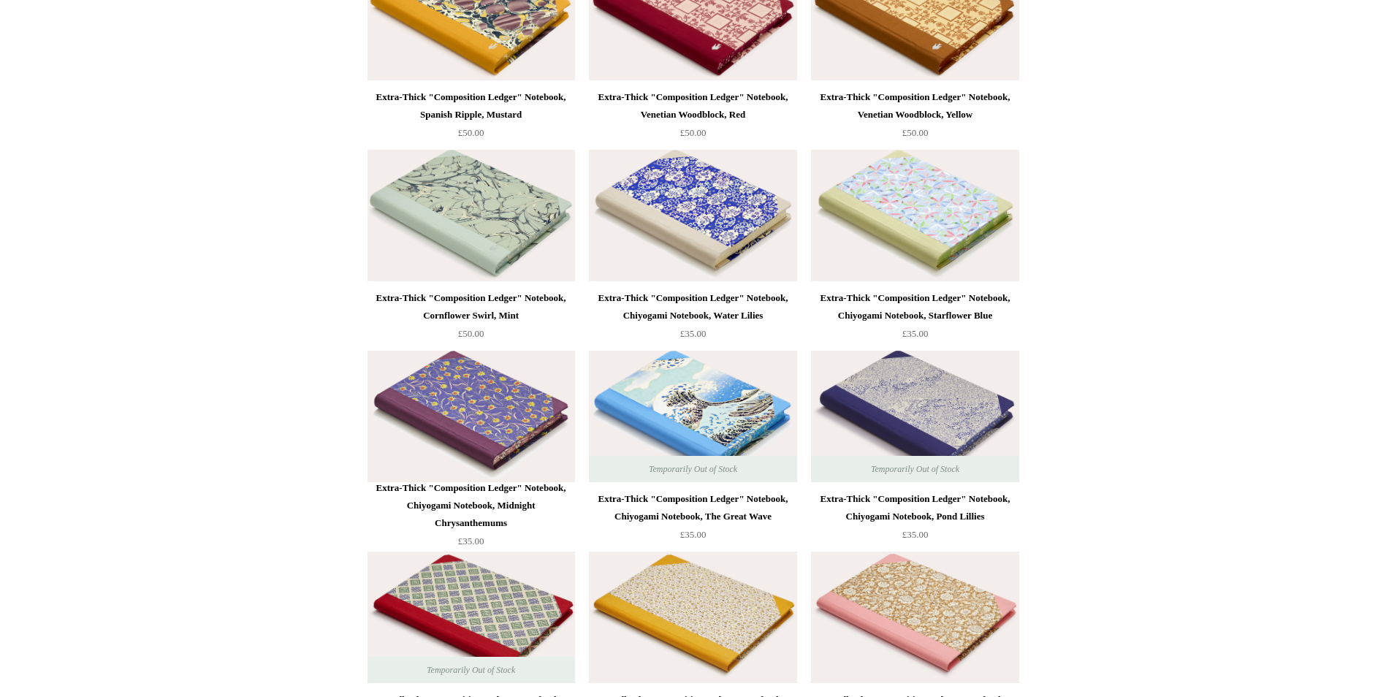
scroll to position [3434, 0]
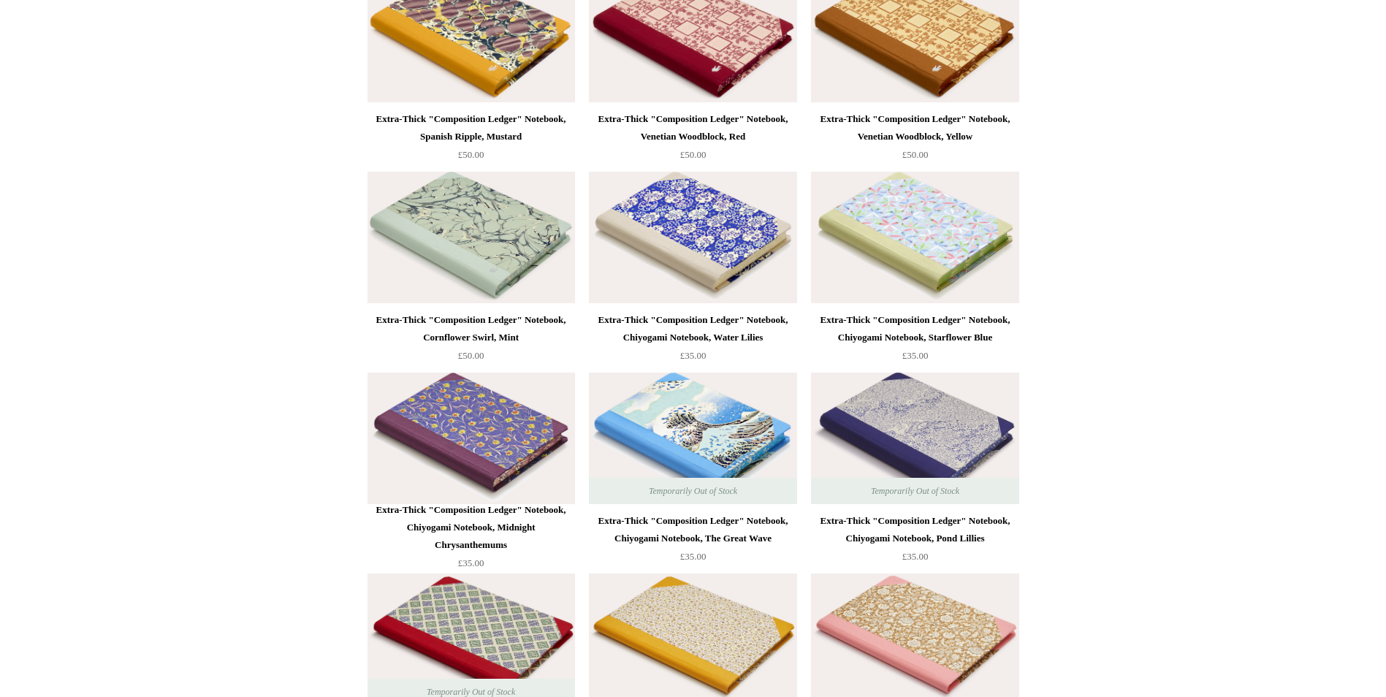
click at [917, 227] on img at bounding box center [915, 238] width 208 height 132
click at [707, 221] on img at bounding box center [693, 238] width 208 height 132
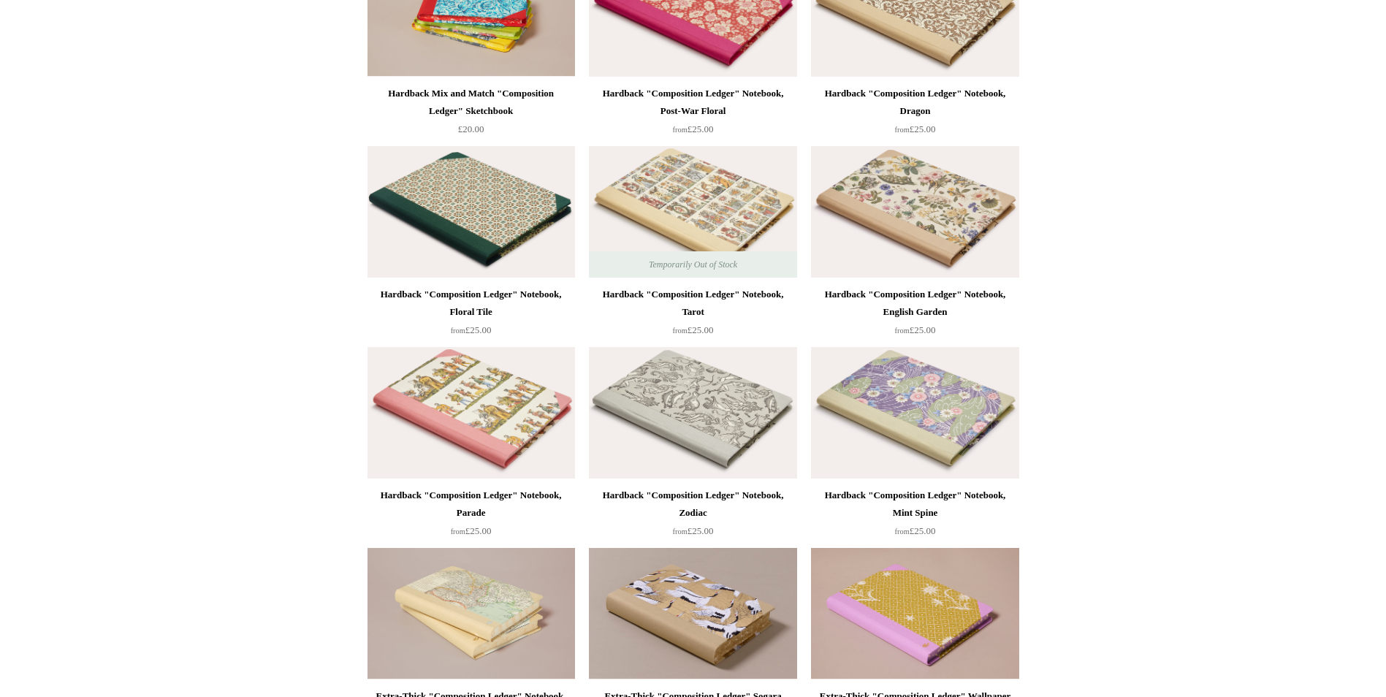
scroll to position [219, 0]
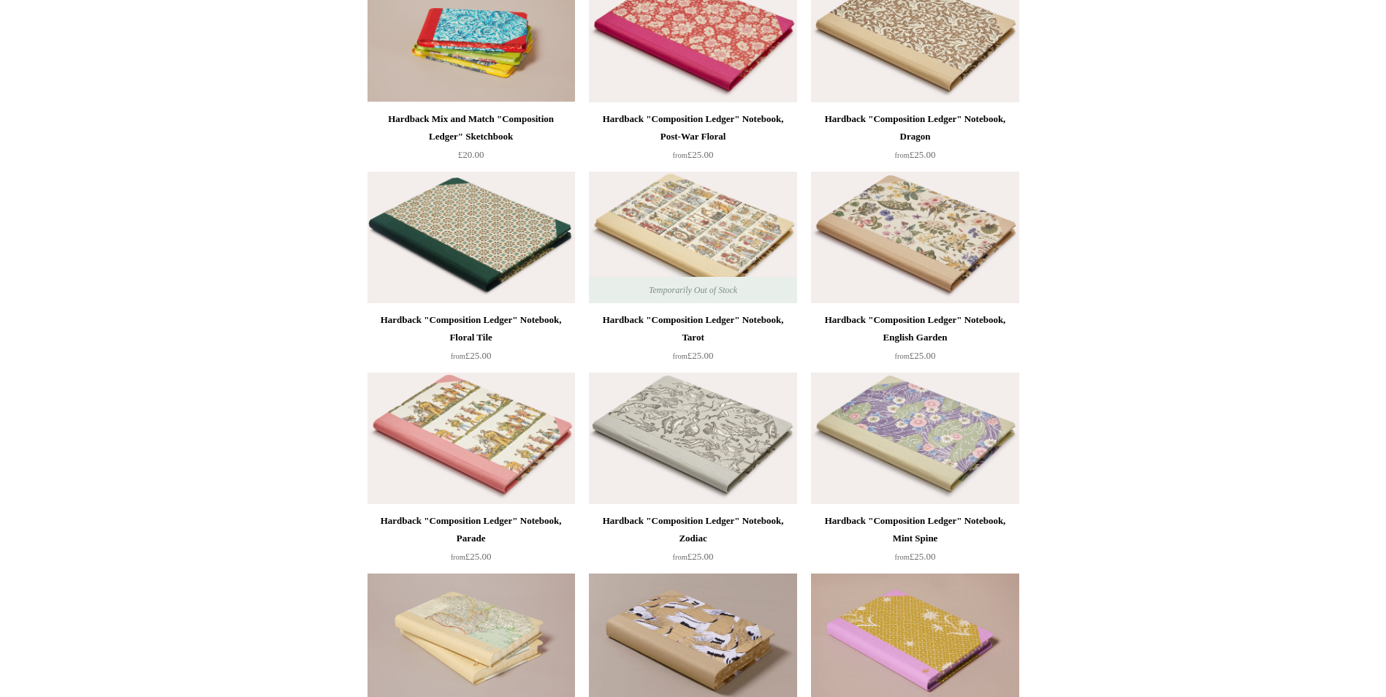
click at [929, 229] on img at bounding box center [915, 238] width 208 height 132
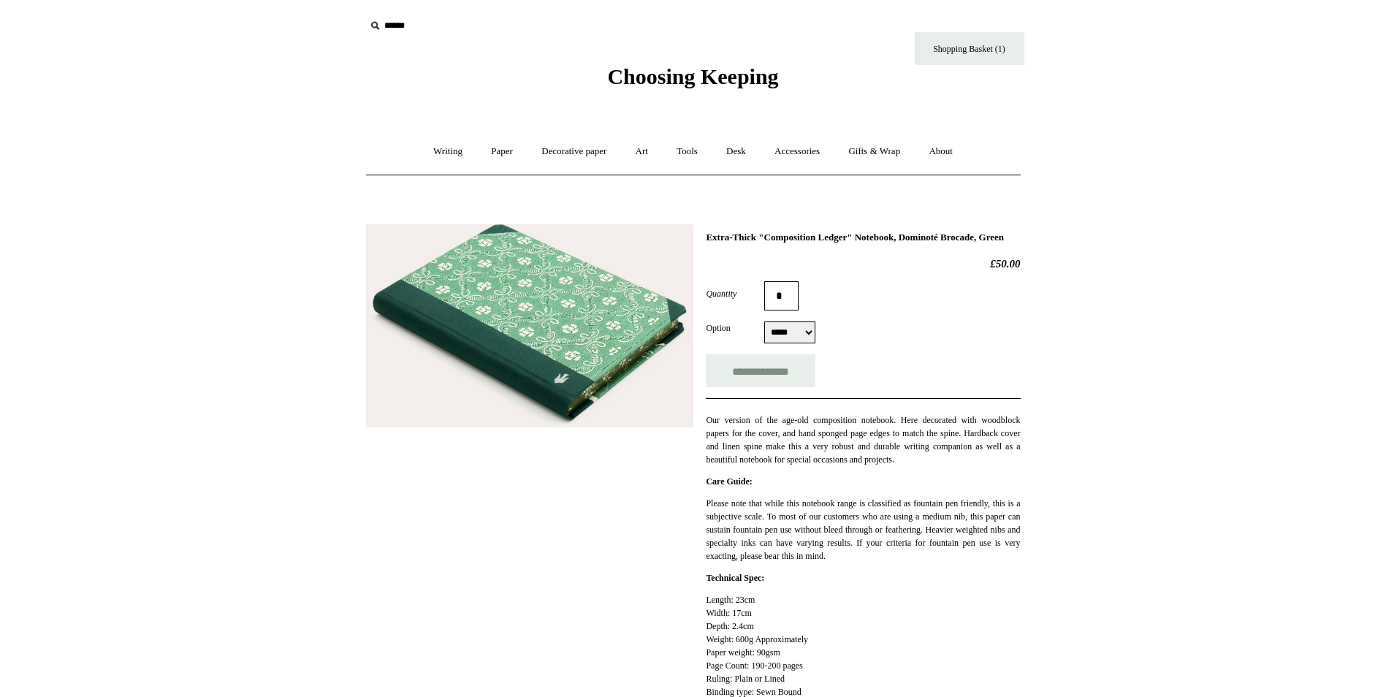
click at [579, 308] on img at bounding box center [529, 326] width 327 height 204
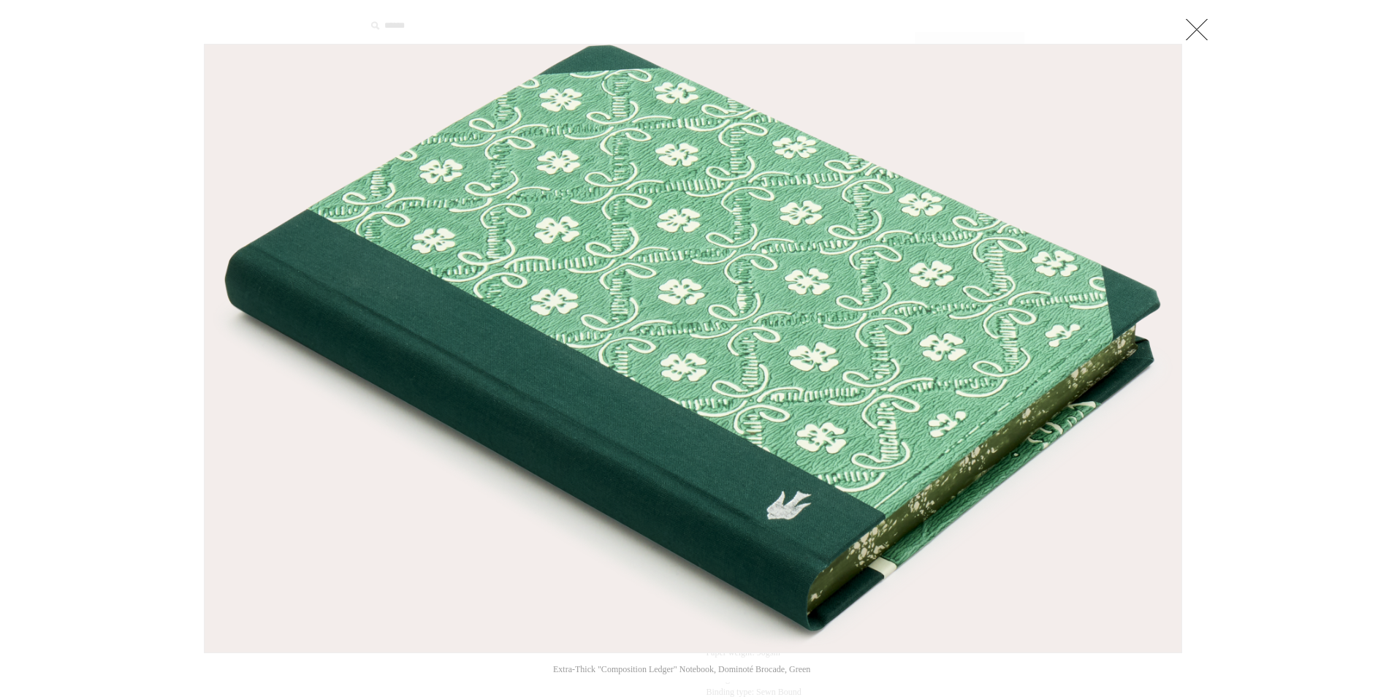
click at [1196, 28] on link at bounding box center [1196, 29] width 29 height 29
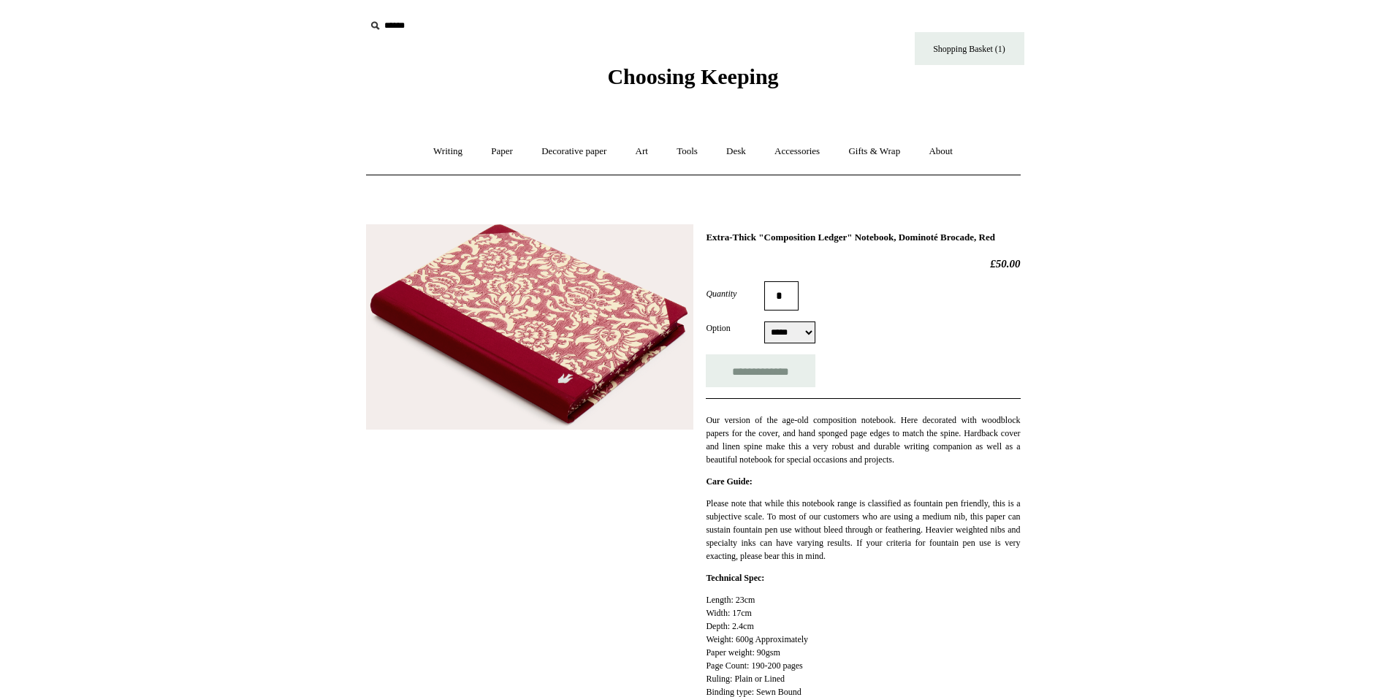
click at [580, 318] on img at bounding box center [529, 327] width 327 height 206
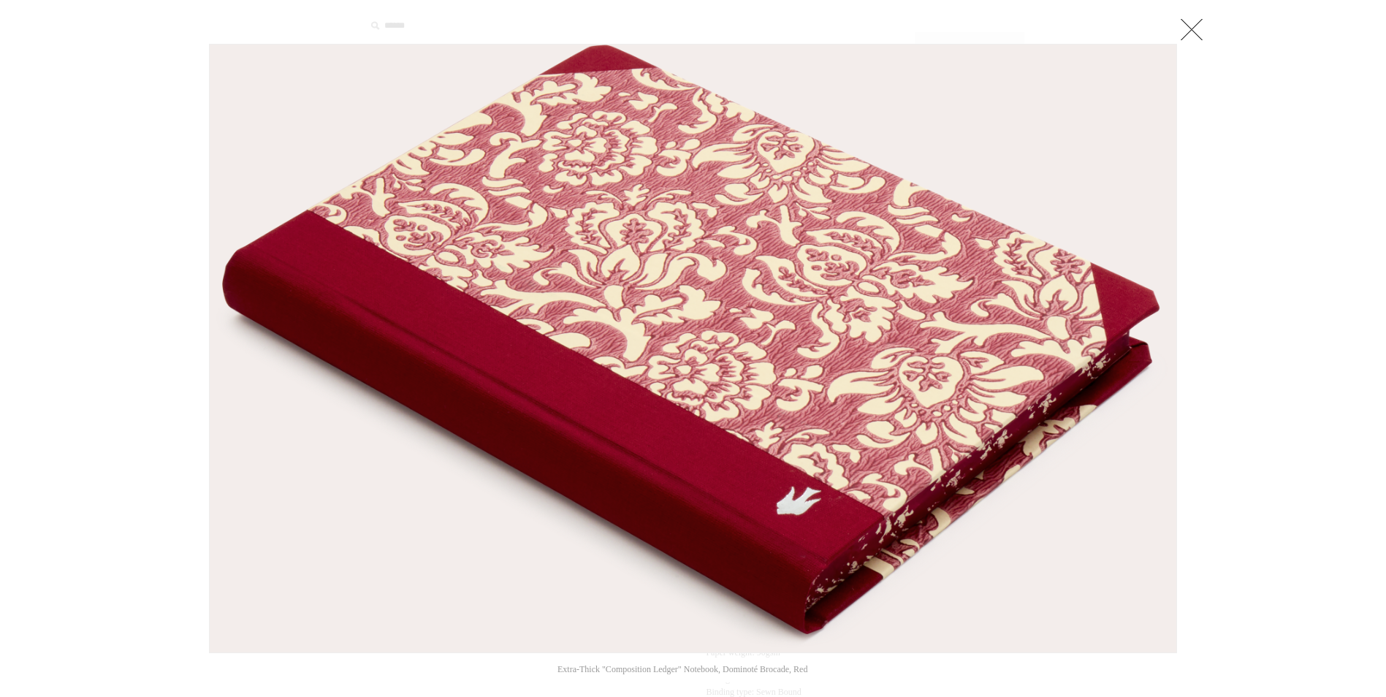
click at [1196, 31] on link at bounding box center [1191, 29] width 29 height 29
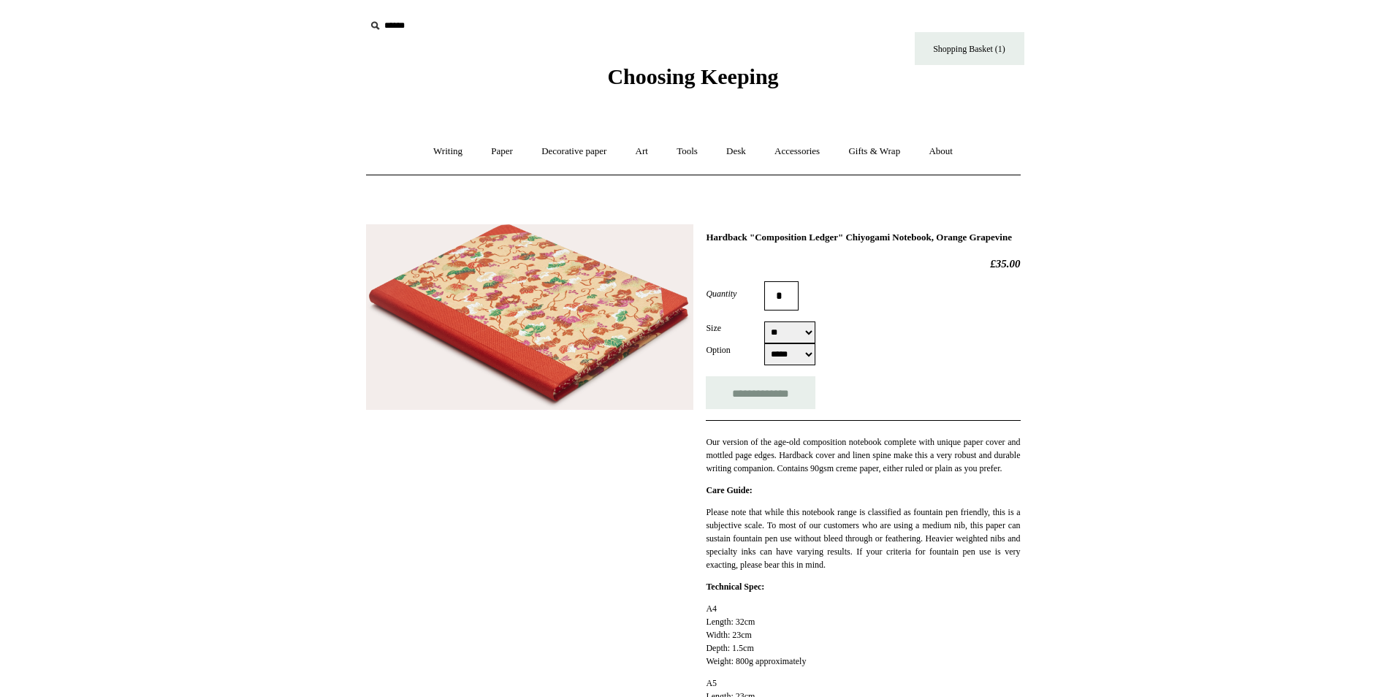
select select "**"
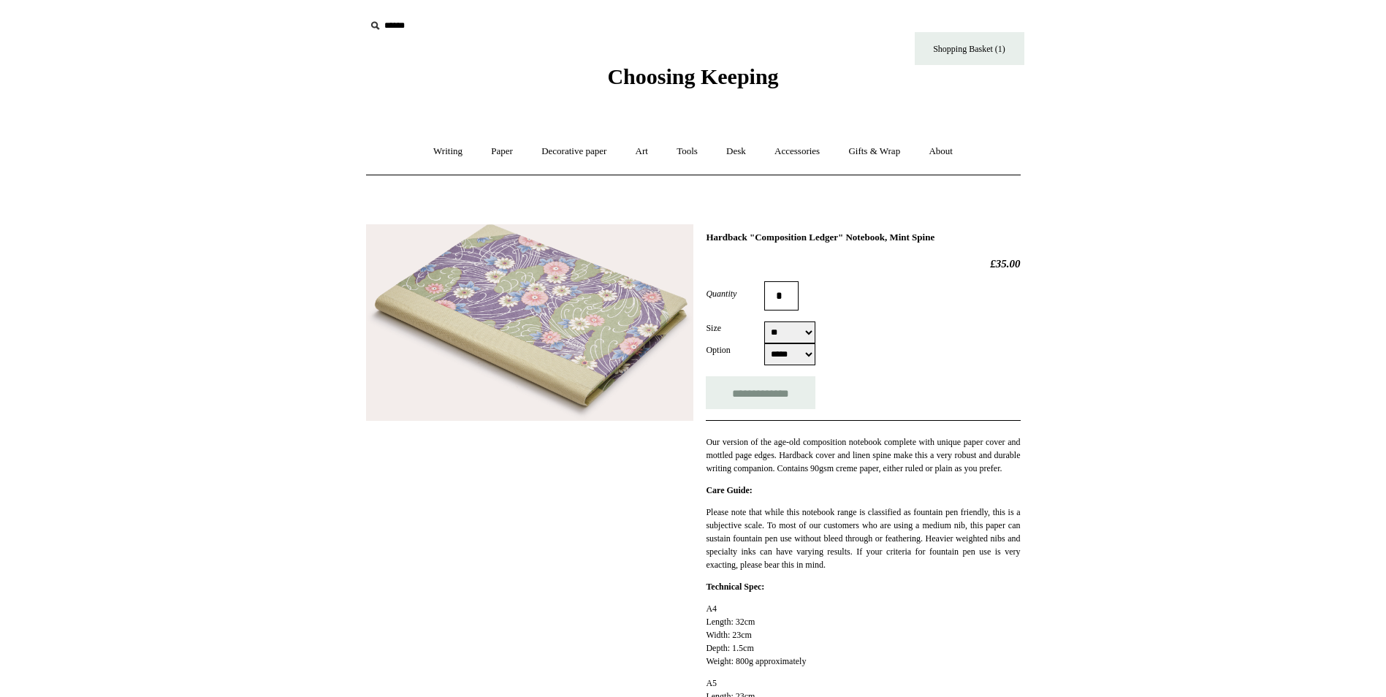
select select "**"
click at [556, 298] on img at bounding box center [529, 322] width 327 height 197
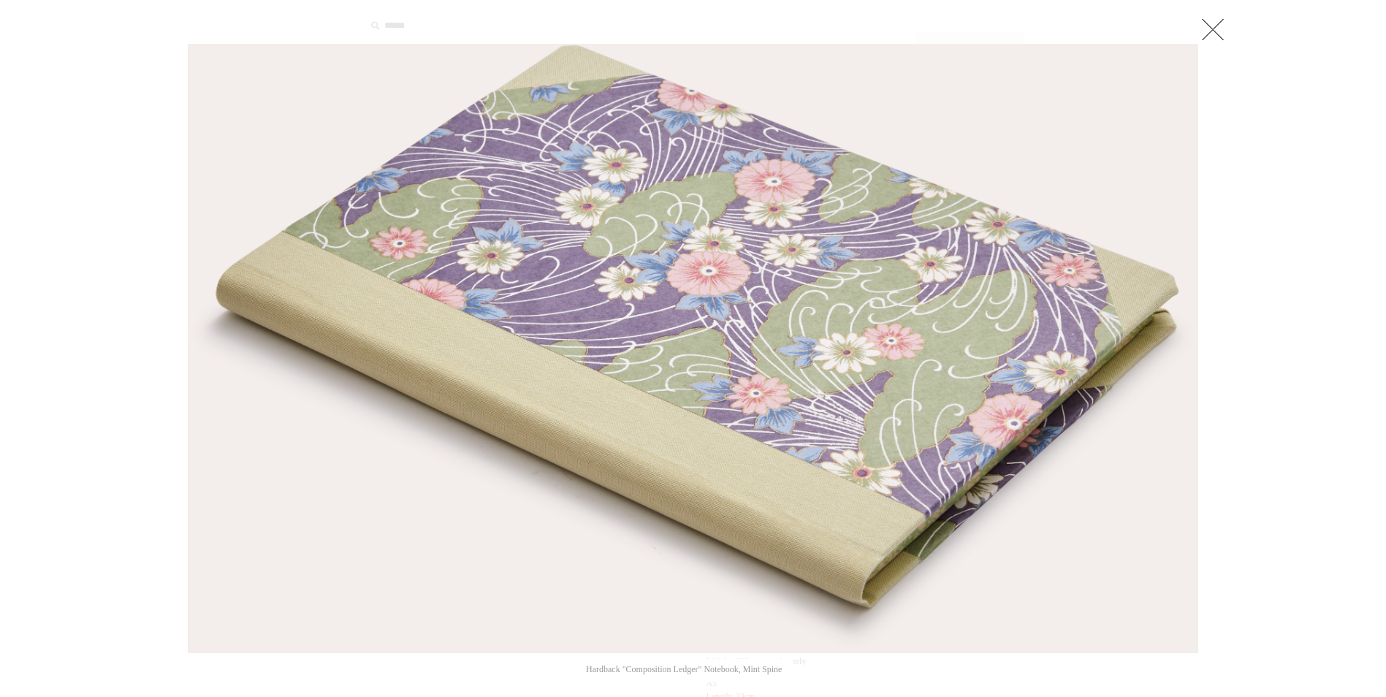
click at [1212, 23] on link at bounding box center [1212, 29] width 29 height 29
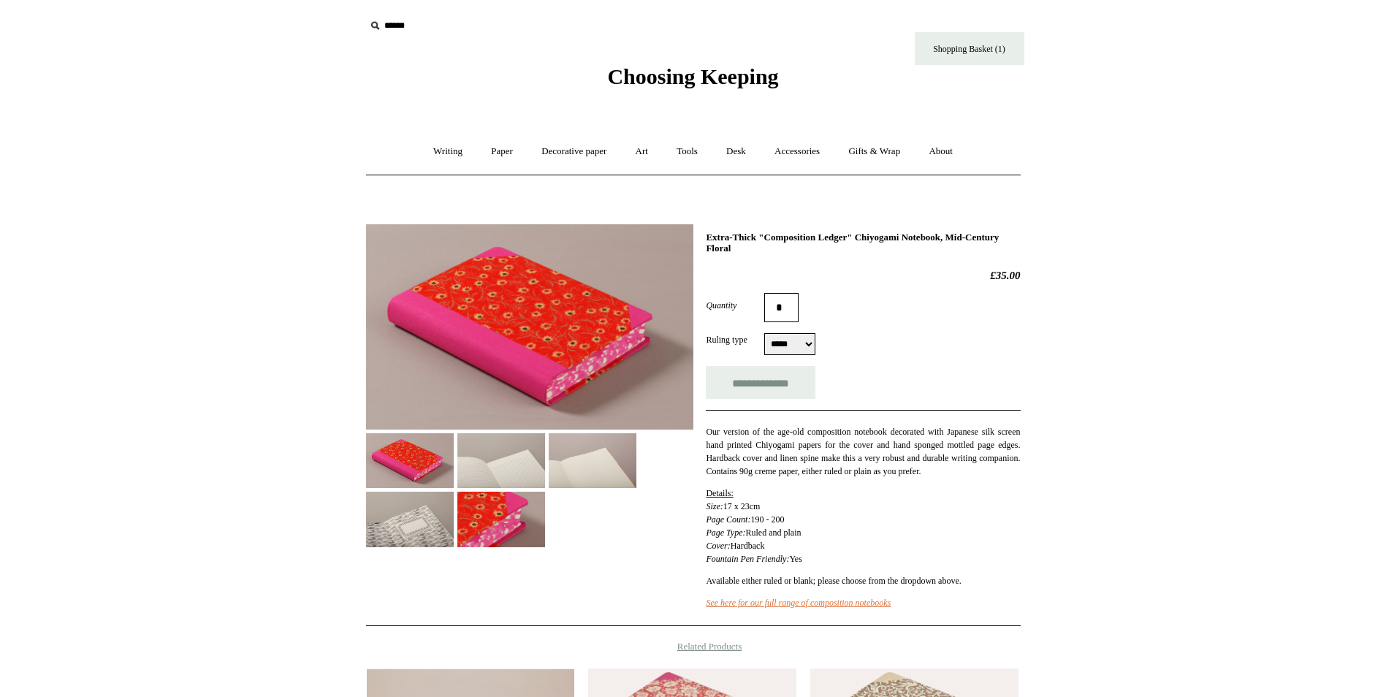
select select "*****"
click at [543, 334] on img at bounding box center [529, 326] width 327 height 205
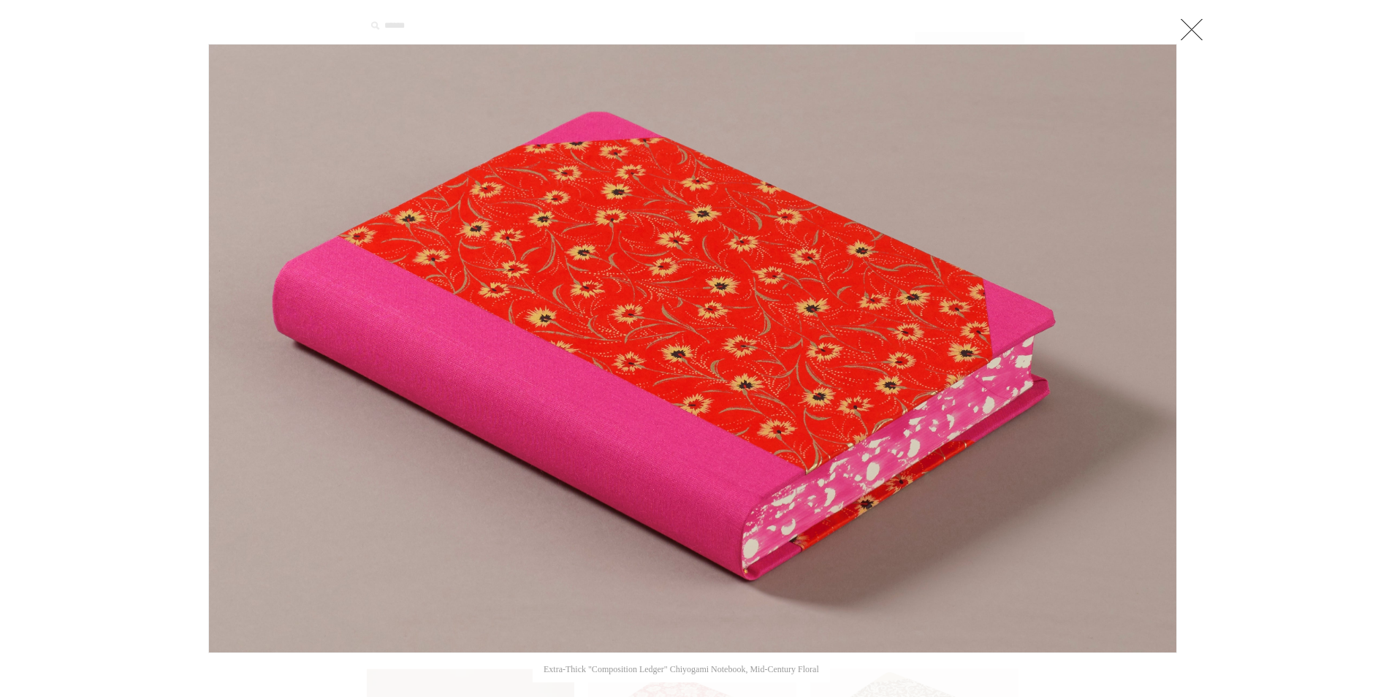
click at [1187, 23] on link at bounding box center [1191, 29] width 29 height 29
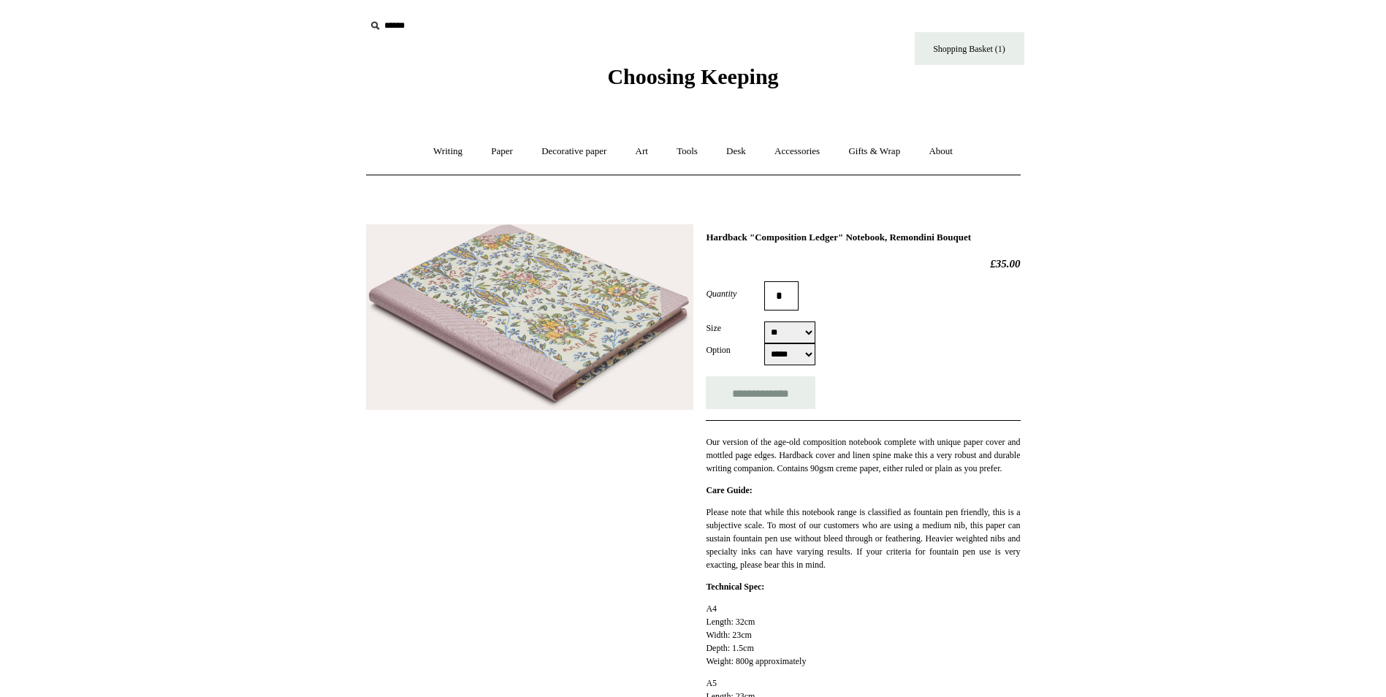
select select "**"
click at [526, 309] on img at bounding box center [529, 317] width 327 height 186
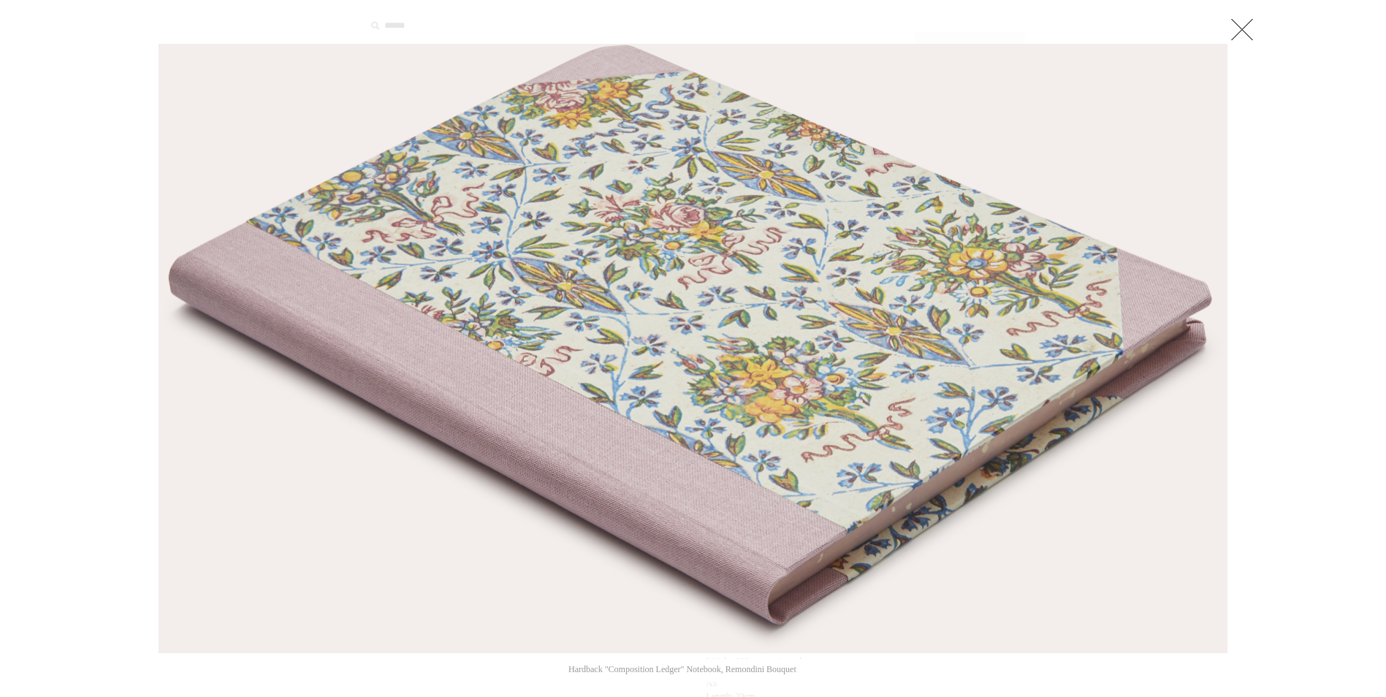
click at [1244, 25] on link at bounding box center [1242, 29] width 29 height 29
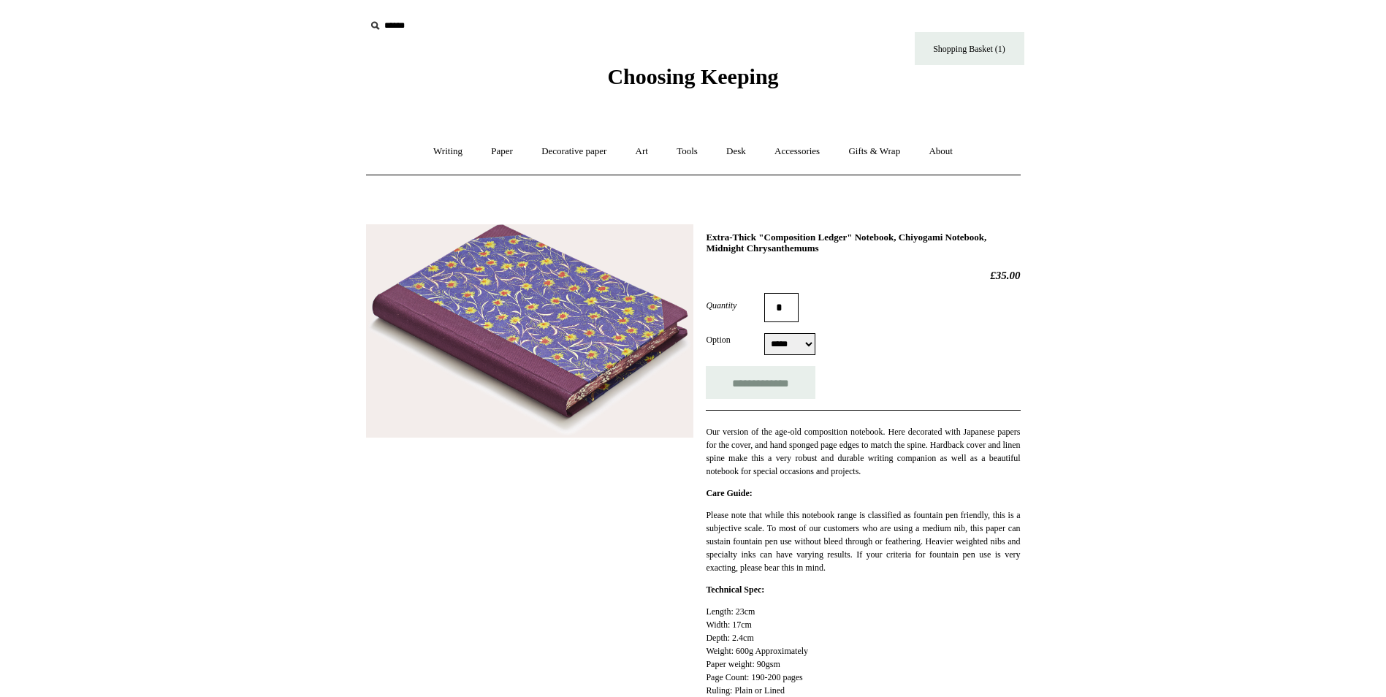
click at [549, 319] on img at bounding box center [529, 331] width 327 height 214
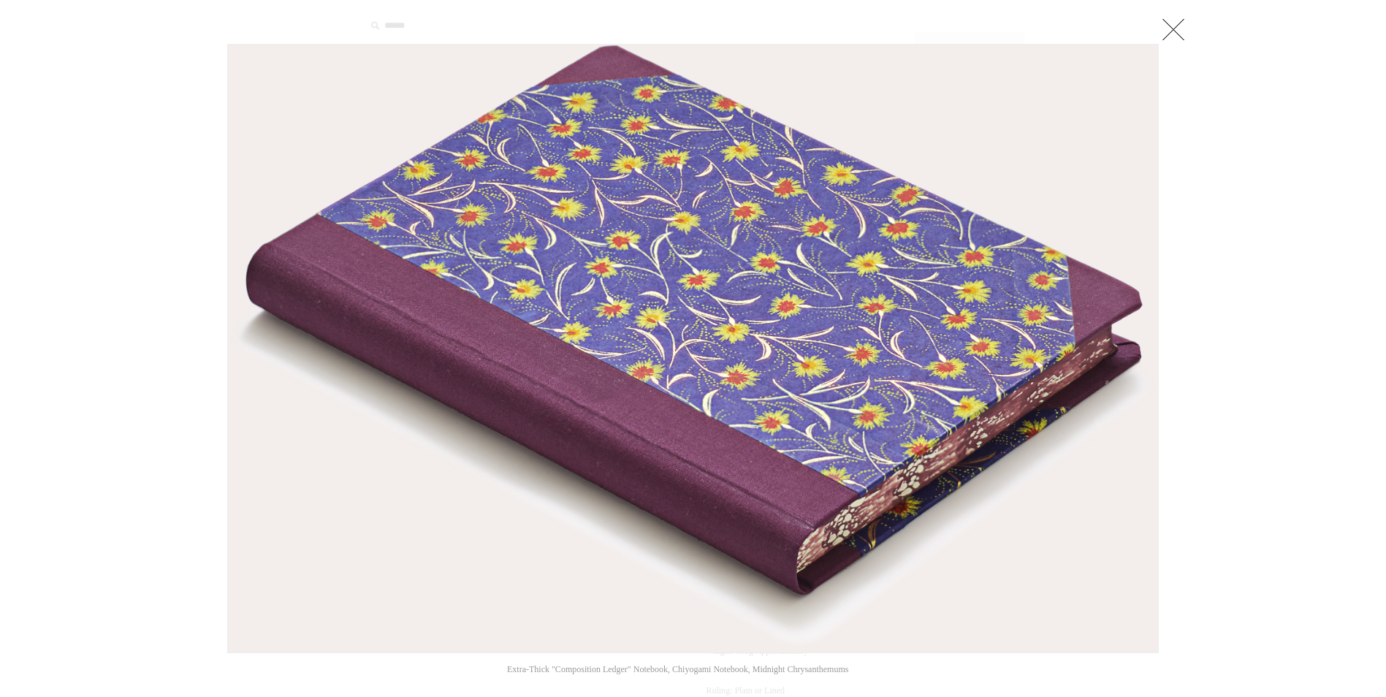
click at [1171, 25] on link at bounding box center [1173, 29] width 29 height 29
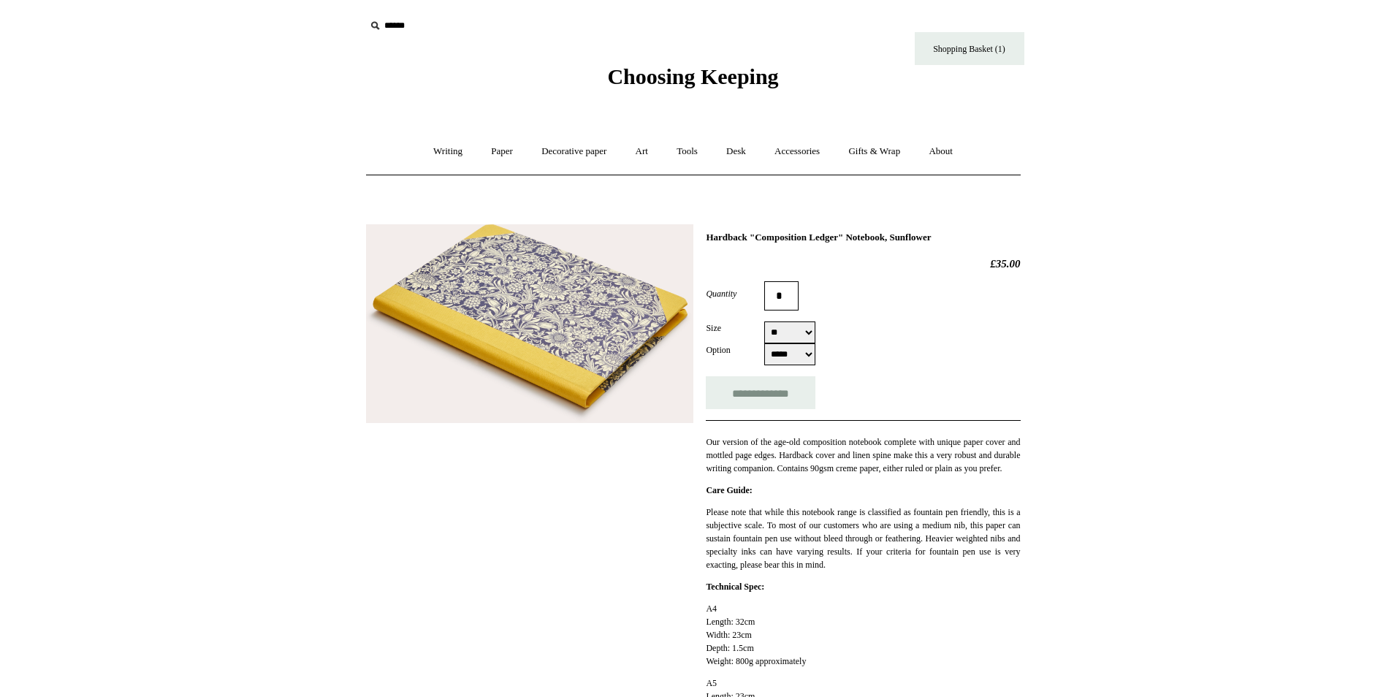
select select "**"
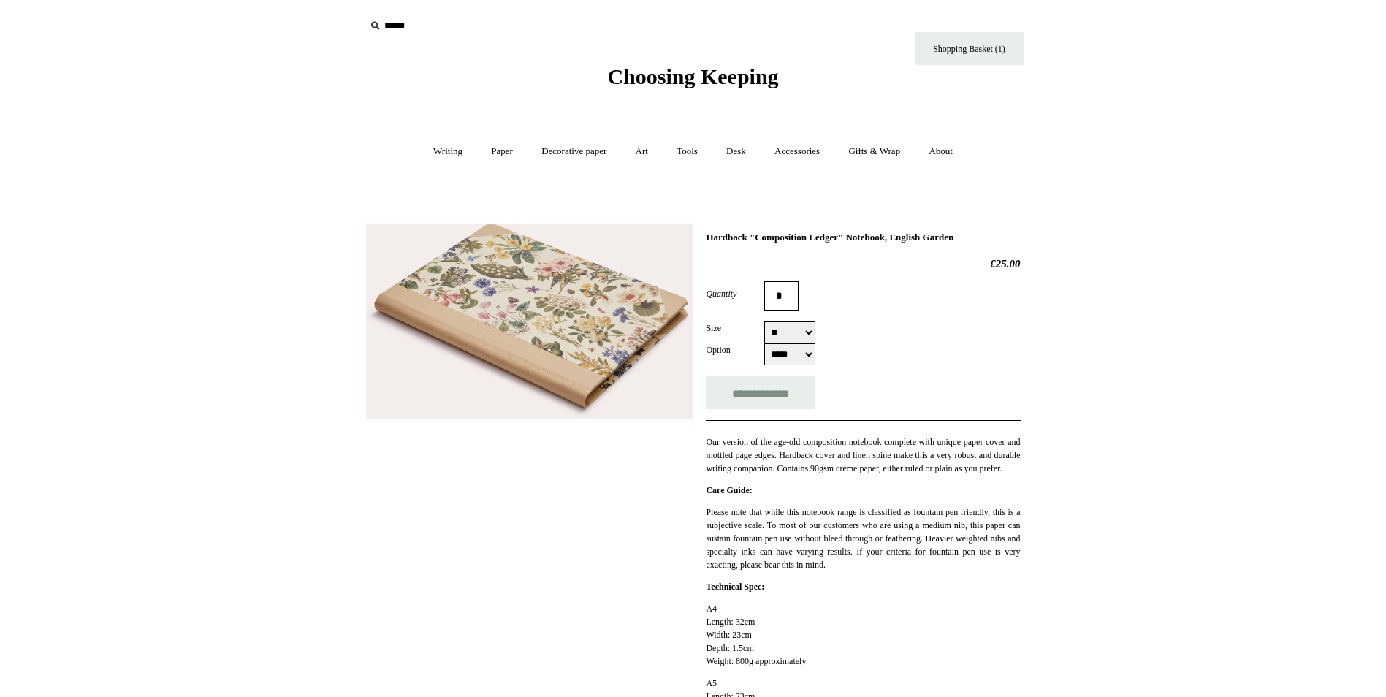
select select "**"
click at [548, 321] on img at bounding box center [529, 321] width 327 height 195
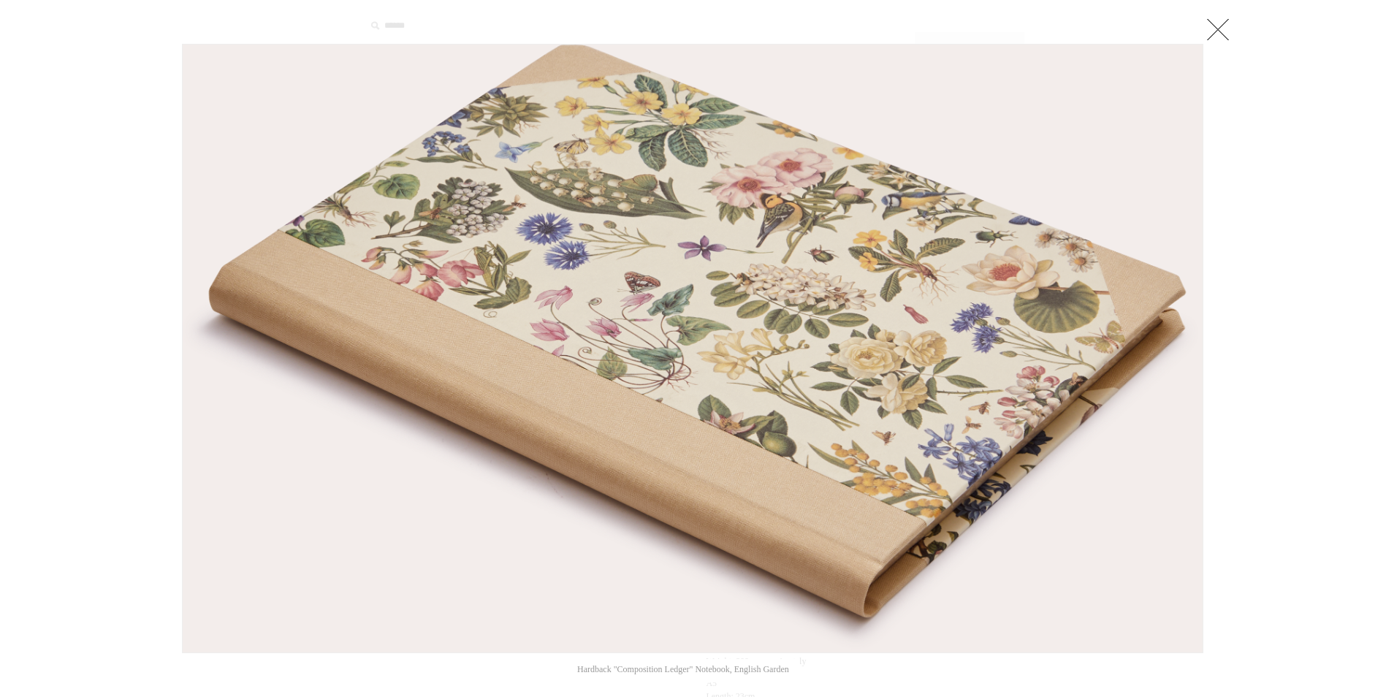
click at [1220, 27] on link at bounding box center [1217, 29] width 29 height 29
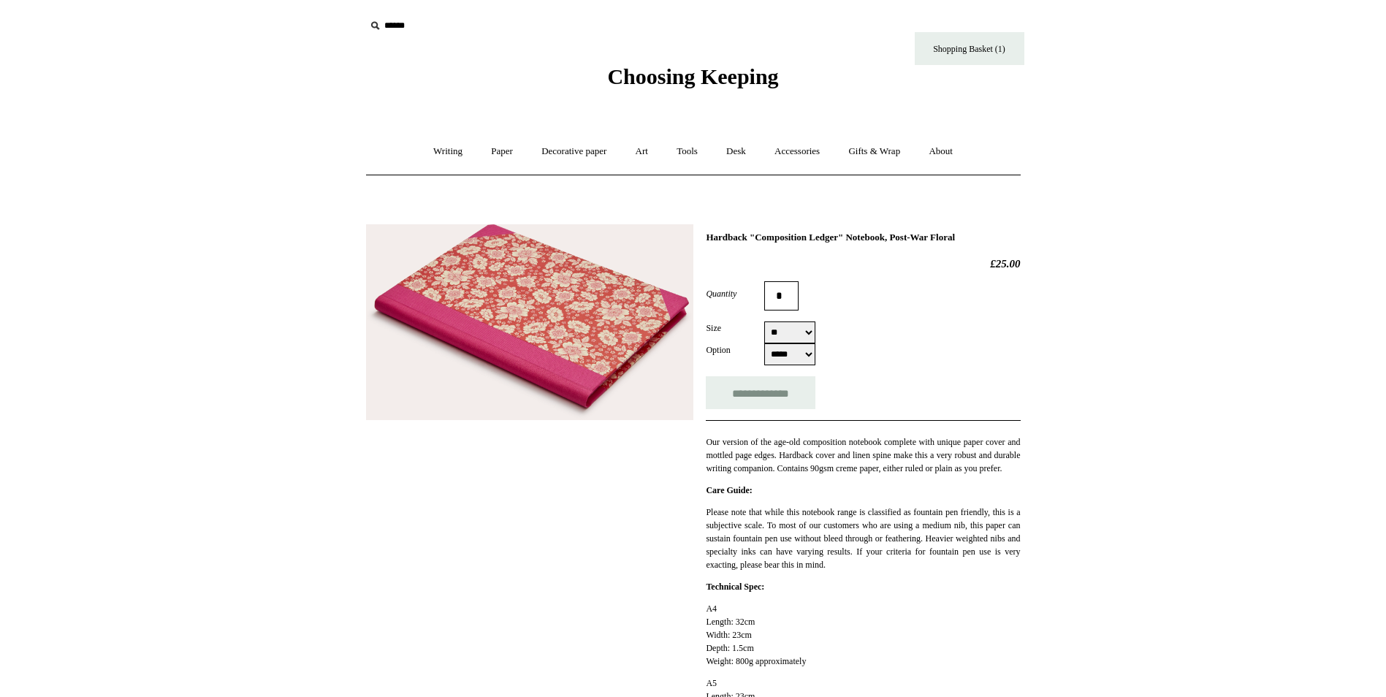
select select "*****"
click at [559, 324] on img at bounding box center [529, 322] width 327 height 197
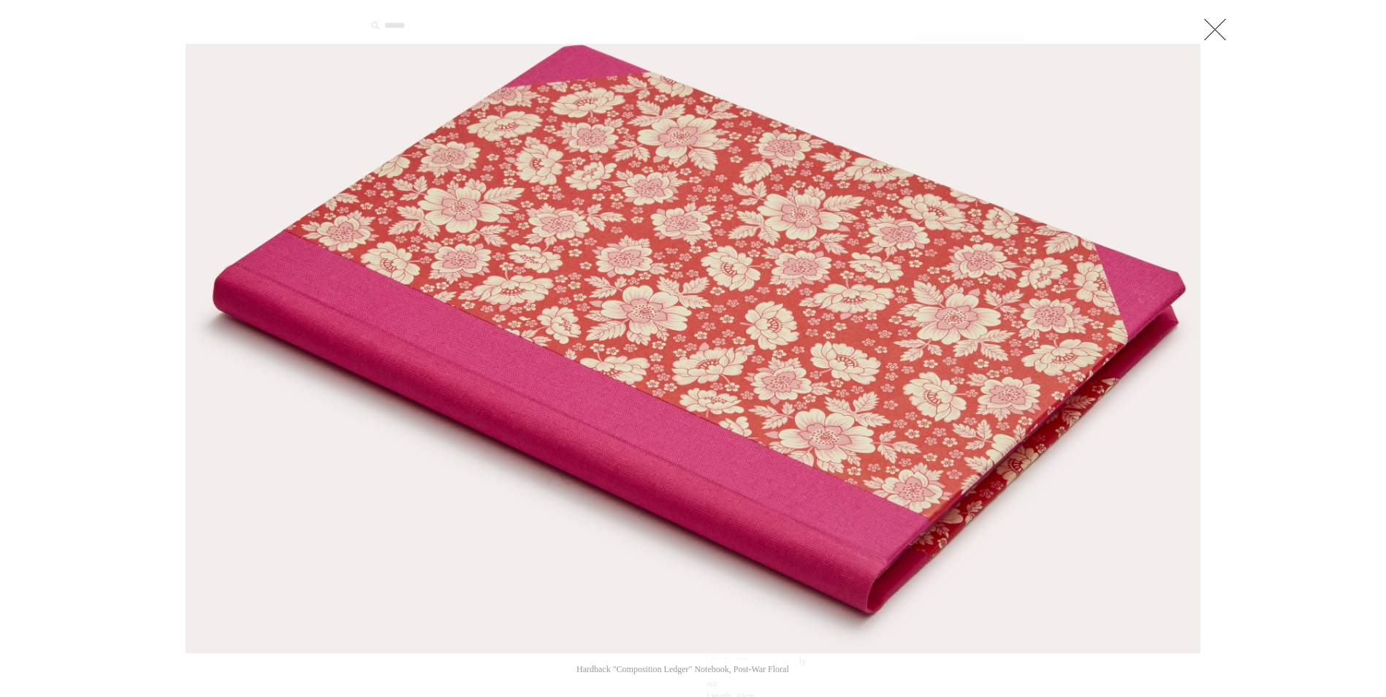
click at [1212, 26] on link at bounding box center [1214, 29] width 29 height 29
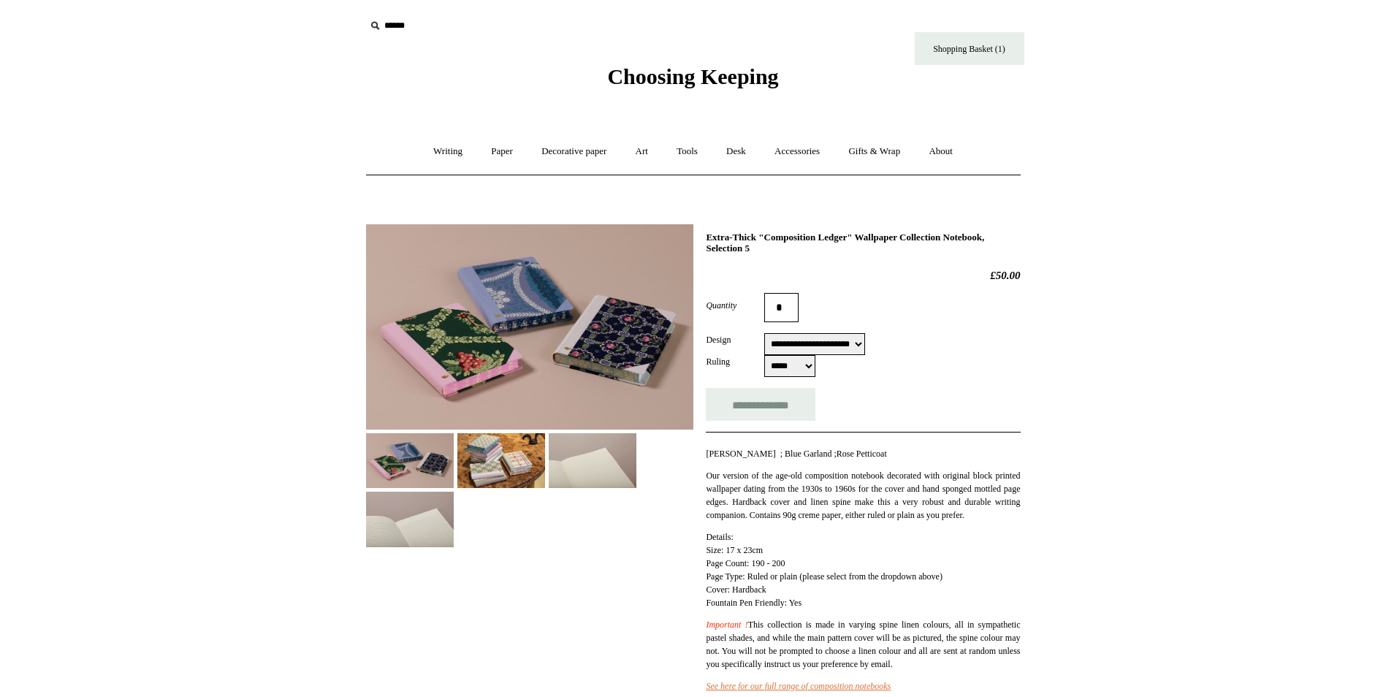
select select "**********"
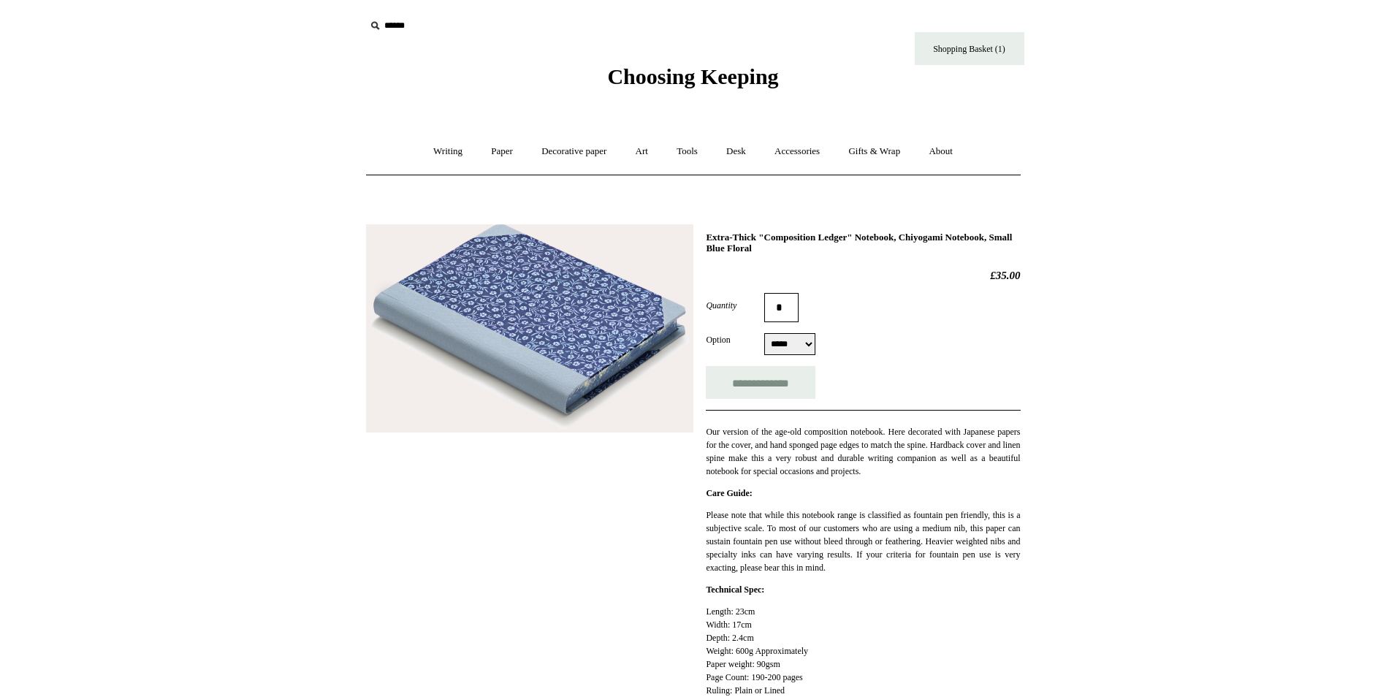
click at [539, 347] on img at bounding box center [529, 328] width 327 height 209
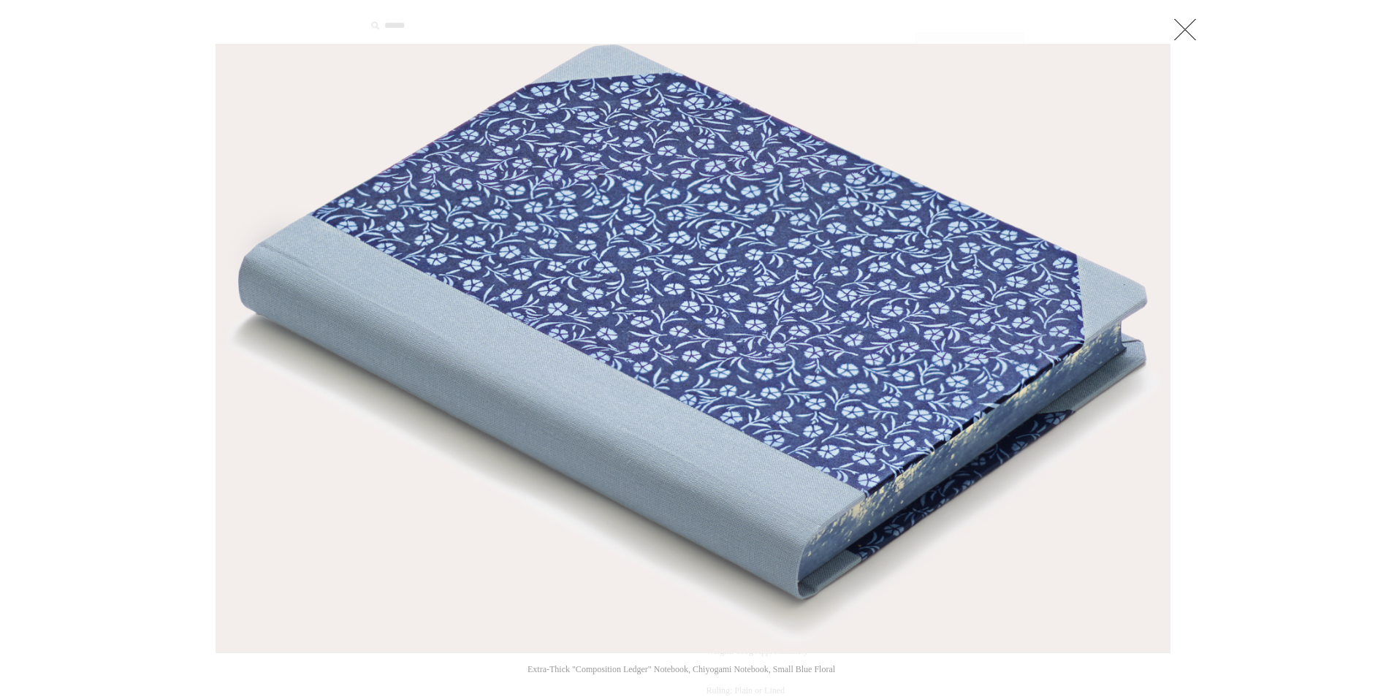
click at [1190, 26] on link at bounding box center [1185, 29] width 29 height 29
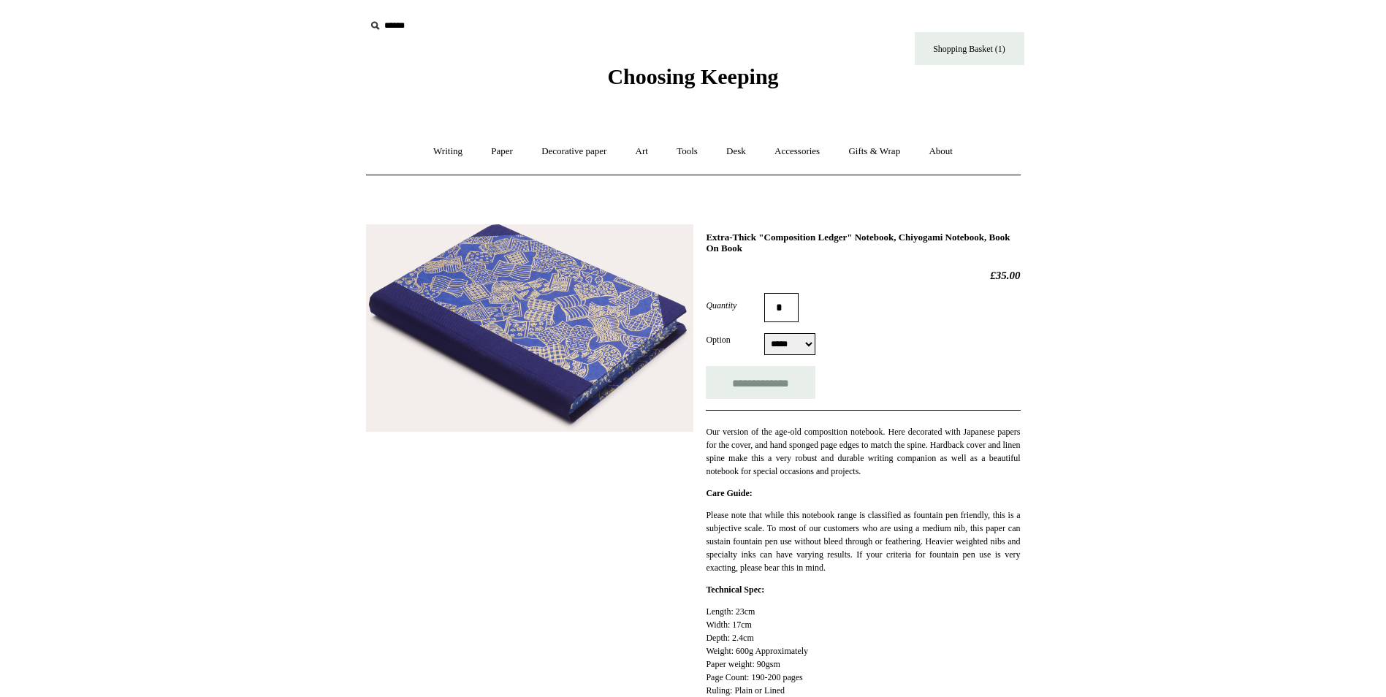
click at [550, 331] on img at bounding box center [529, 328] width 327 height 208
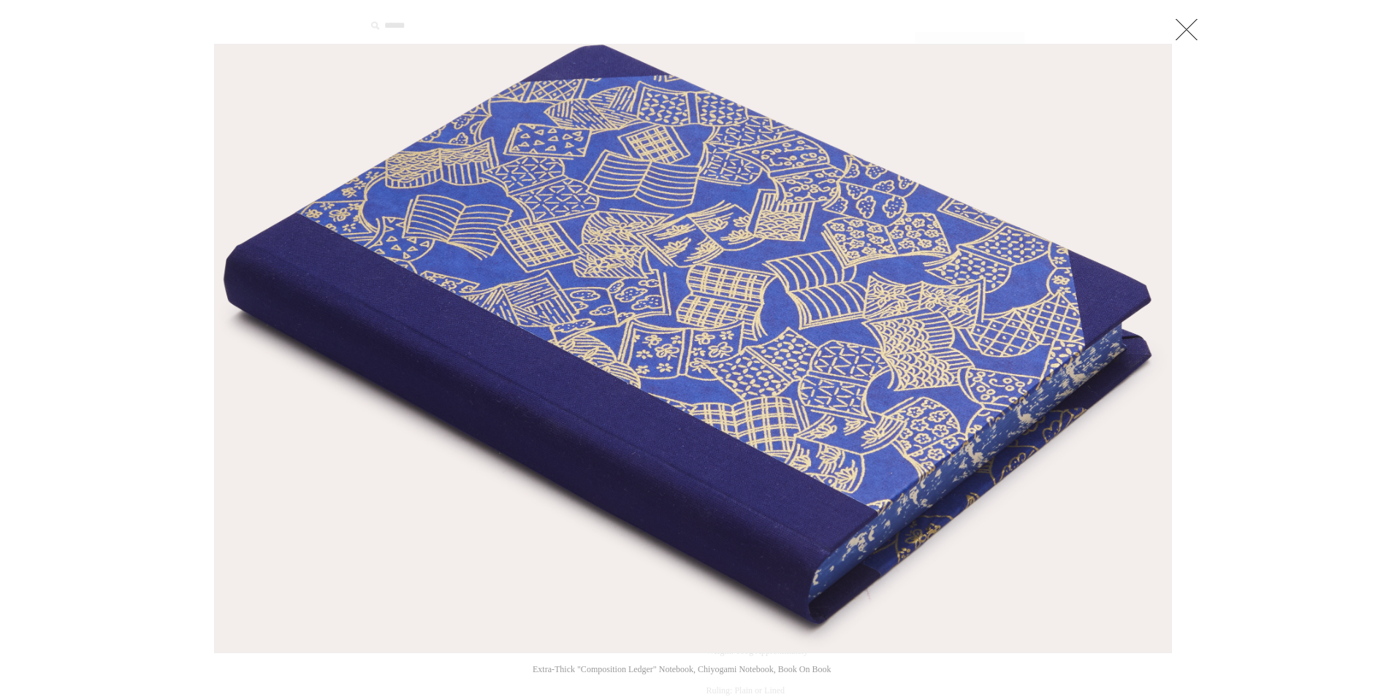
click at [1195, 28] on link at bounding box center [1186, 29] width 29 height 29
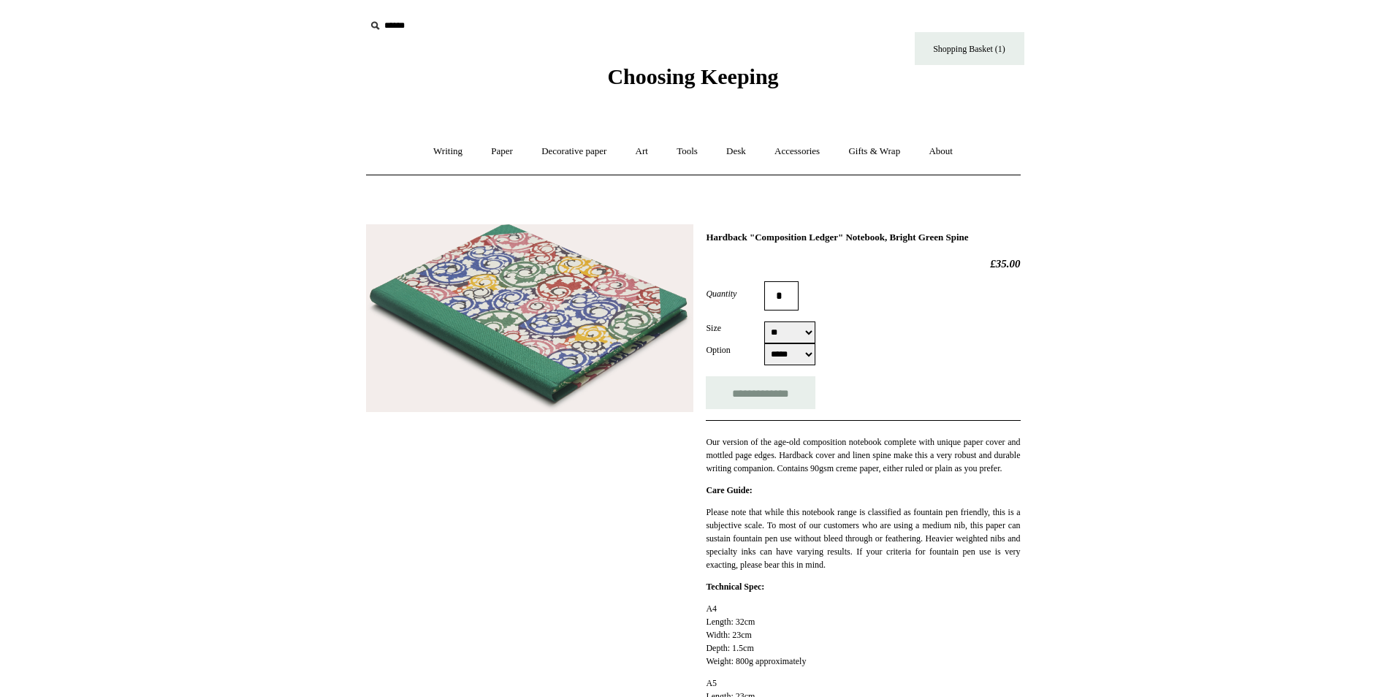
select select "**"
click at [566, 312] on img at bounding box center [529, 318] width 327 height 189
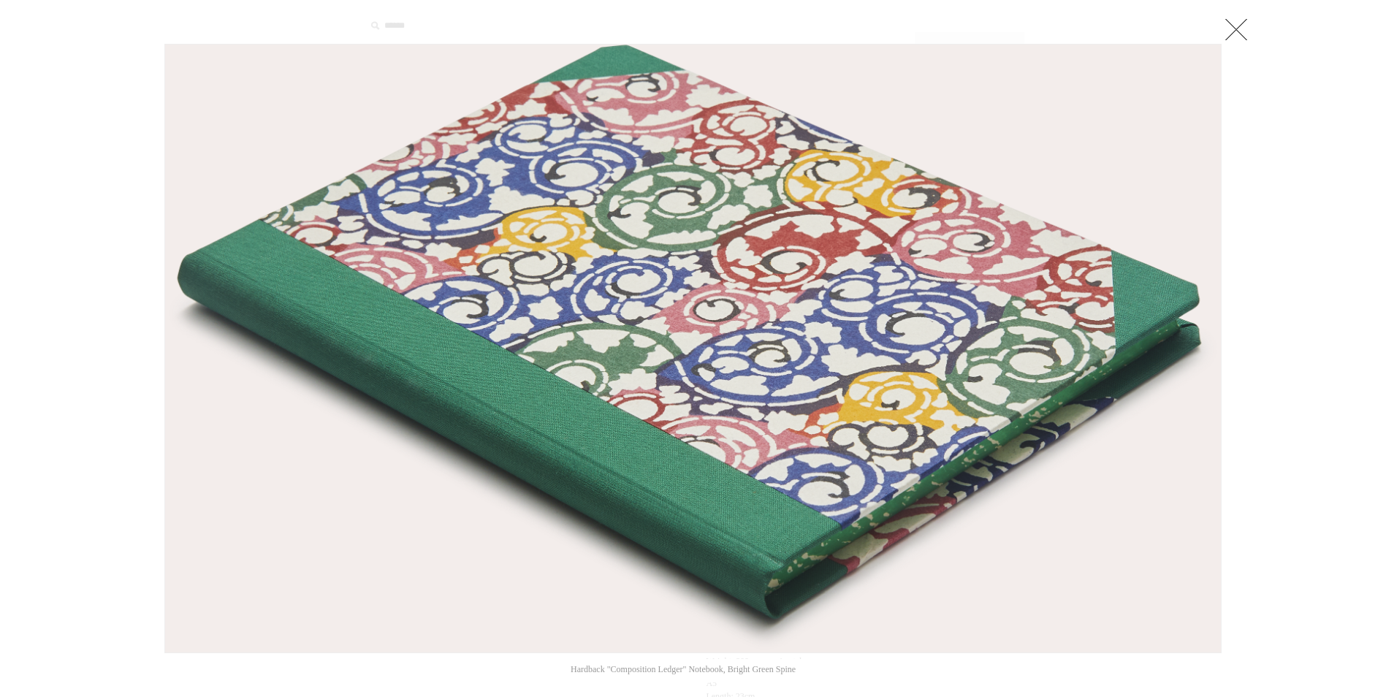
click at [1238, 24] on link at bounding box center [1236, 29] width 29 height 29
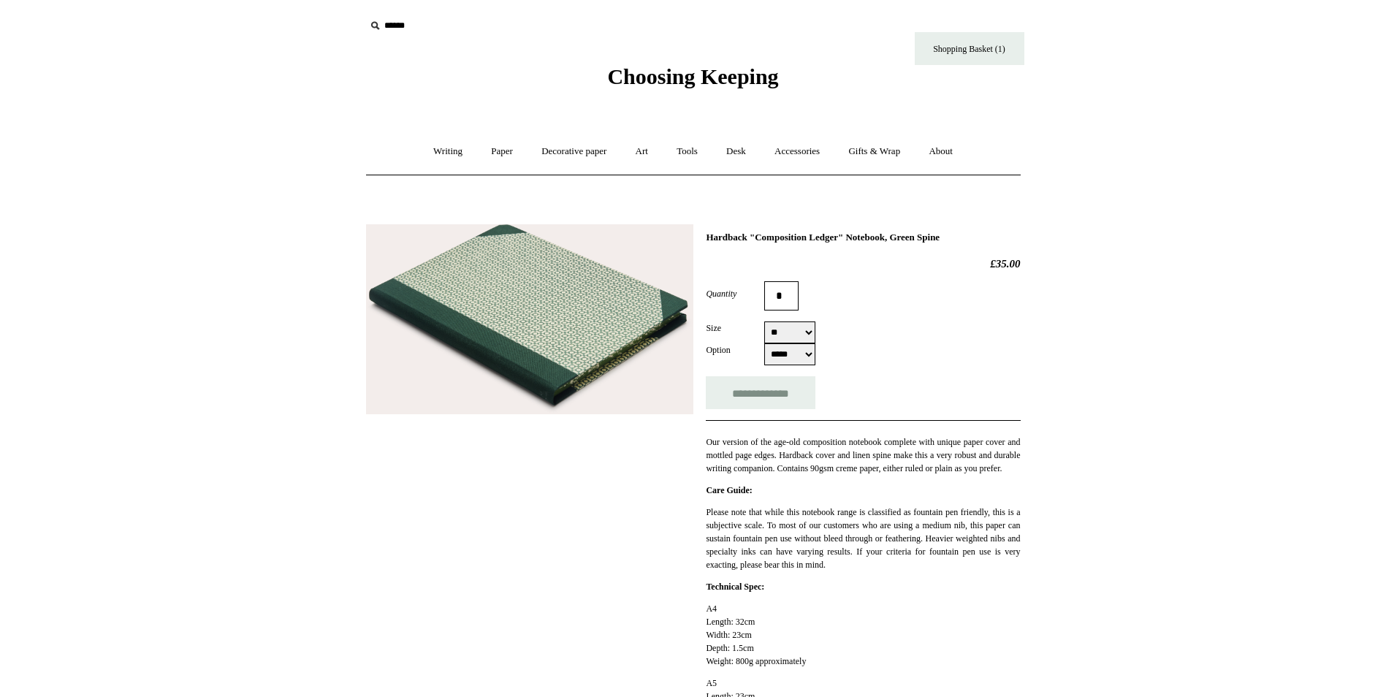
select select "**"
select select "*****"
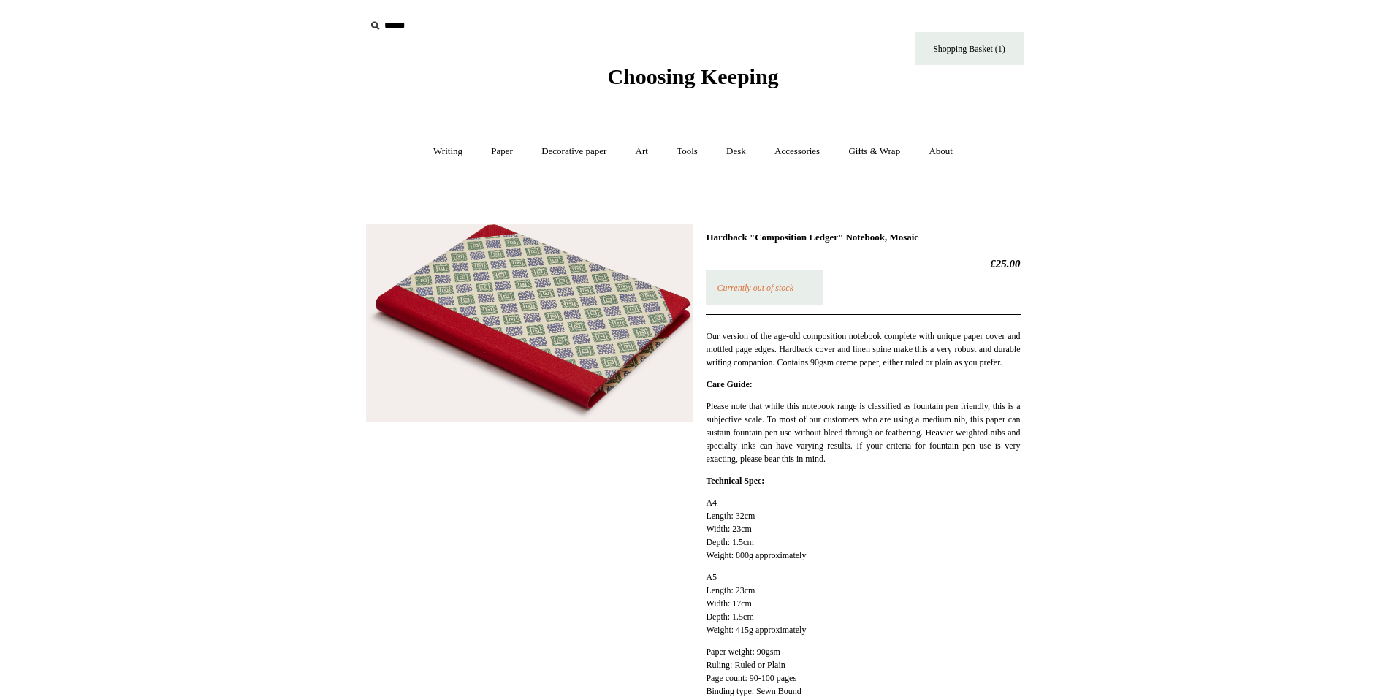
click at [549, 319] on img at bounding box center [529, 323] width 327 height 198
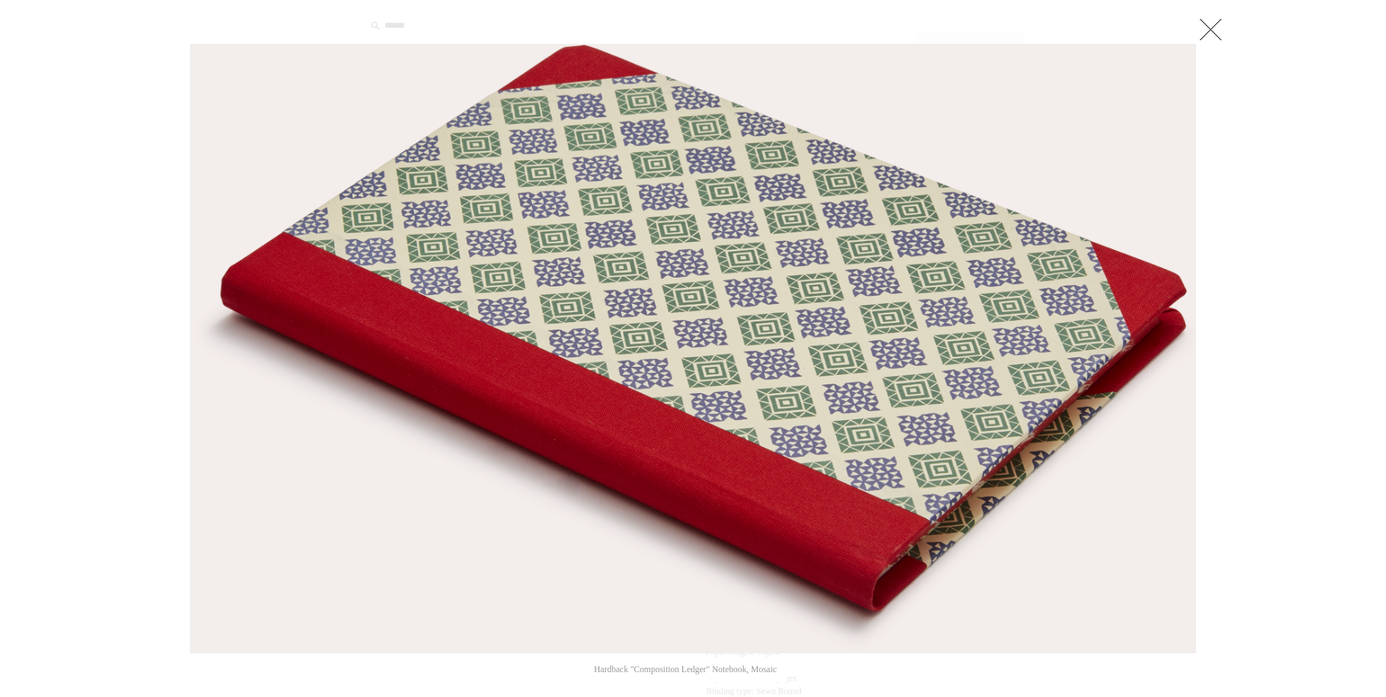
click at [1211, 26] on link at bounding box center [1210, 29] width 29 height 29
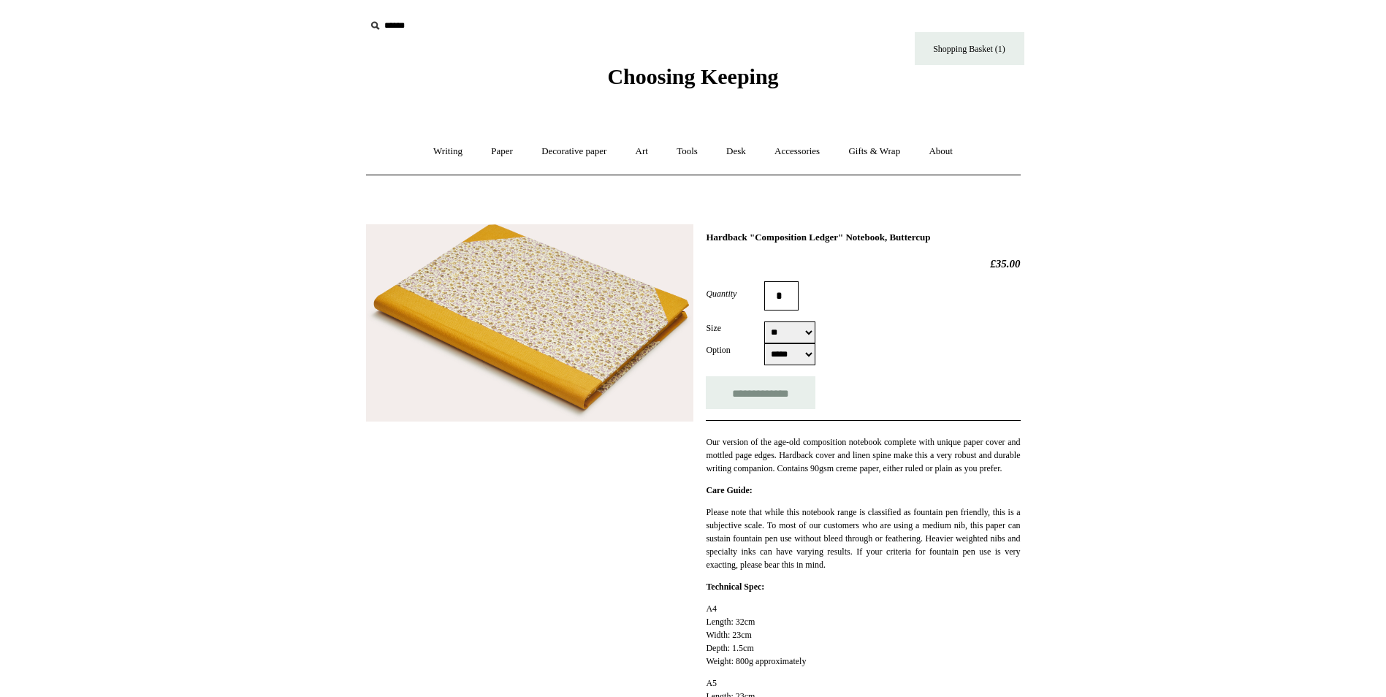
select select "**"
click at [579, 324] on img at bounding box center [529, 323] width 327 height 198
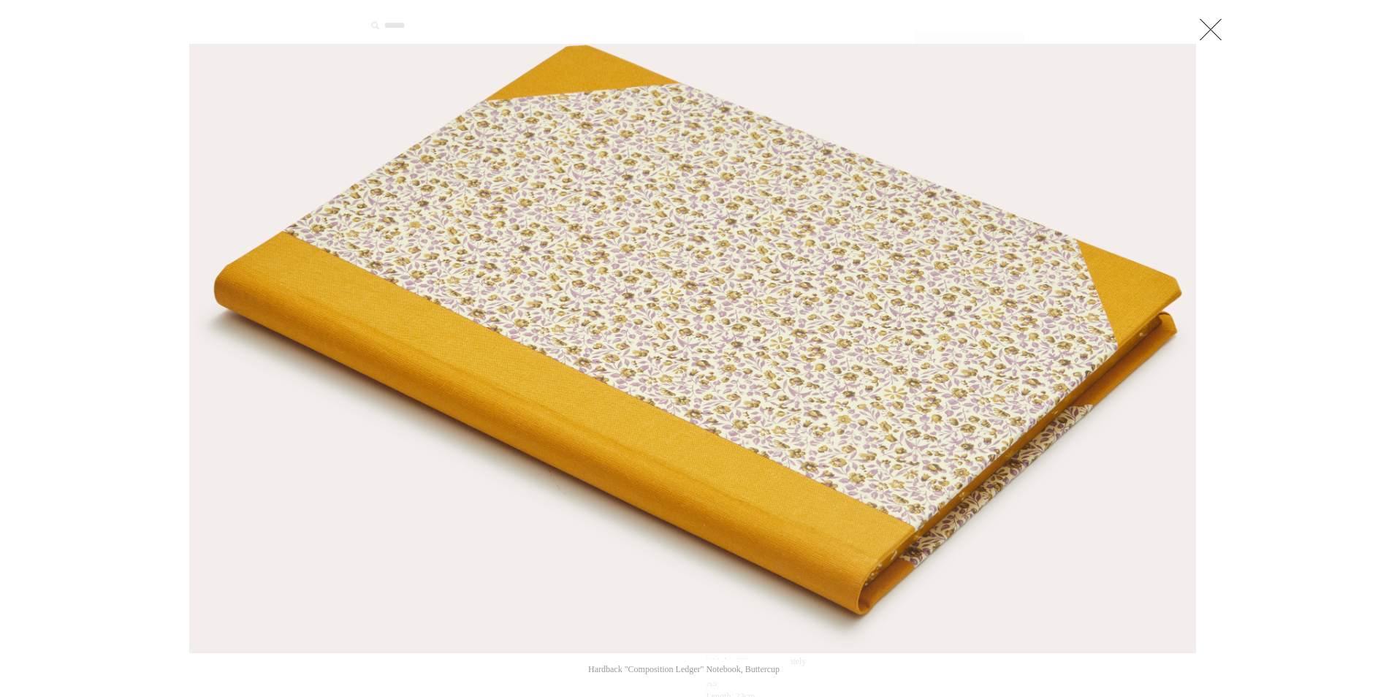
click at [1211, 26] on link at bounding box center [1210, 29] width 29 height 29
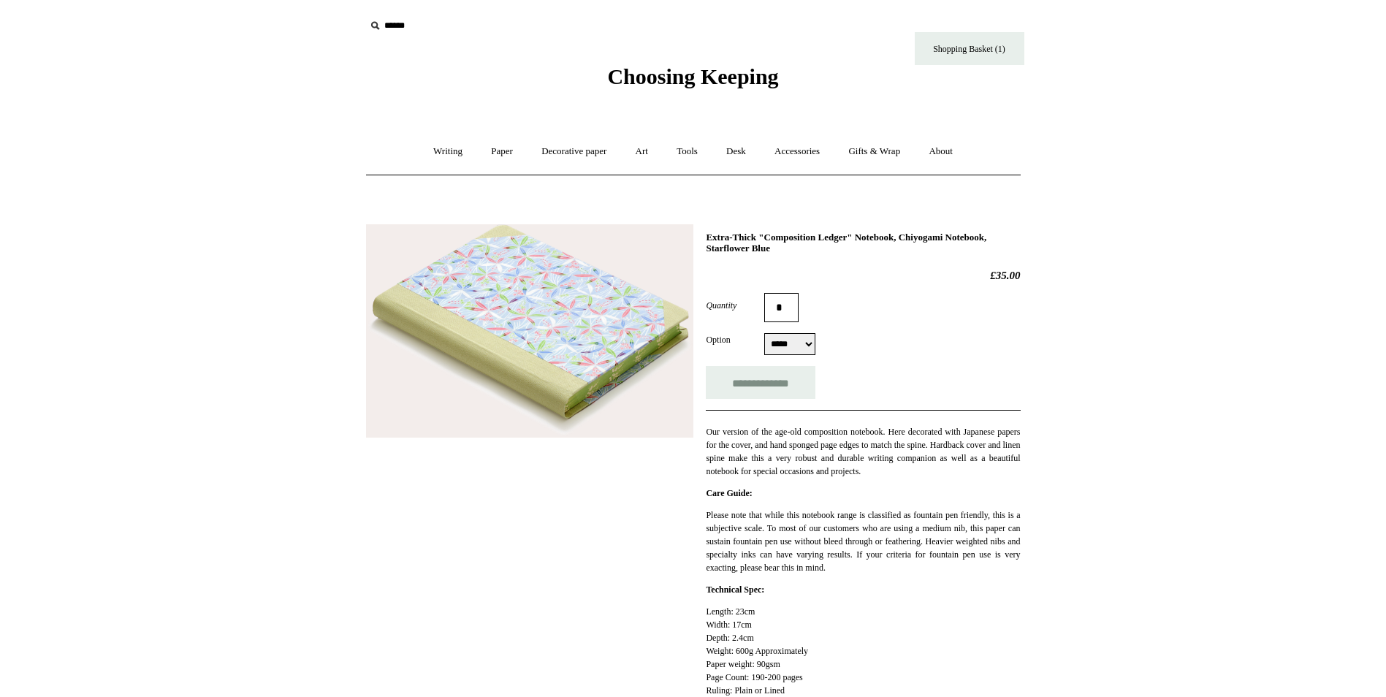
click at [586, 343] on img at bounding box center [529, 330] width 327 height 213
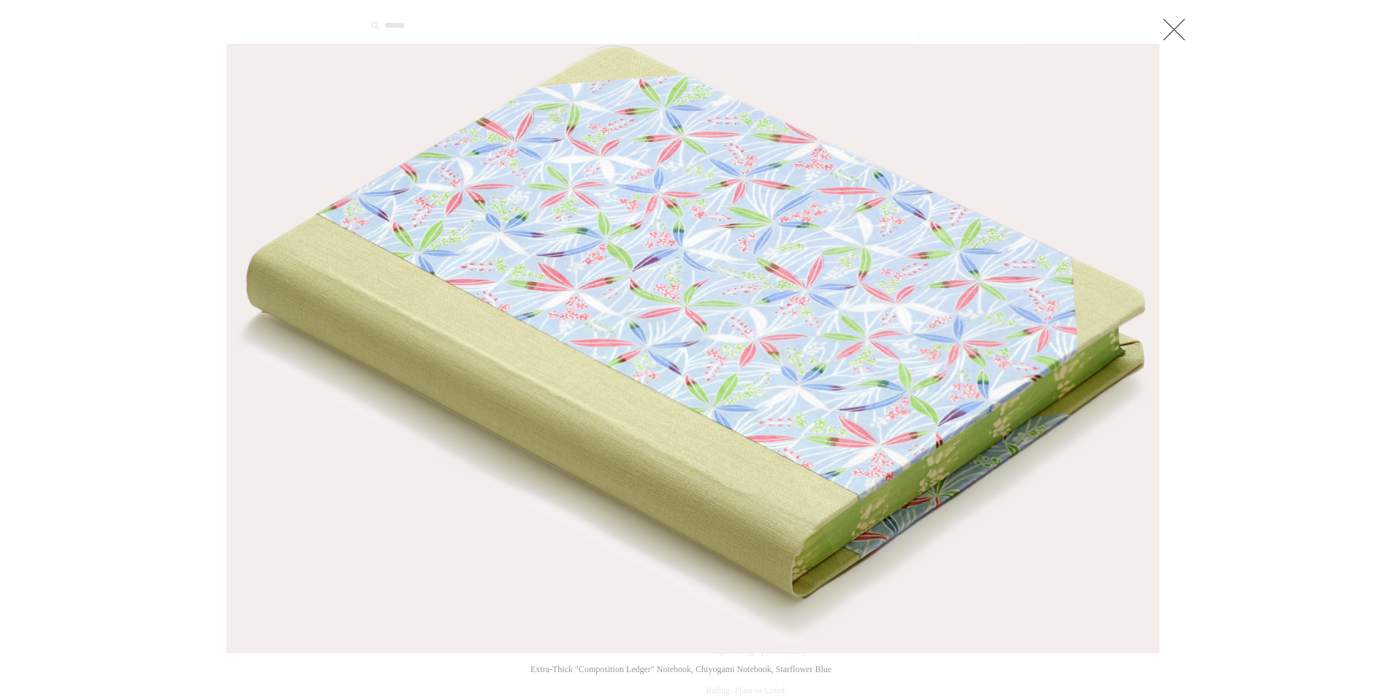
click at [1181, 26] on link at bounding box center [1174, 29] width 29 height 29
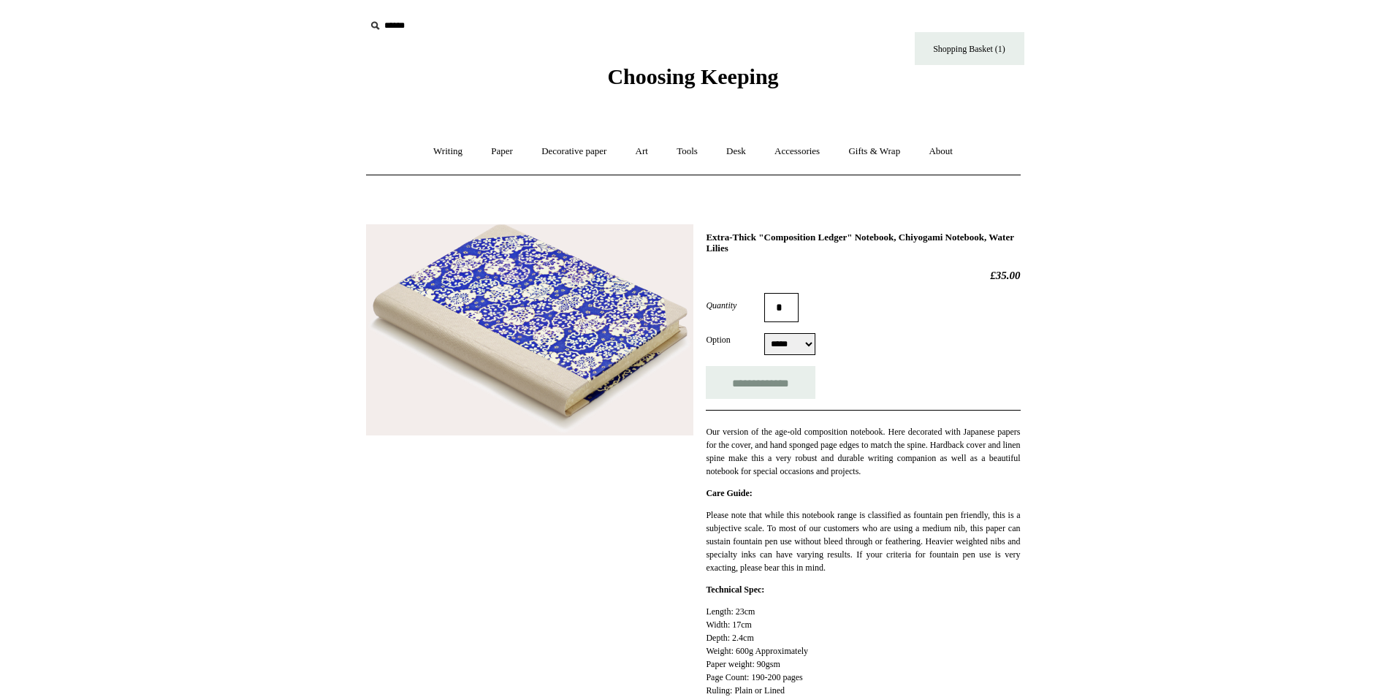
click at [563, 327] on img at bounding box center [529, 330] width 327 height 212
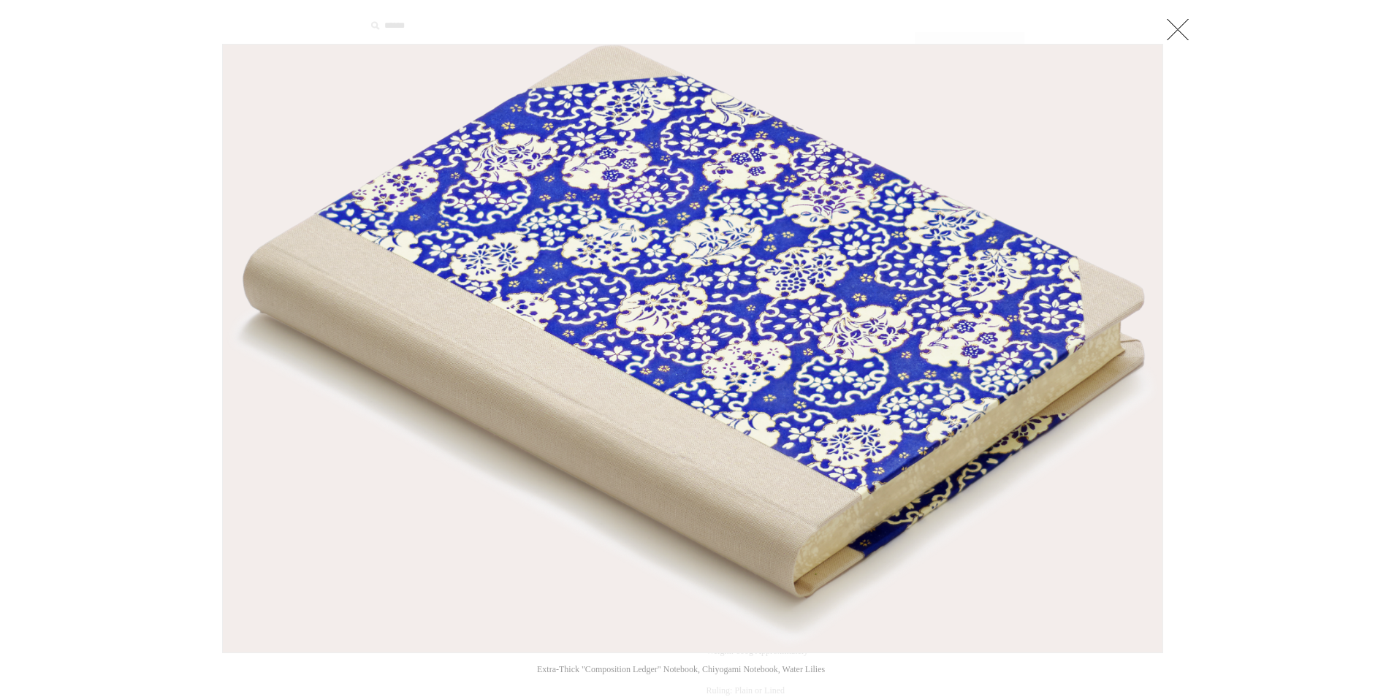
click at [1182, 26] on link at bounding box center [1177, 29] width 29 height 29
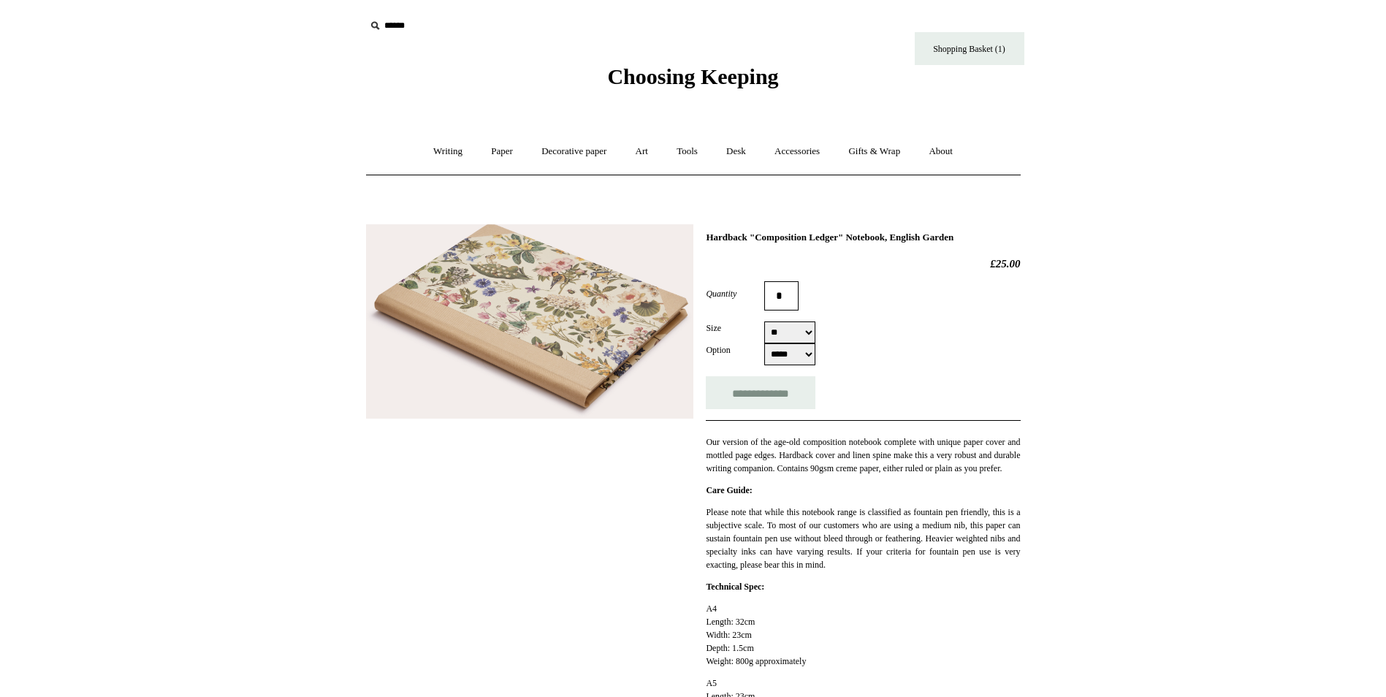
select select "**"
click at [809, 332] on select "** **" at bounding box center [789, 332] width 51 height 22
click at [764, 322] on select "** **" at bounding box center [789, 332] width 51 height 22
click at [519, 327] on img at bounding box center [529, 321] width 327 height 195
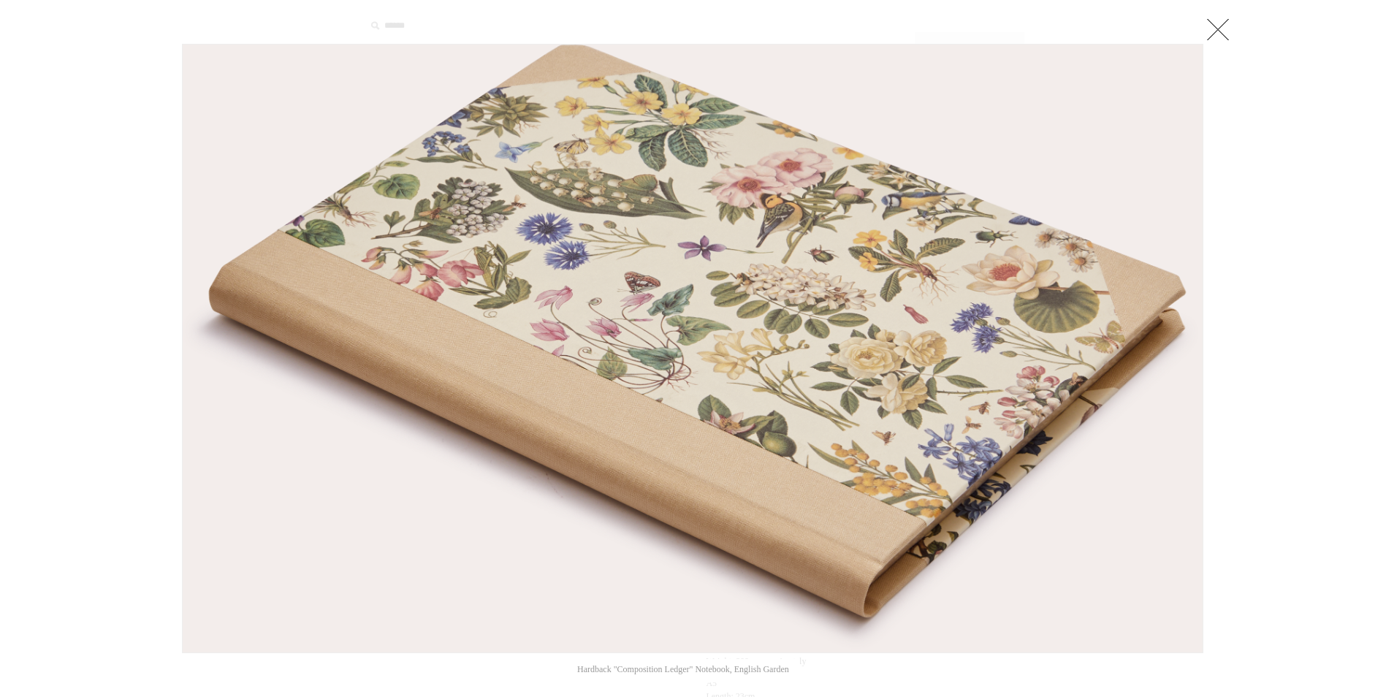
click at [1220, 29] on link at bounding box center [1217, 29] width 29 height 29
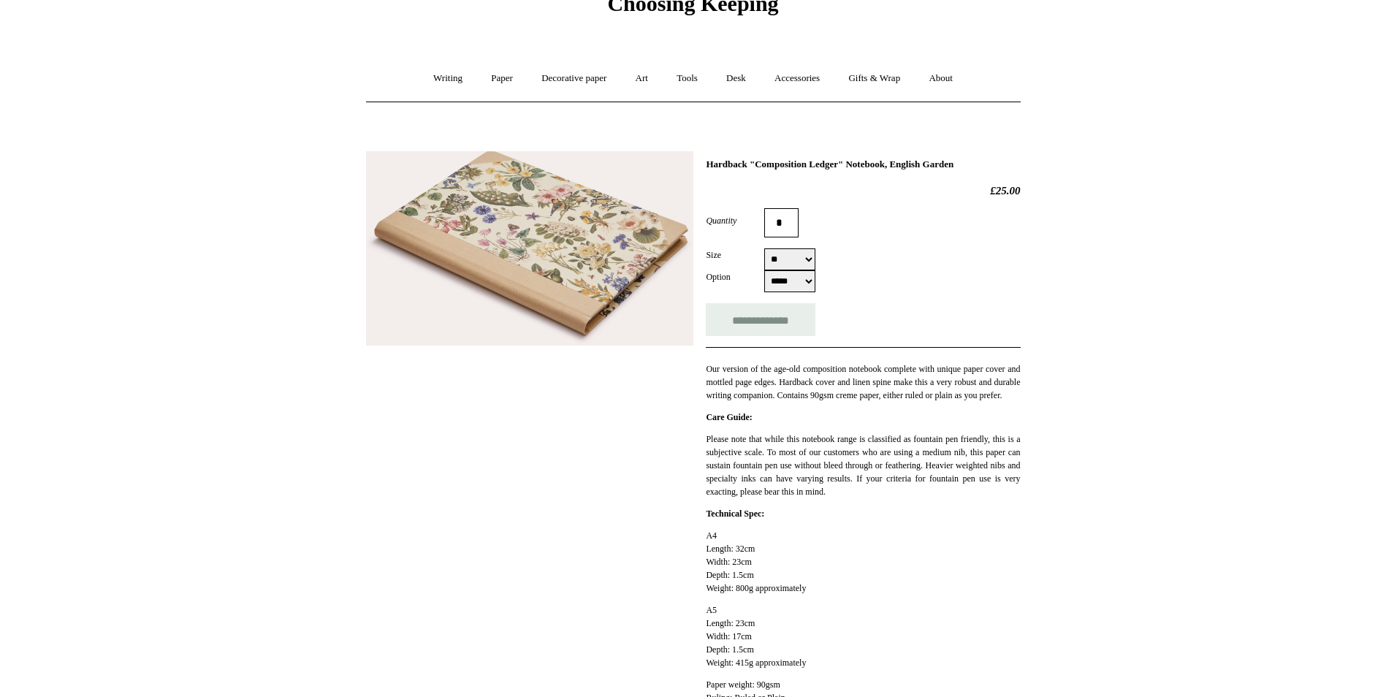
scroll to position [146, 0]
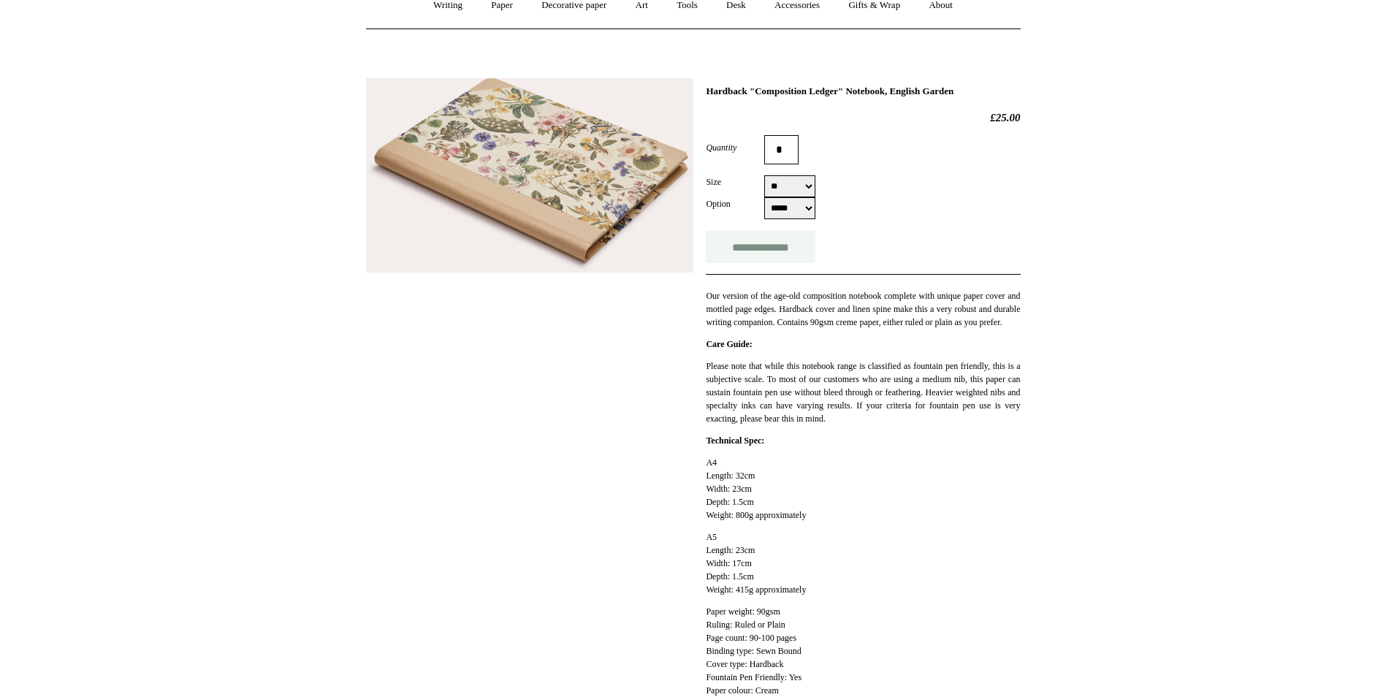
click at [767, 251] on input "**********" at bounding box center [761, 246] width 110 height 33
click at [497, 4] on link "Paper +" at bounding box center [502, 5] width 48 height 39
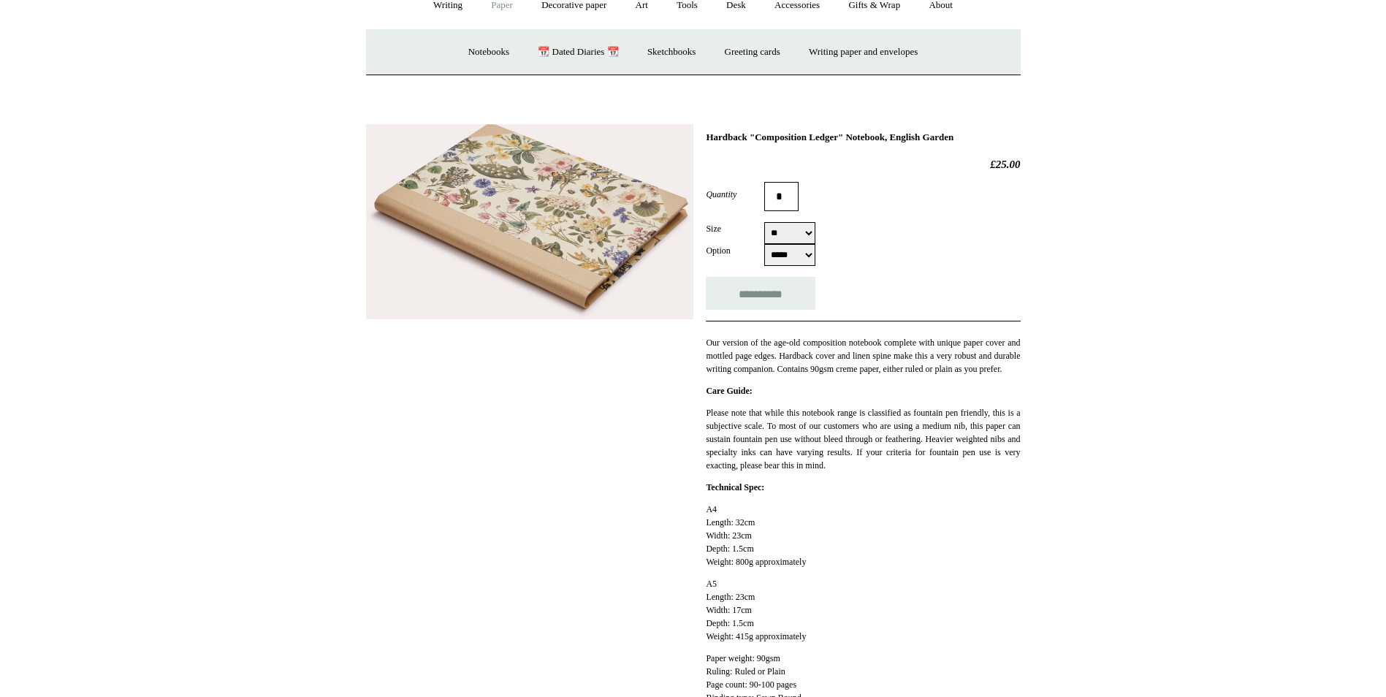
type input "**********"
click at [850, 48] on link "Writing paper and envelopes +" at bounding box center [863, 52] width 135 height 39
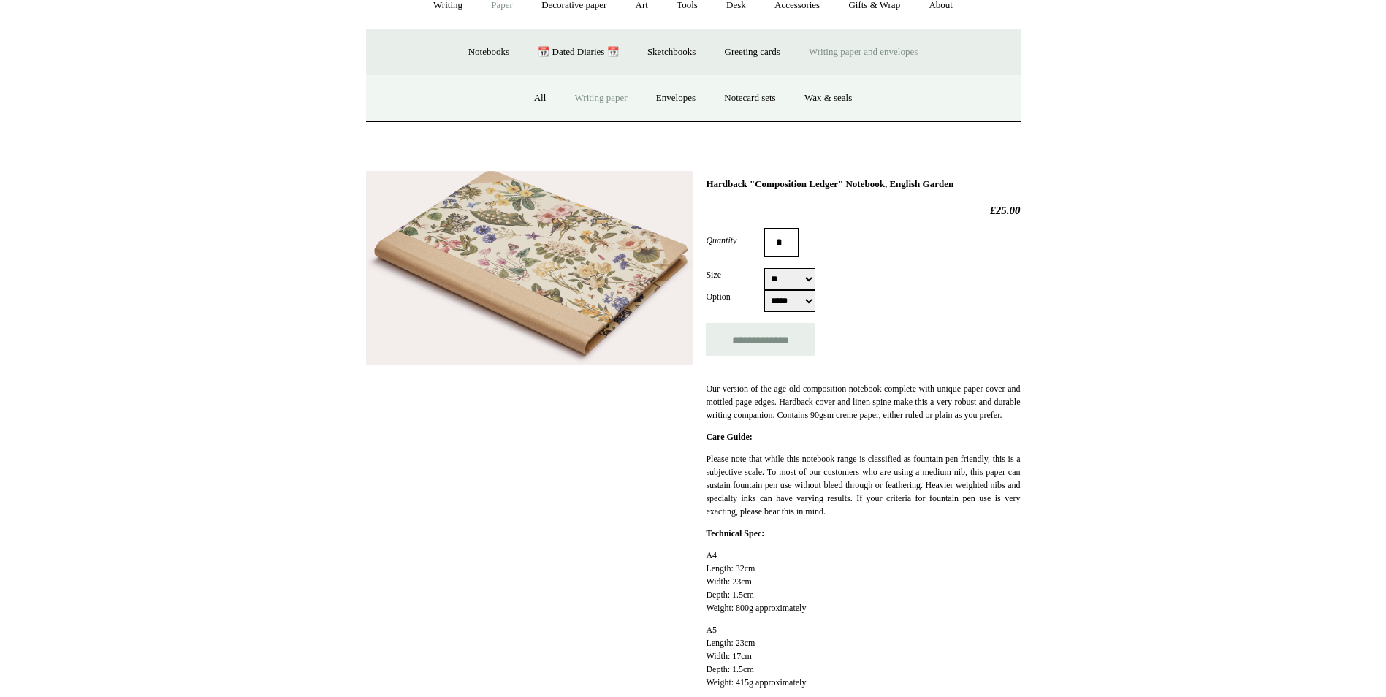
click at [609, 99] on link "Writing paper" at bounding box center [601, 98] width 79 height 39
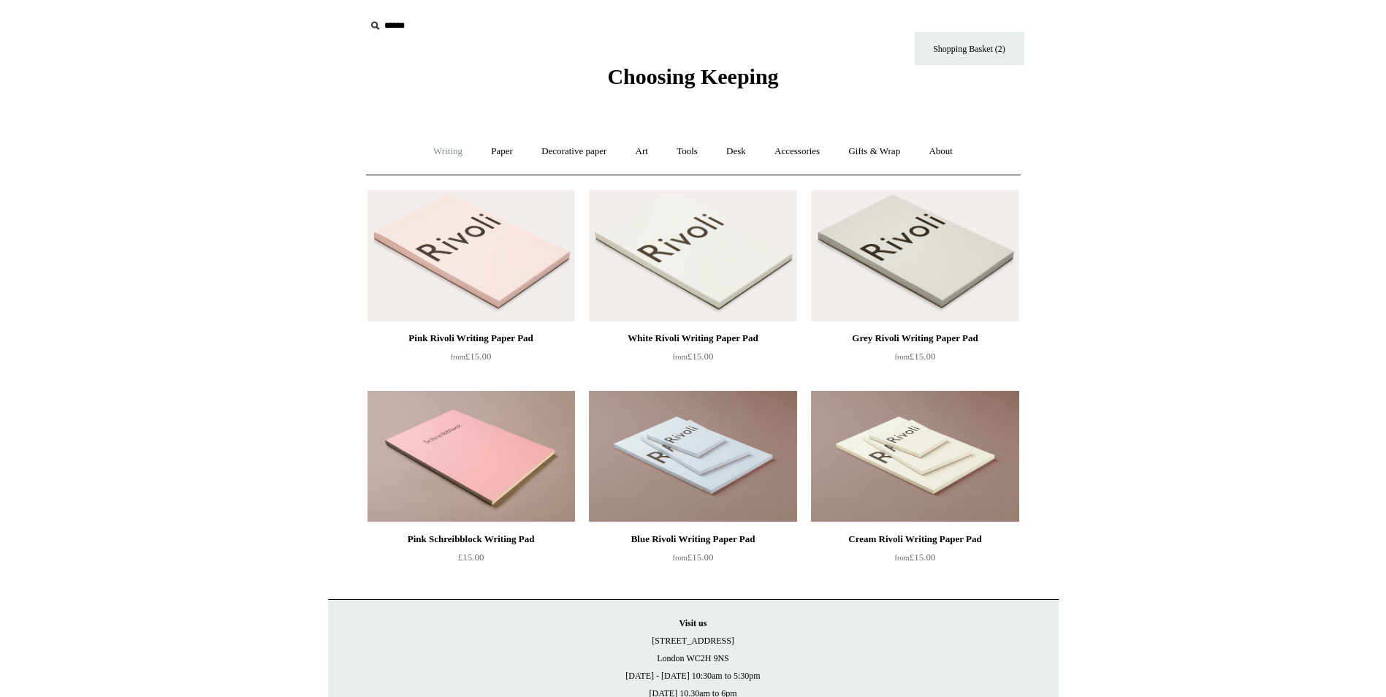
click at [441, 149] on link "Writing +" at bounding box center [448, 151] width 56 height 39
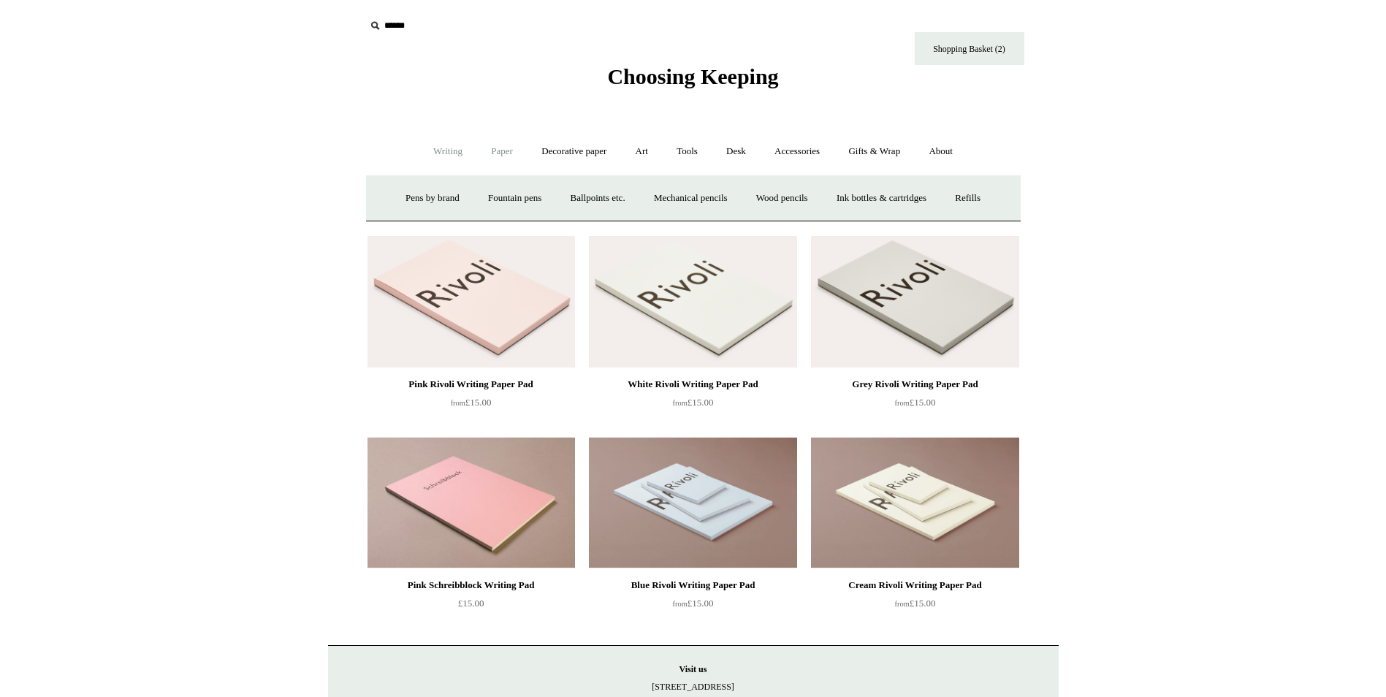
click at [502, 153] on link "Paper +" at bounding box center [502, 151] width 48 height 39
click at [759, 194] on link "Greeting cards +" at bounding box center [753, 198] width 82 height 39
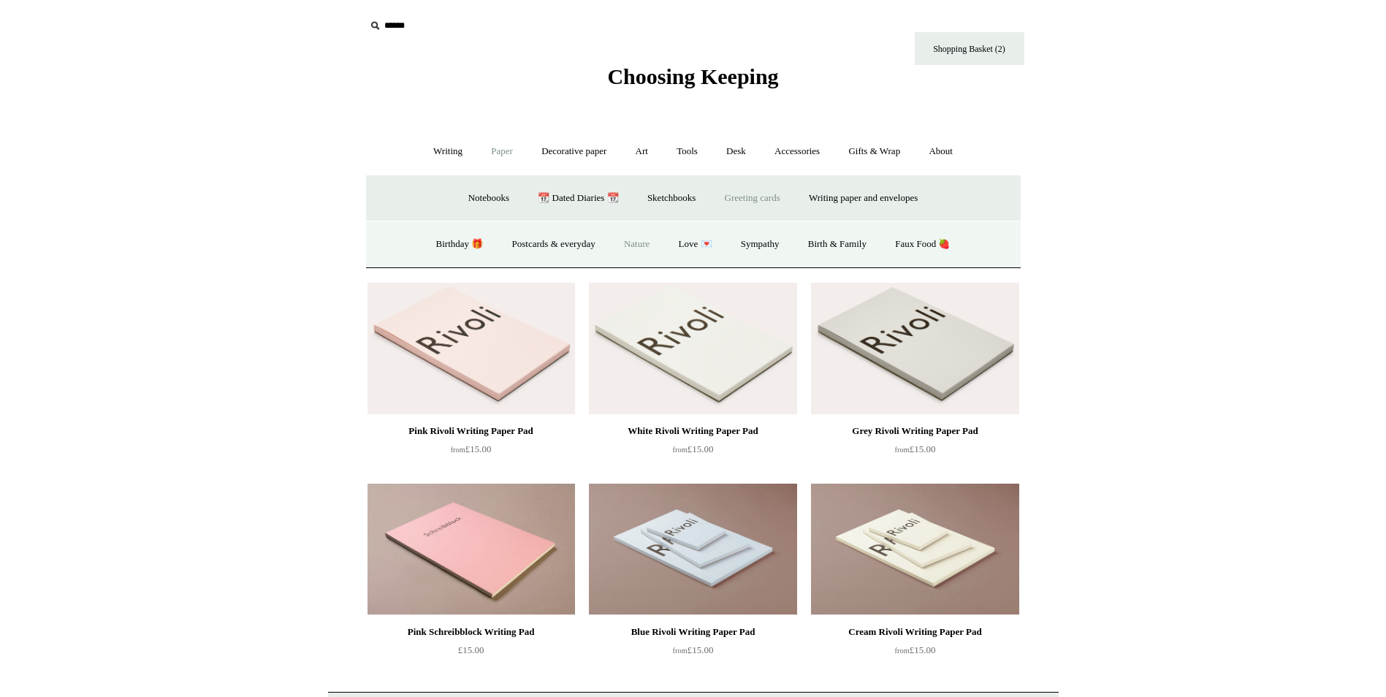
click at [644, 242] on link "Nature" at bounding box center [637, 244] width 52 height 39
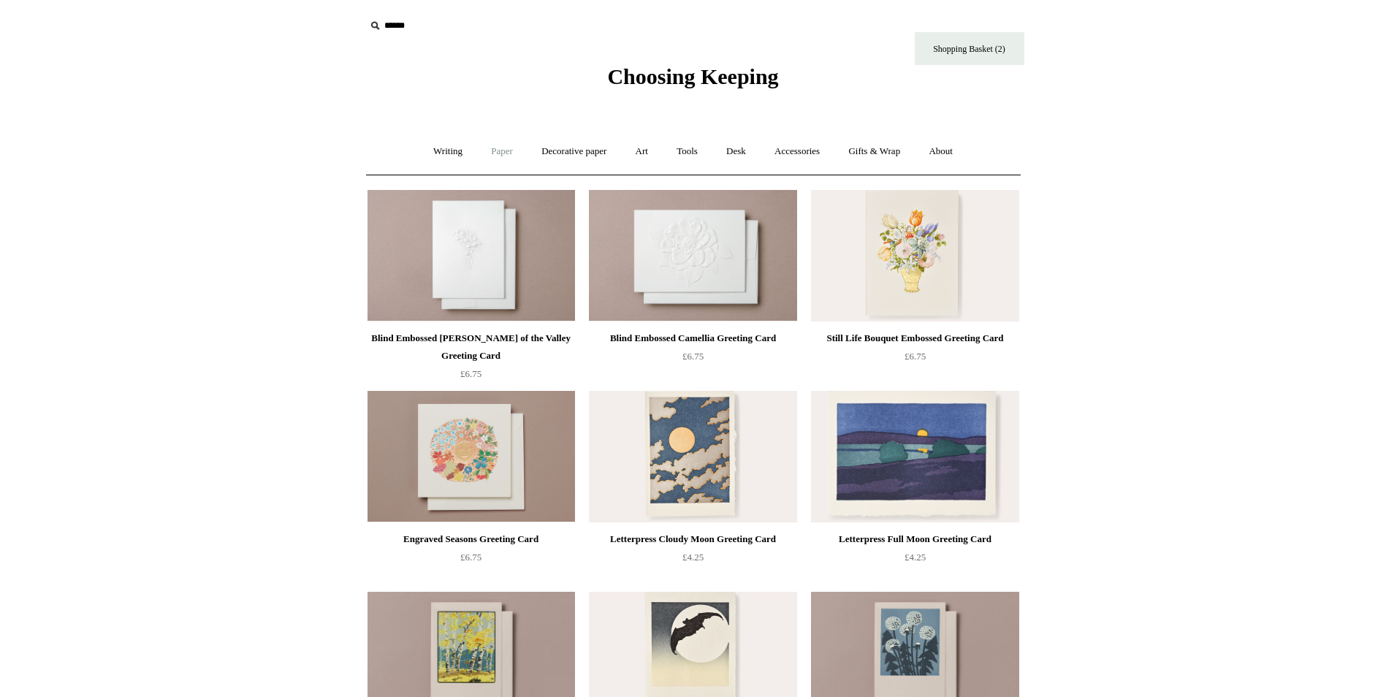
click at [492, 150] on link "Paper +" at bounding box center [502, 151] width 48 height 39
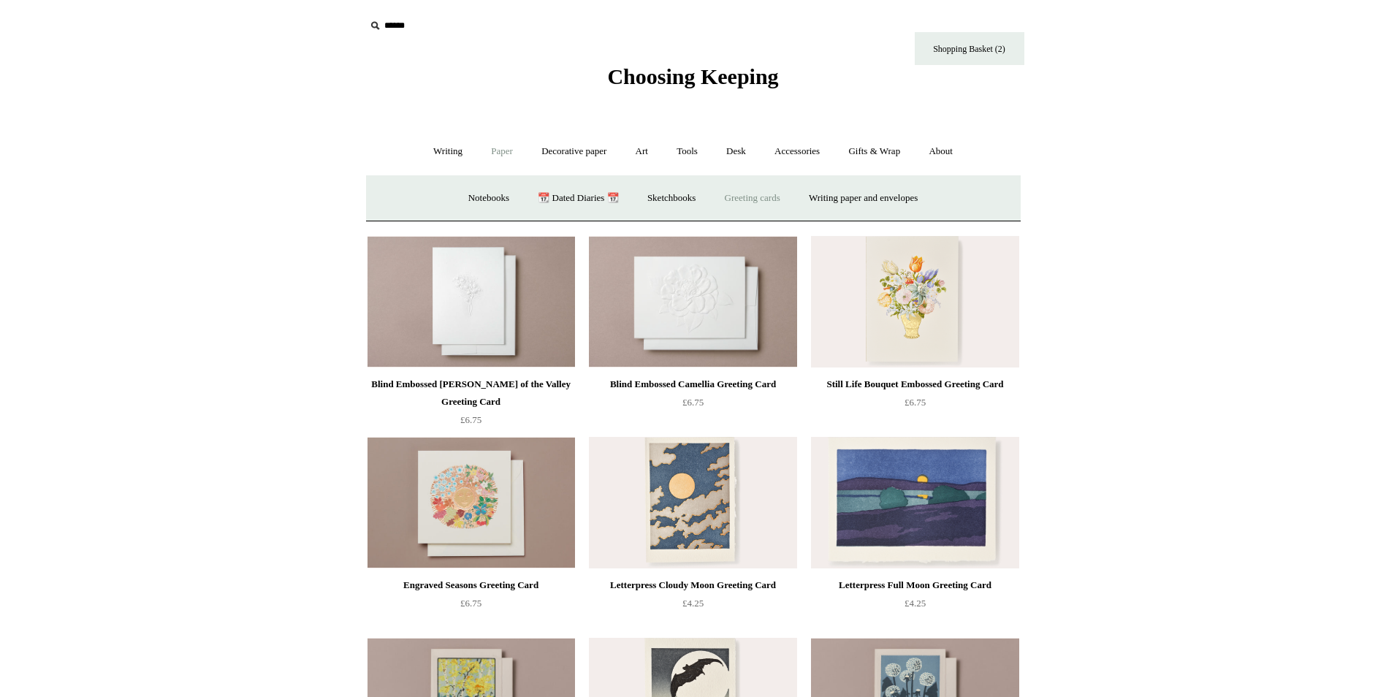
click at [755, 197] on link "Greeting cards +" at bounding box center [753, 198] width 82 height 39
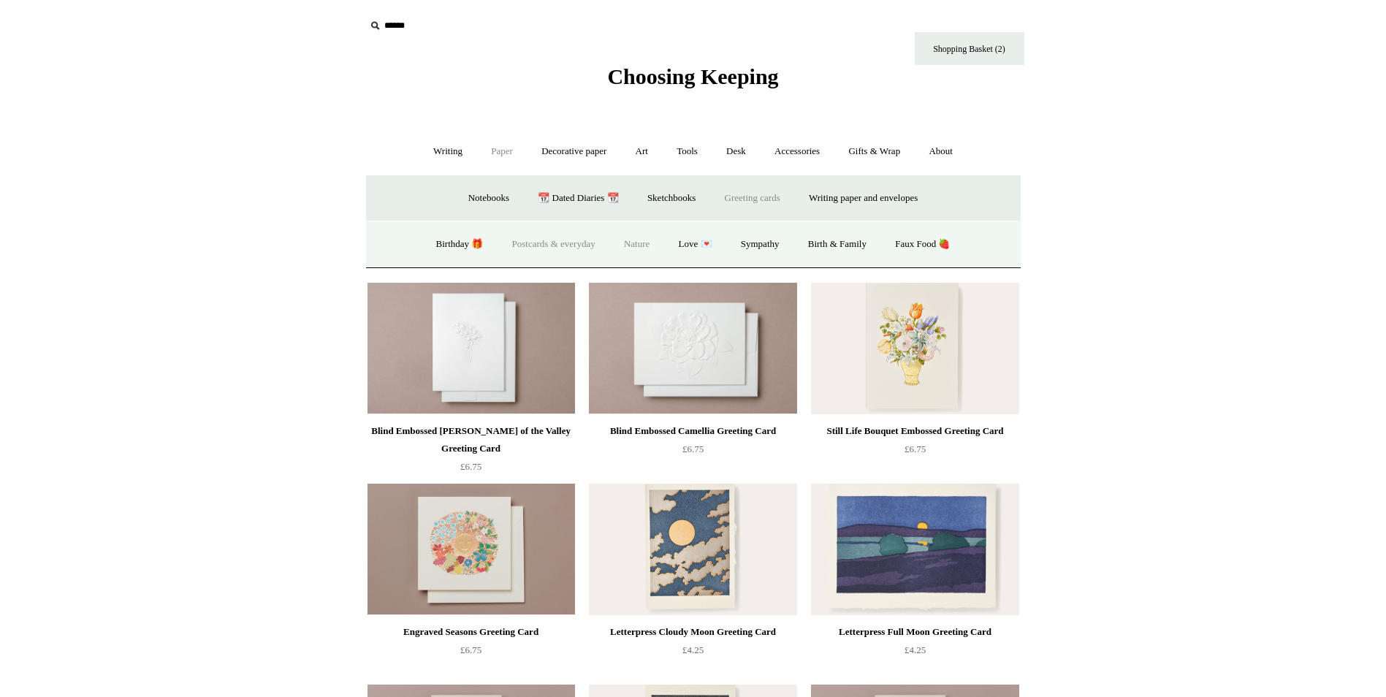
click at [573, 242] on link "Postcards & everyday" at bounding box center [554, 244] width 110 height 39
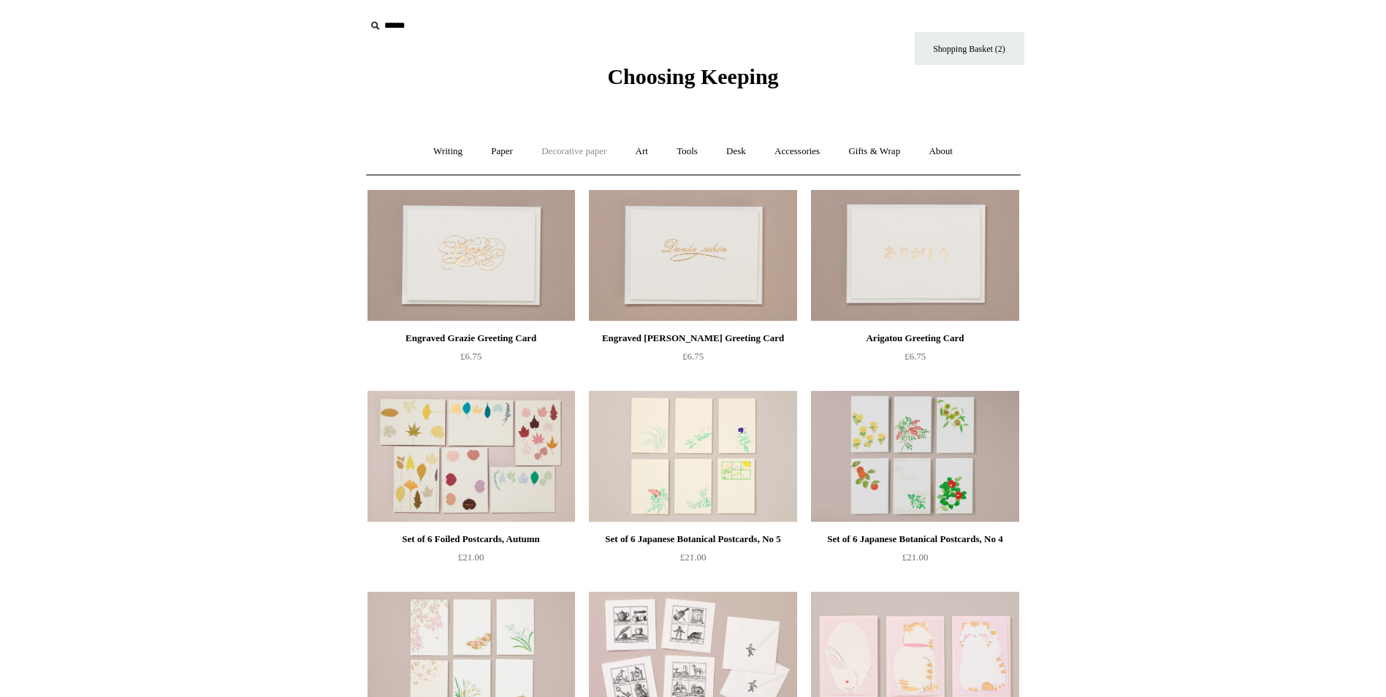
click at [551, 148] on link "Decorative paper +" at bounding box center [573, 151] width 91 height 39
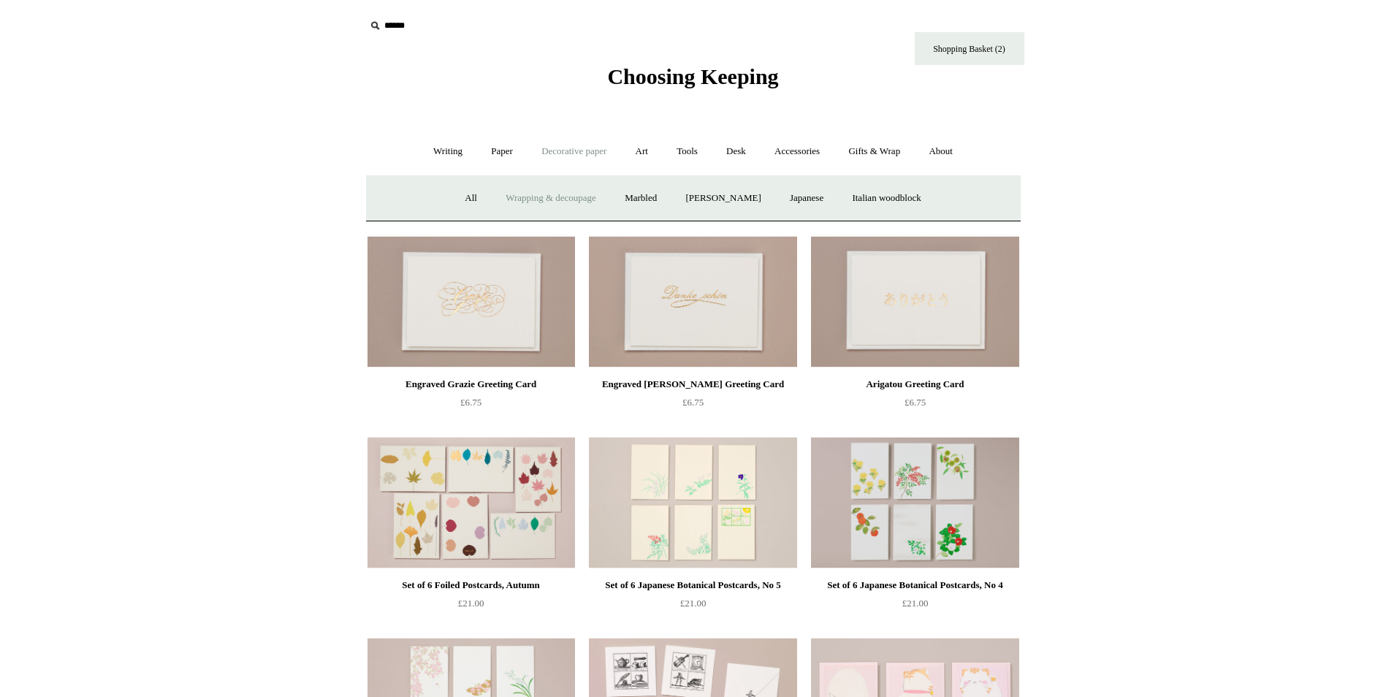
click at [555, 195] on link "Wrapping & decoupage" at bounding box center [550, 198] width 117 height 39
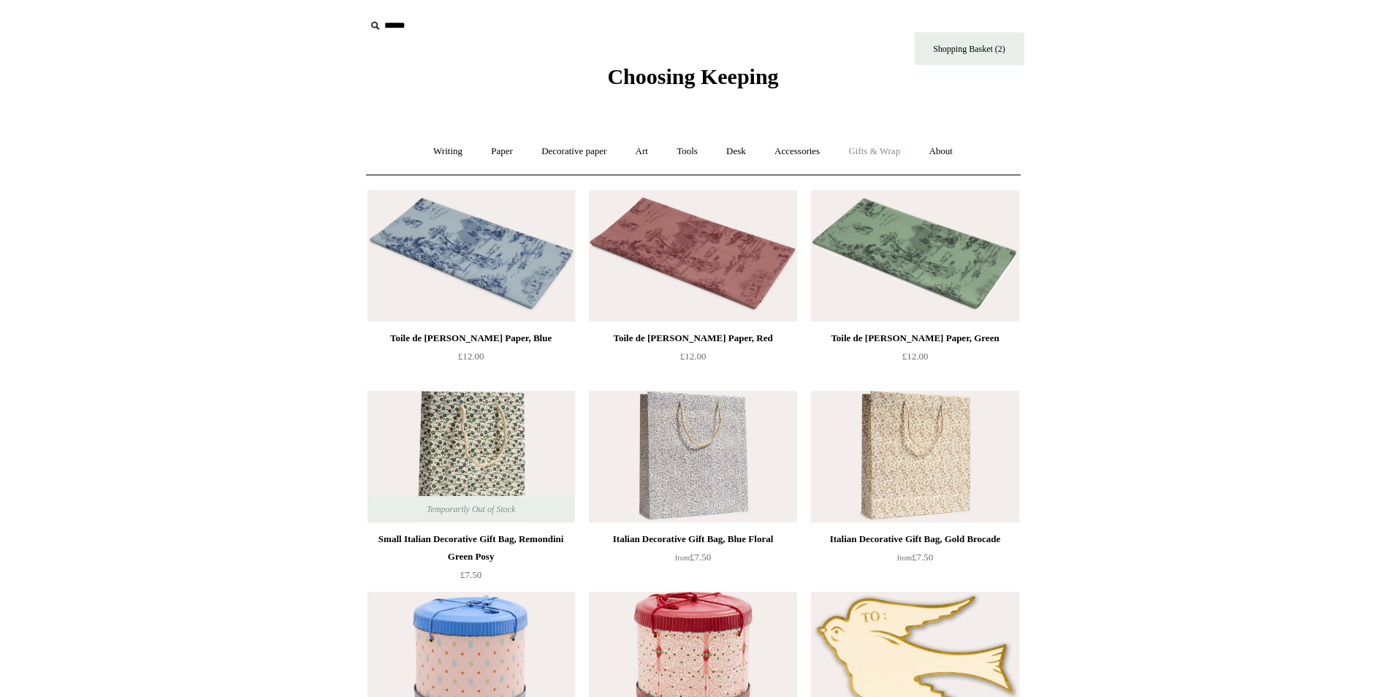
click at [878, 153] on link "Gifts & Wrap +" at bounding box center [874, 151] width 78 height 39
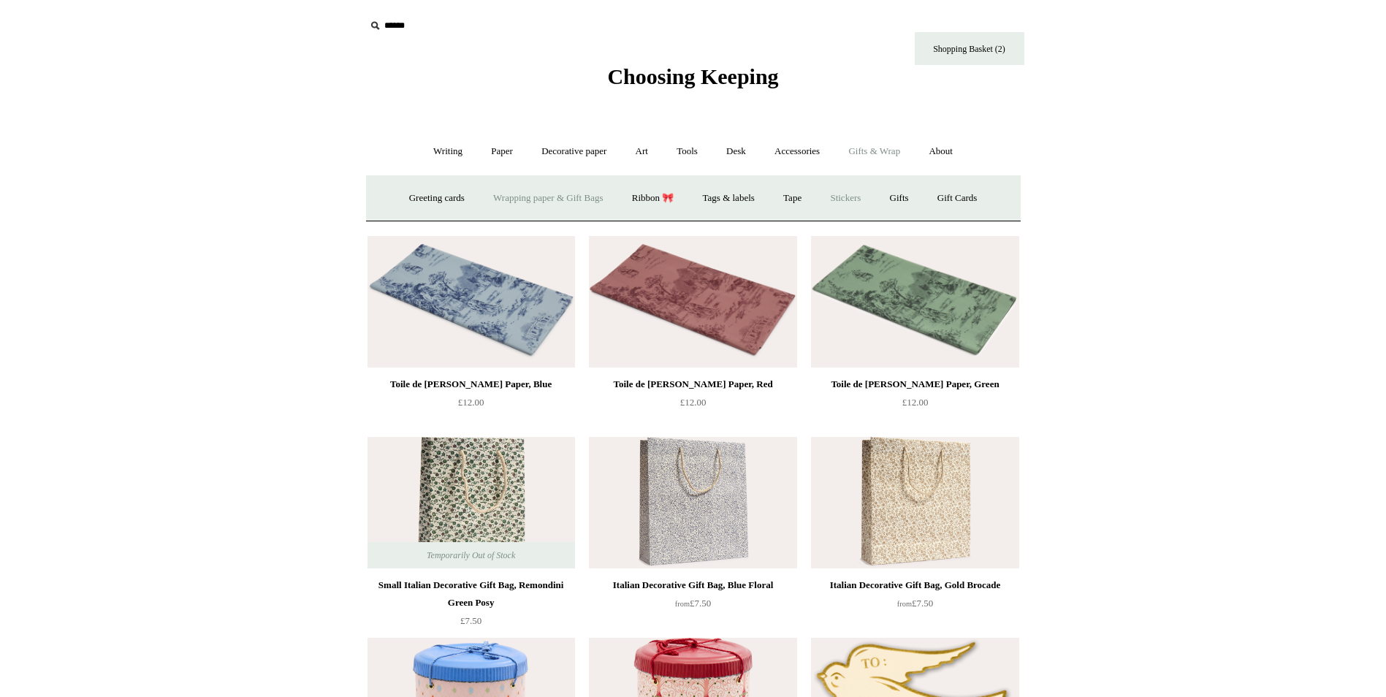
click at [848, 194] on link "Stickers" at bounding box center [845, 198] width 57 height 39
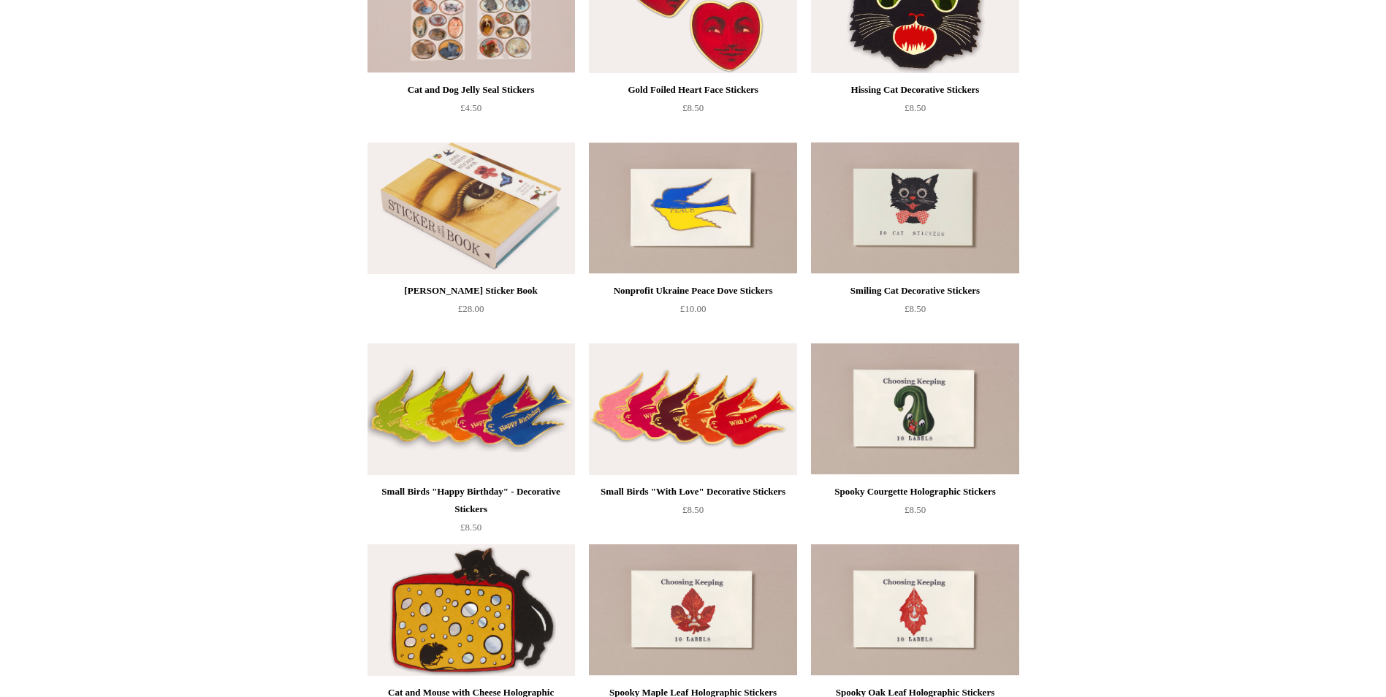
scroll to position [292, 0]
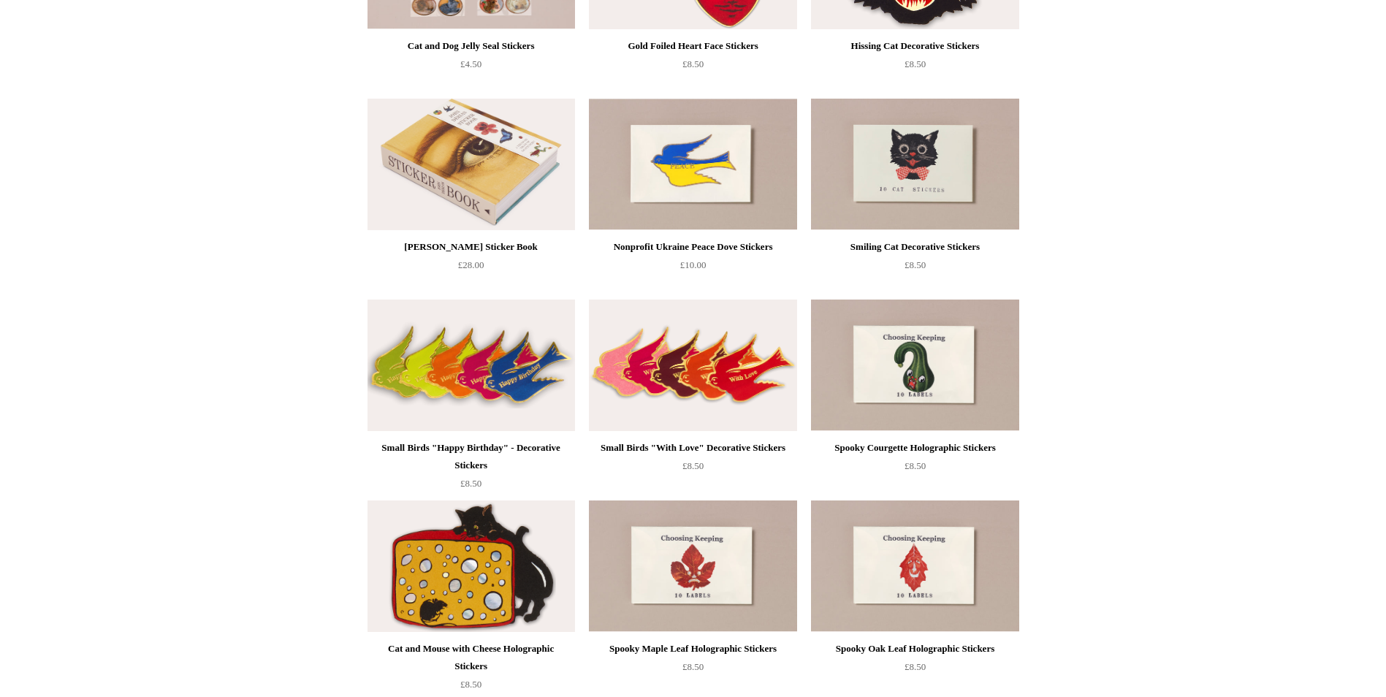
click at [722, 370] on img at bounding box center [693, 366] width 208 height 132
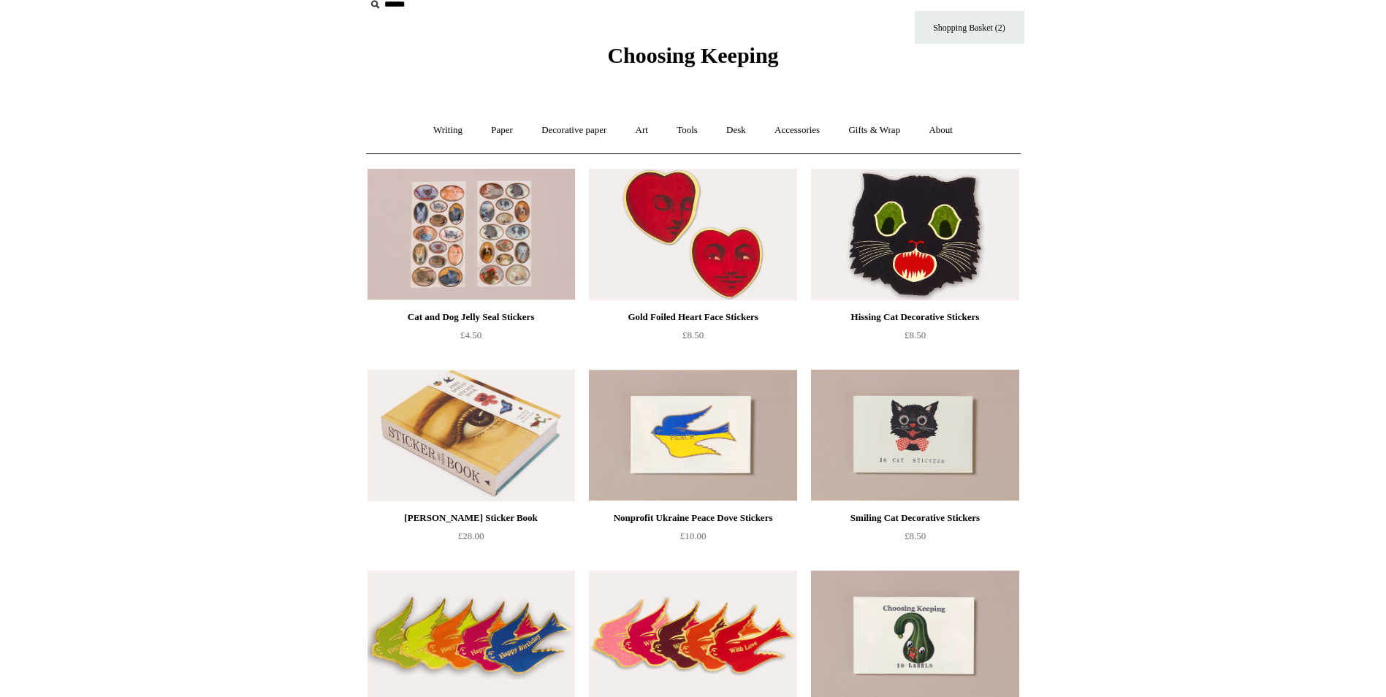
scroll to position [0, 0]
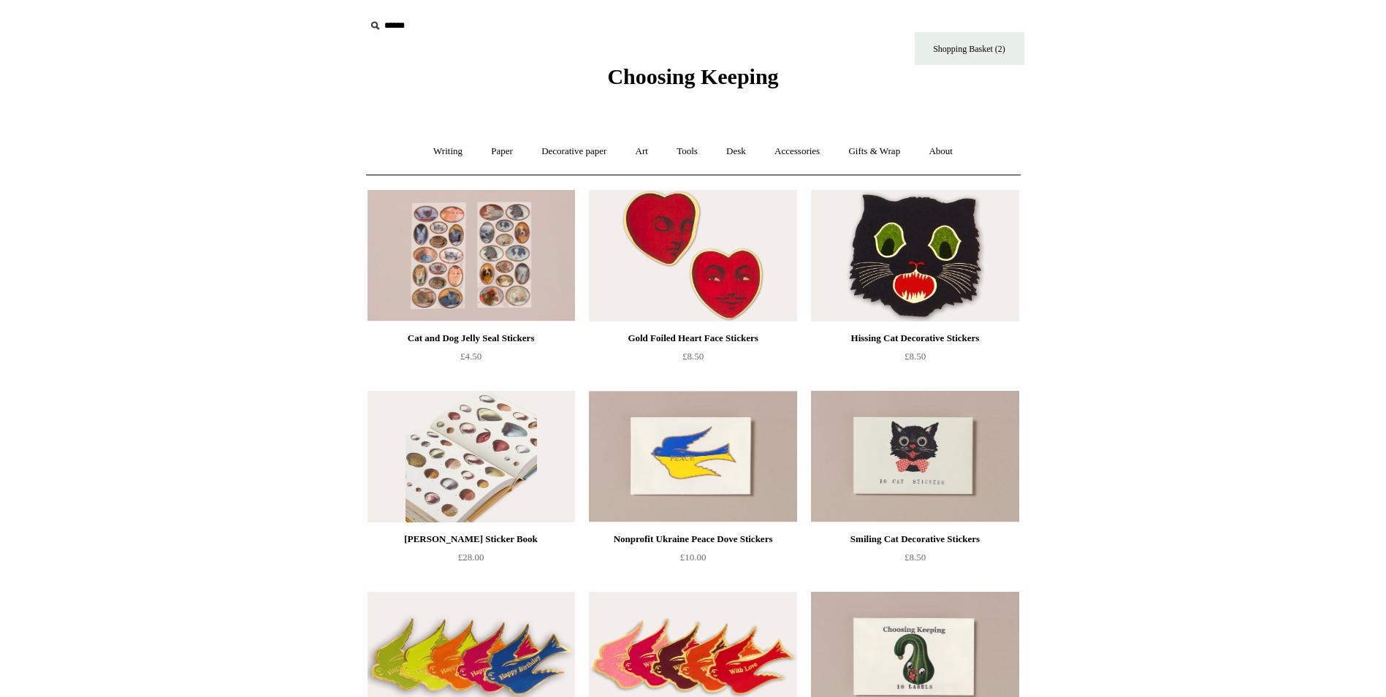
click at [502, 460] on img at bounding box center [472, 457] width 208 height 132
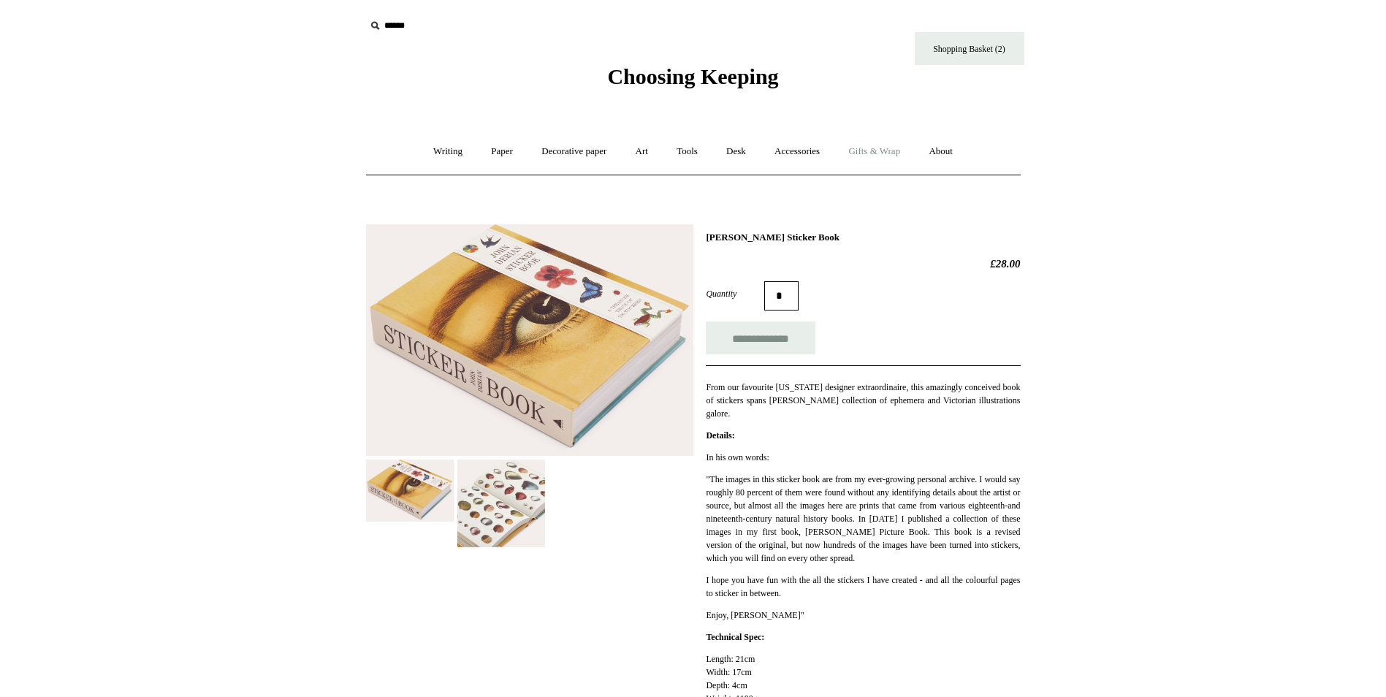
click at [891, 148] on link "Gifts & Wrap +" at bounding box center [874, 151] width 78 height 39
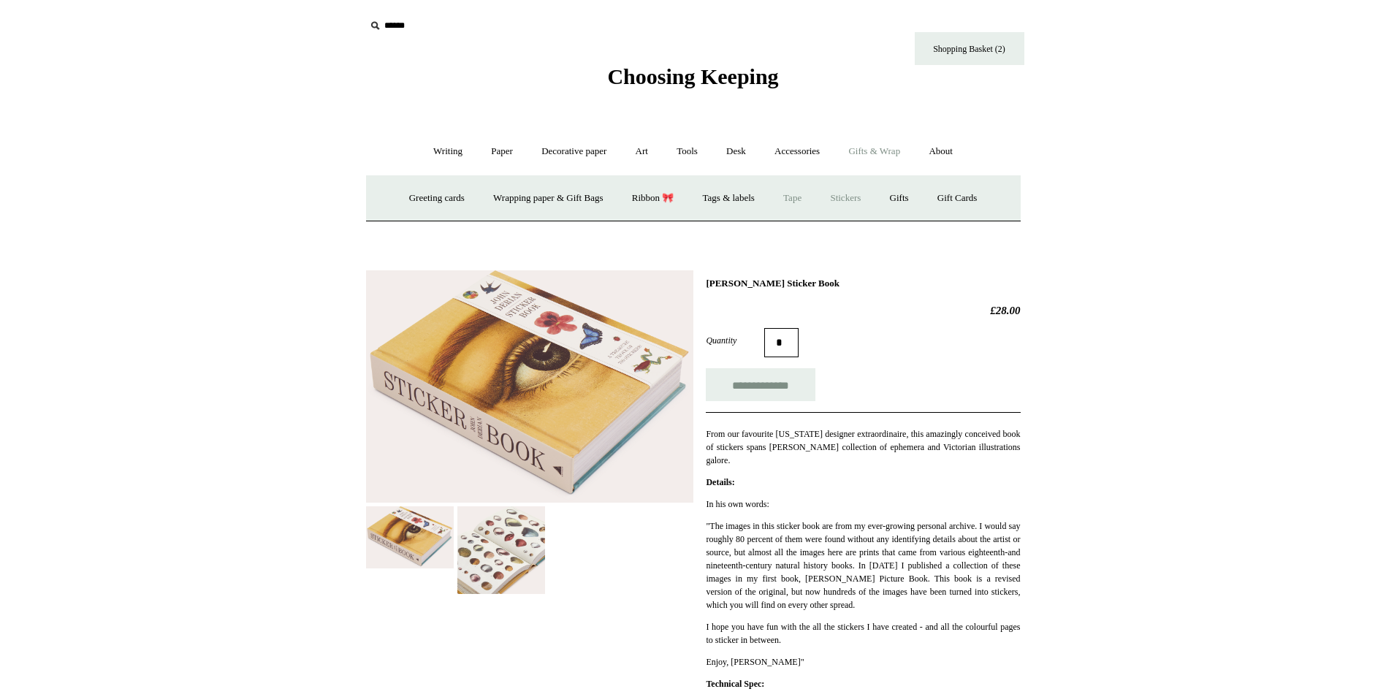
click at [804, 194] on link "Tape" at bounding box center [792, 198] width 45 height 39
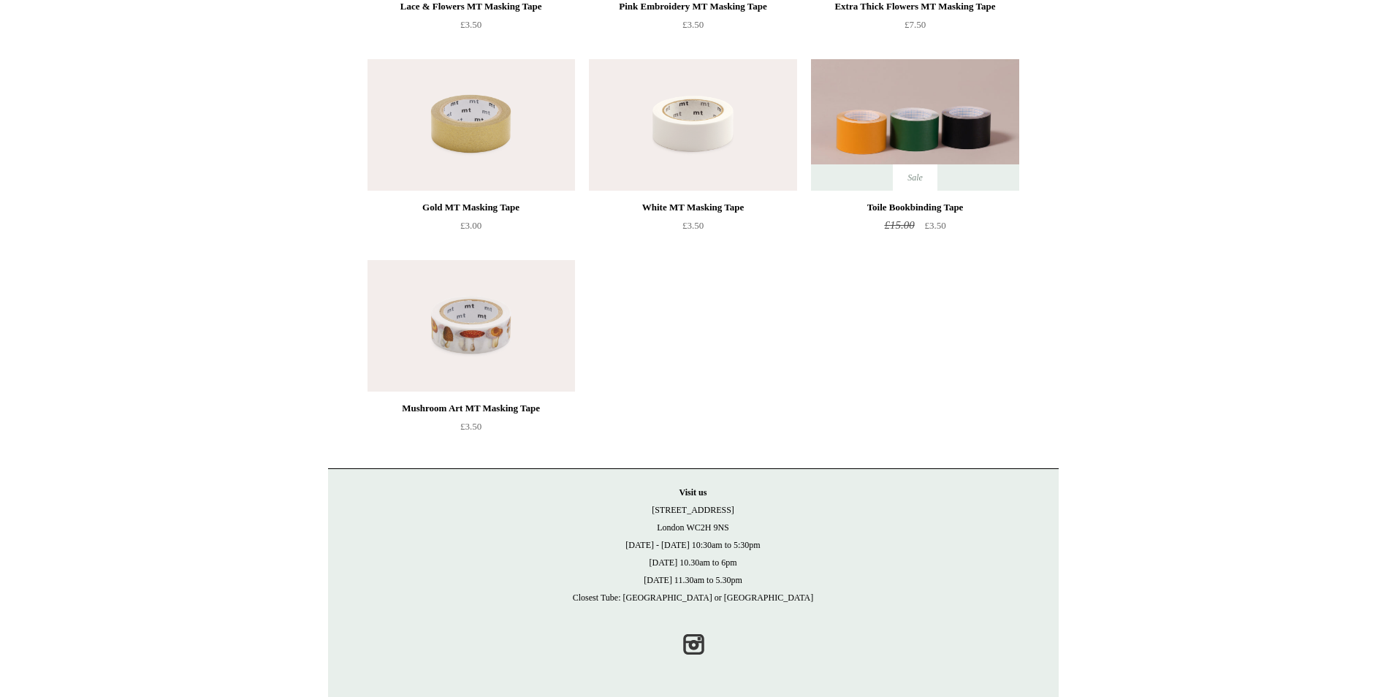
scroll to position [21, 0]
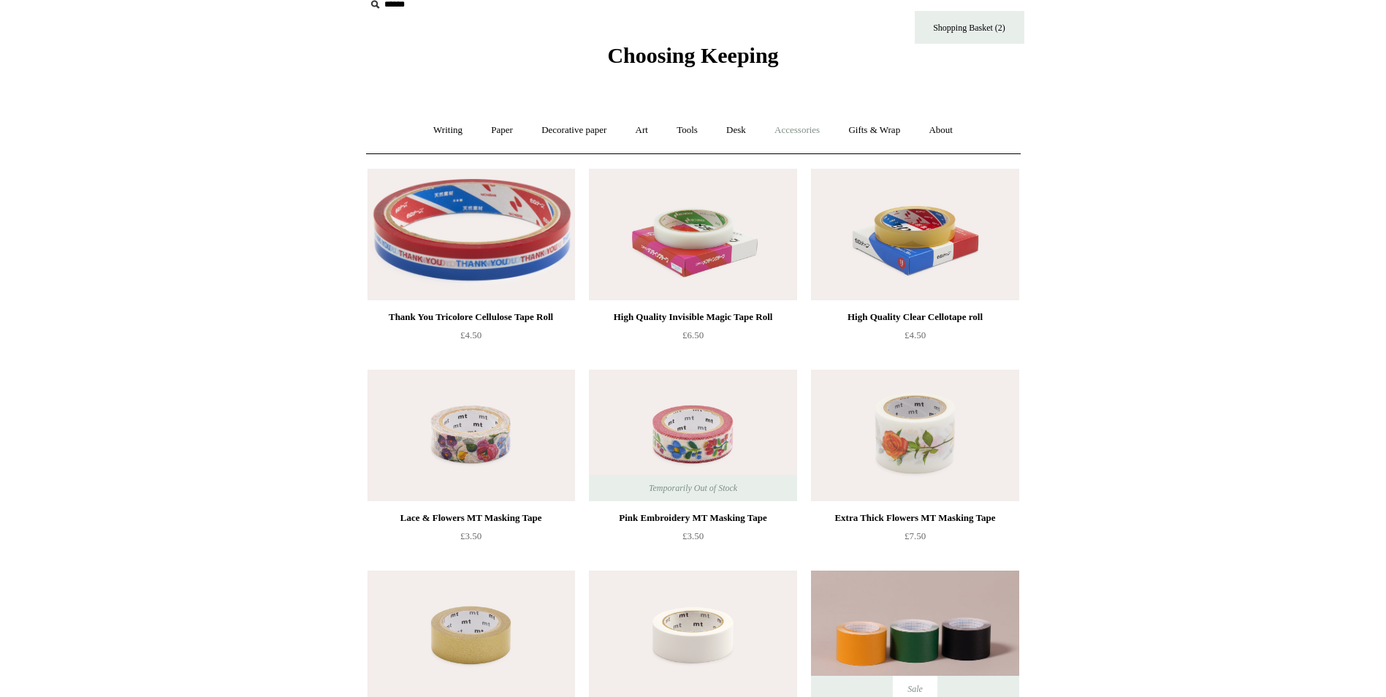
click at [785, 129] on link "Accessories +" at bounding box center [797, 130] width 72 height 39
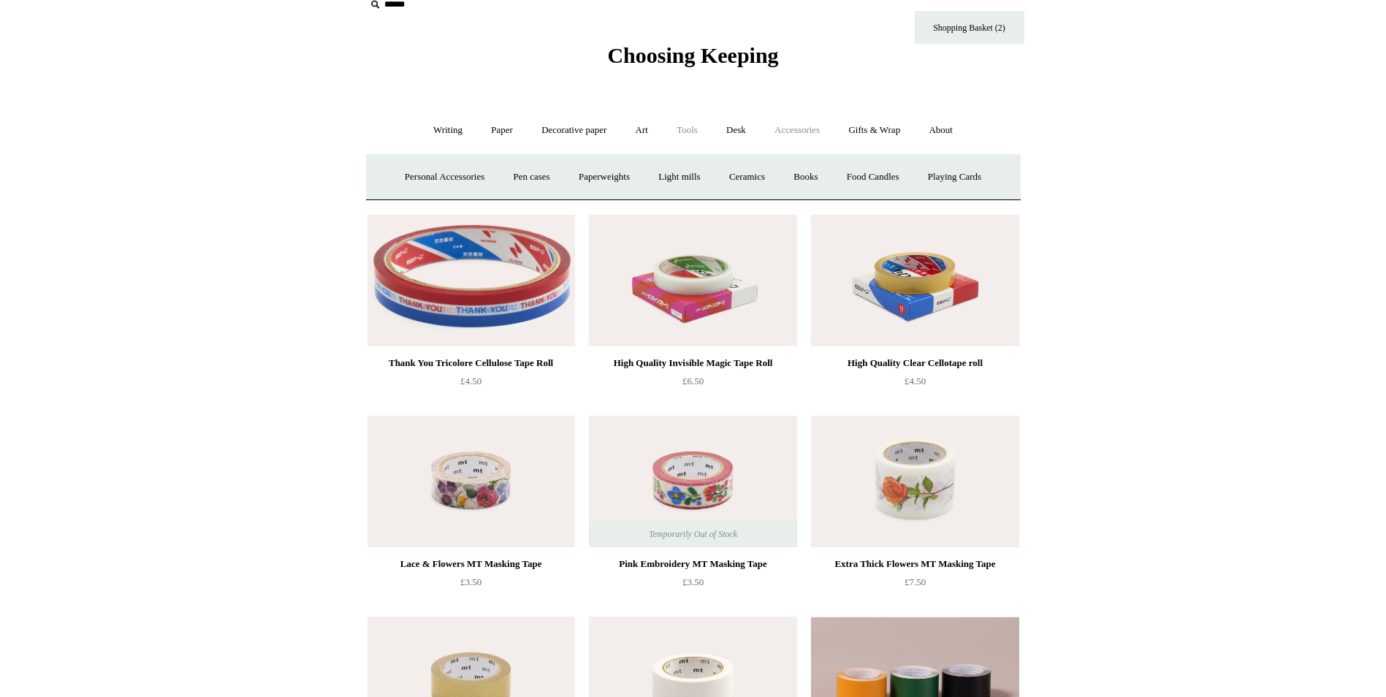
click at [695, 132] on link "Tools +" at bounding box center [686, 130] width 47 height 39
click at [739, 128] on link "Desk +" at bounding box center [736, 130] width 46 height 39
click at [975, 26] on link "Shopping Basket (2)" at bounding box center [970, 27] width 110 height 33
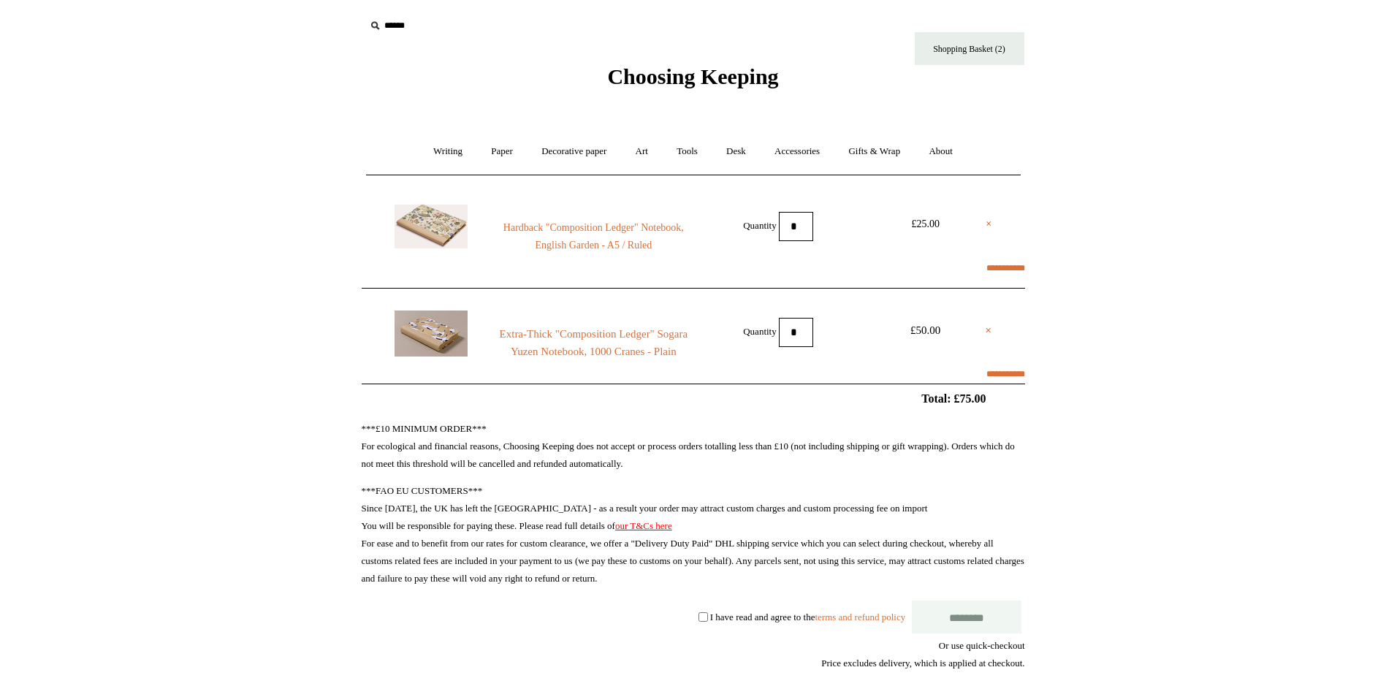
select select "**********"
type input "*******"
select select "*******"
click at [987, 224] on link "×" at bounding box center [989, 225] width 6 height 18
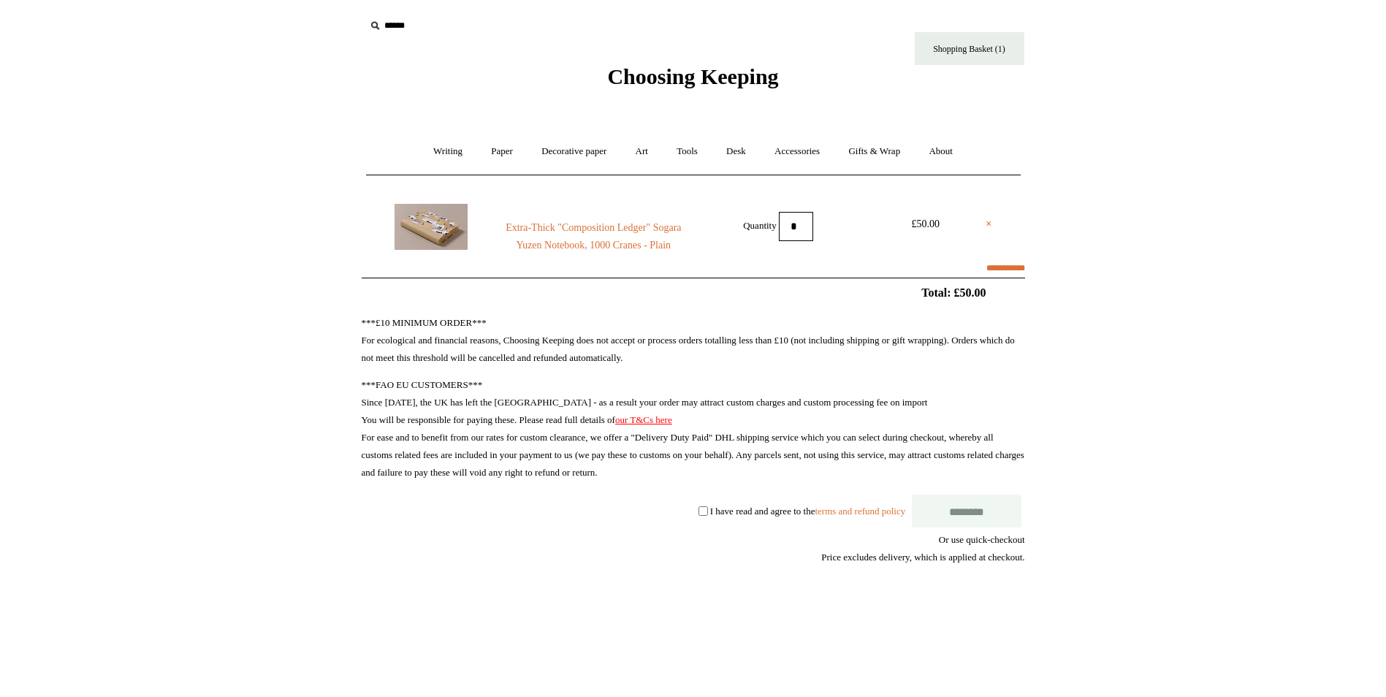
select select "**********"
type input "*******"
select select "*******"
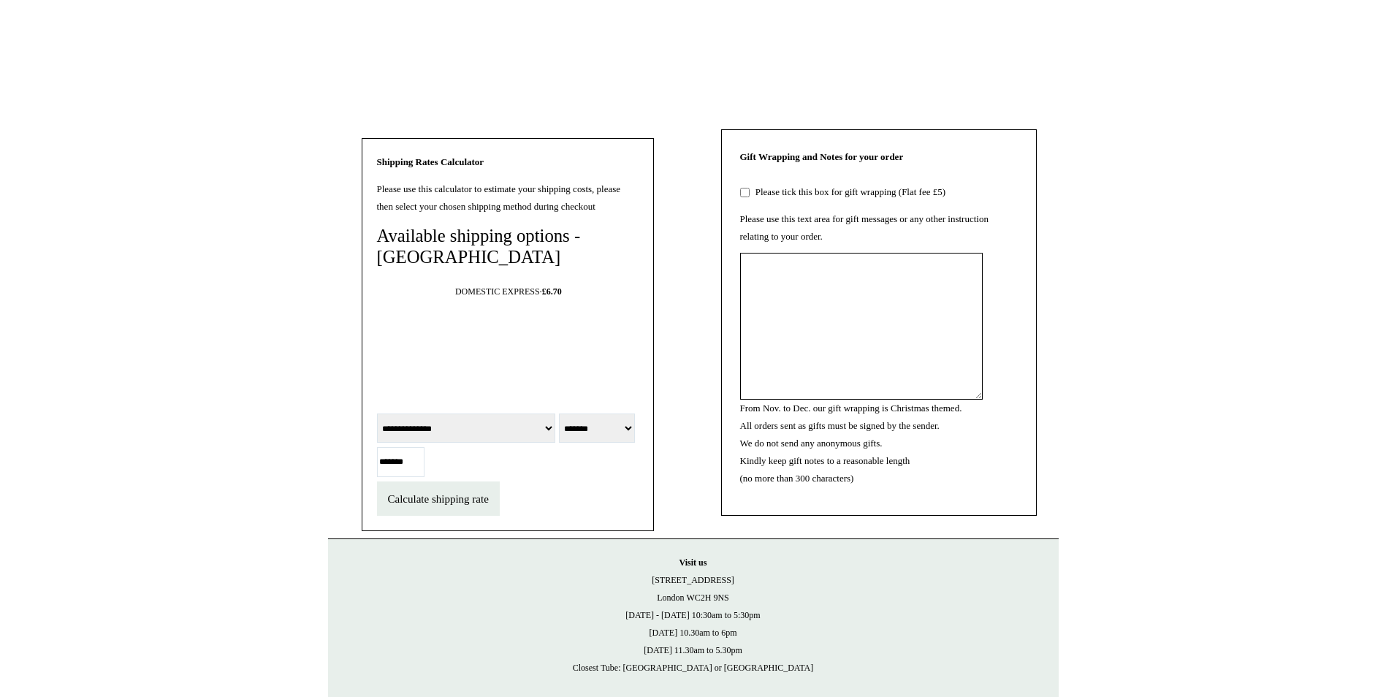
scroll to position [585, 0]
